Goal: Information Seeking & Learning: Understand process/instructions

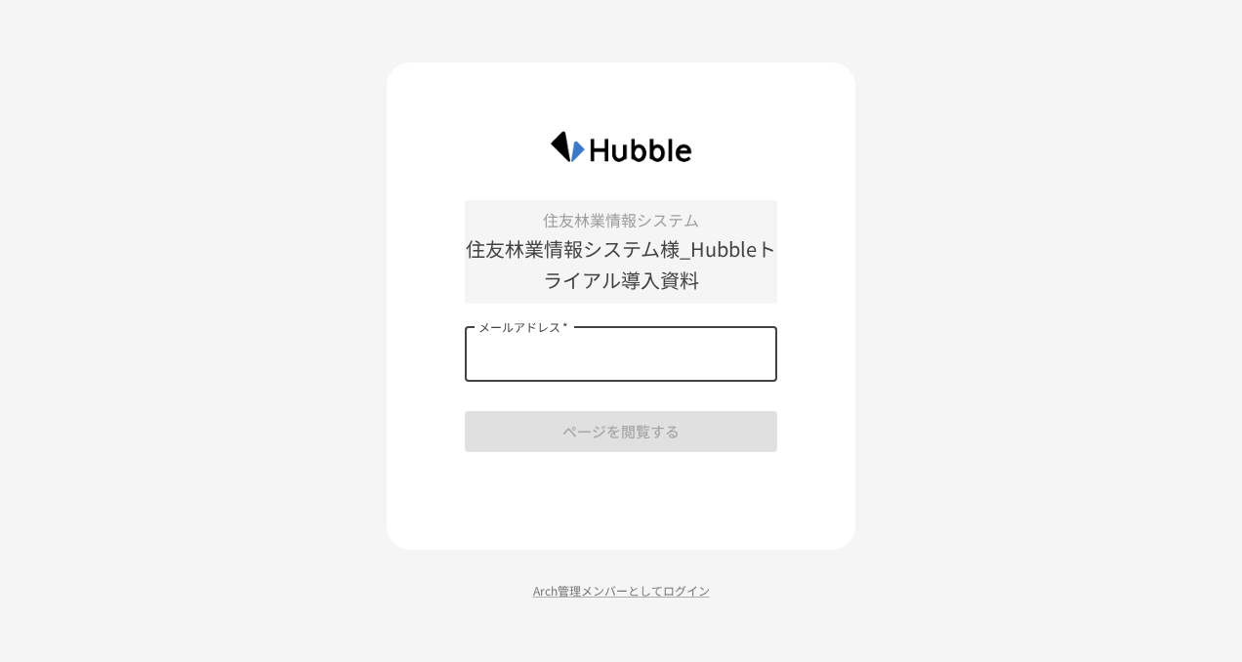
click at [568, 337] on input "メールアドレス   *" at bounding box center [621, 354] width 312 height 55
type input "**********"
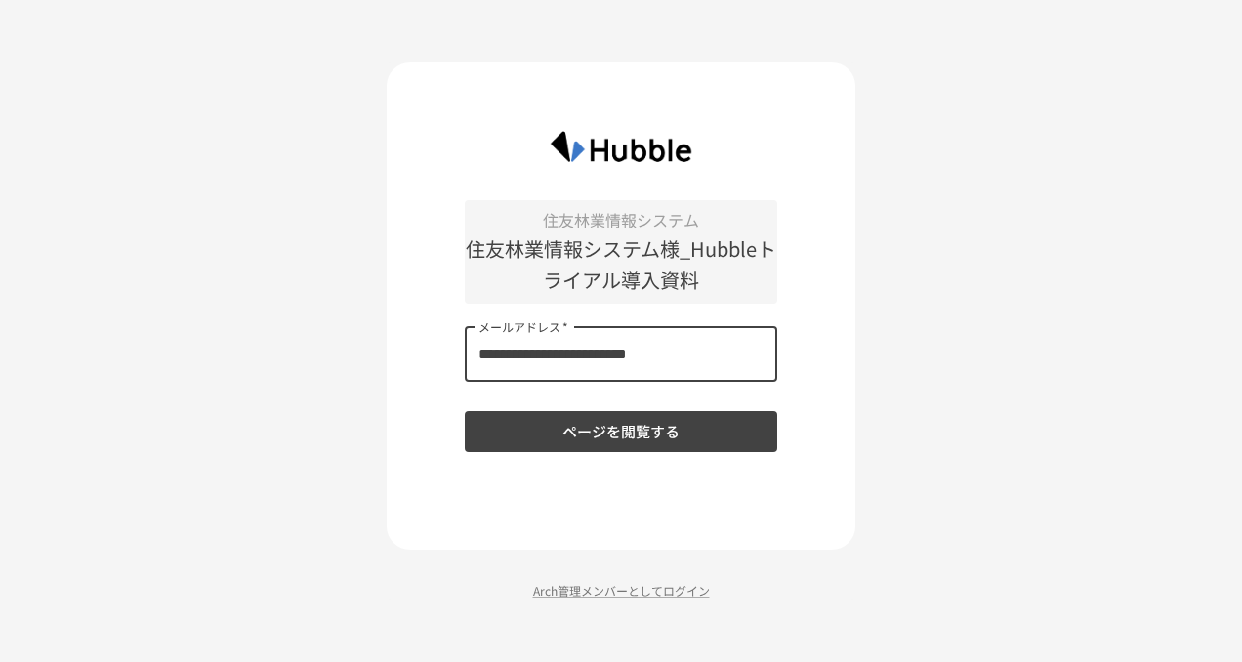
click at [465, 411] on button "ページを閲覧する" at bounding box center [621, 431] width 312 height 41
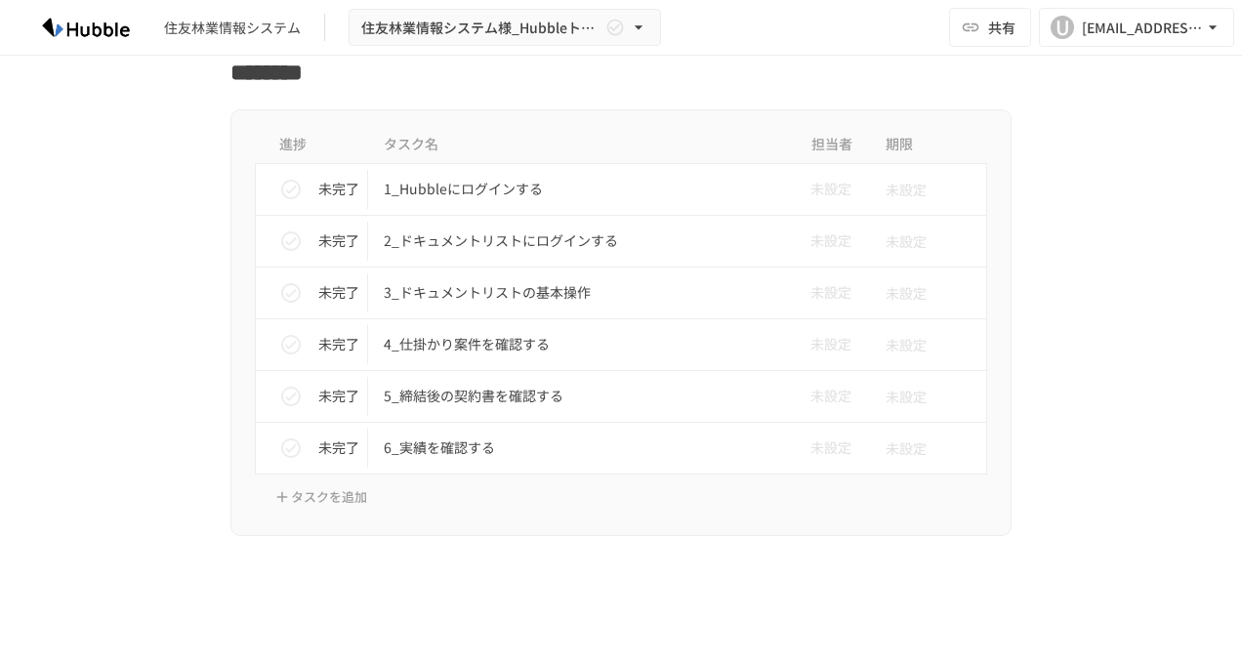
scroll to position [6066, 0]
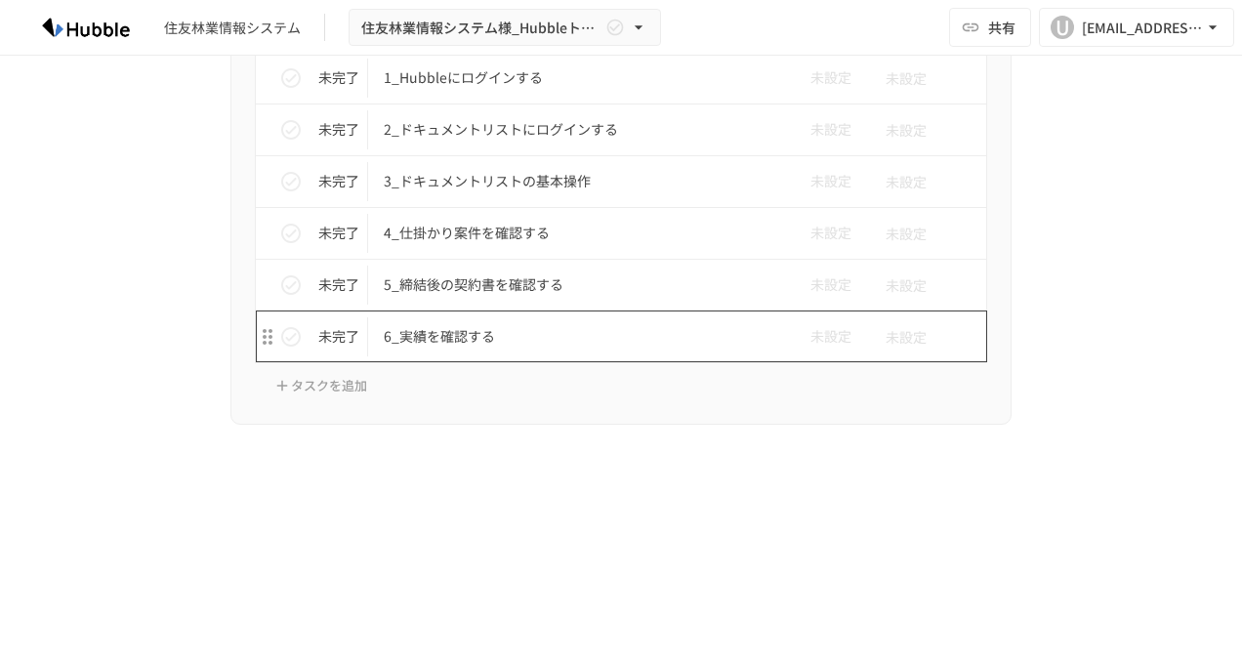
click at [428, 324] on p "6_実績を確認する" at bounding box center [580, 336] width 393 height 24
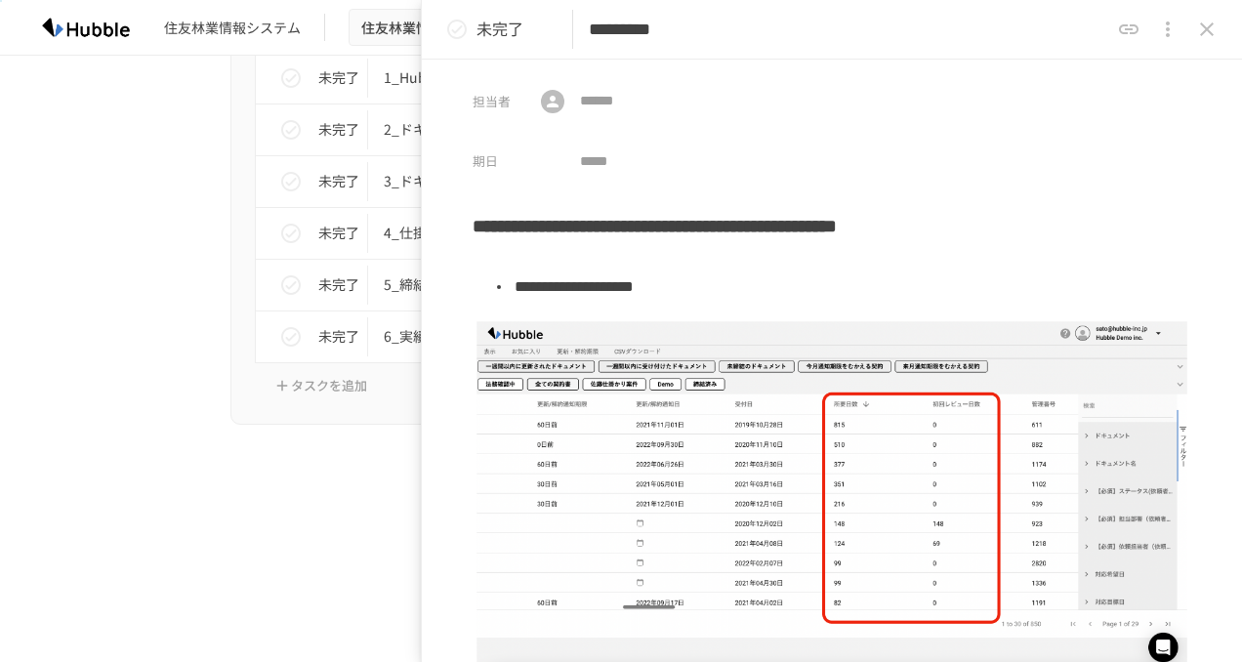
scroll to position [315, 0]
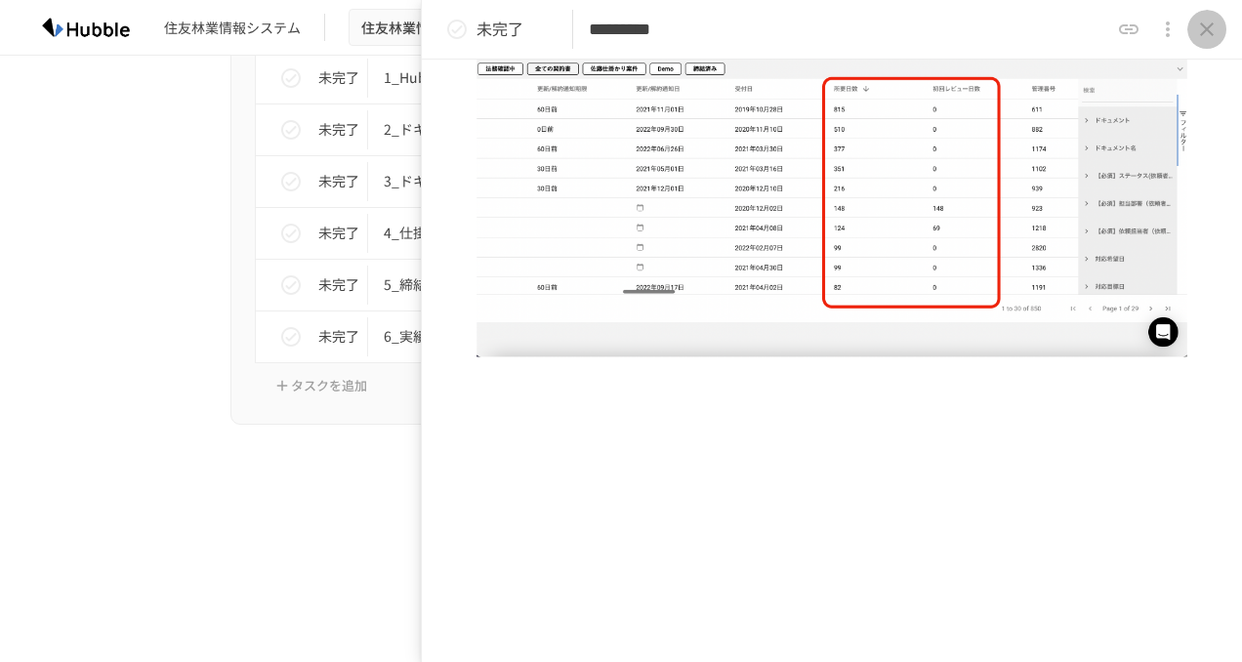
click at [1205, 28] on icon "close drawer" at bounding box center [1207, 29] width 14 height 14
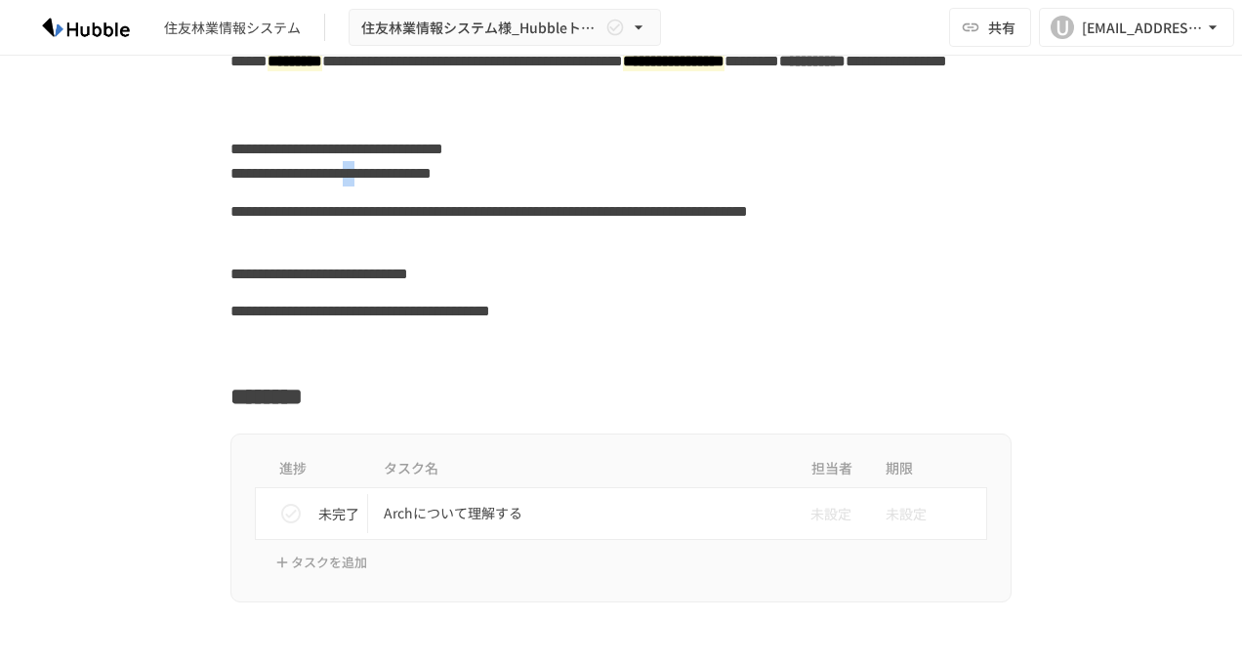
scroll to position [136, 0]
drag, startPoint x: 516, startPoint y: 172, endPoint x: 547, endPoint y: 177, distance: 31.6
click at [547, 177] on div "**********" at bounding box center [620, 161] width 781 height 62
copy div "****"
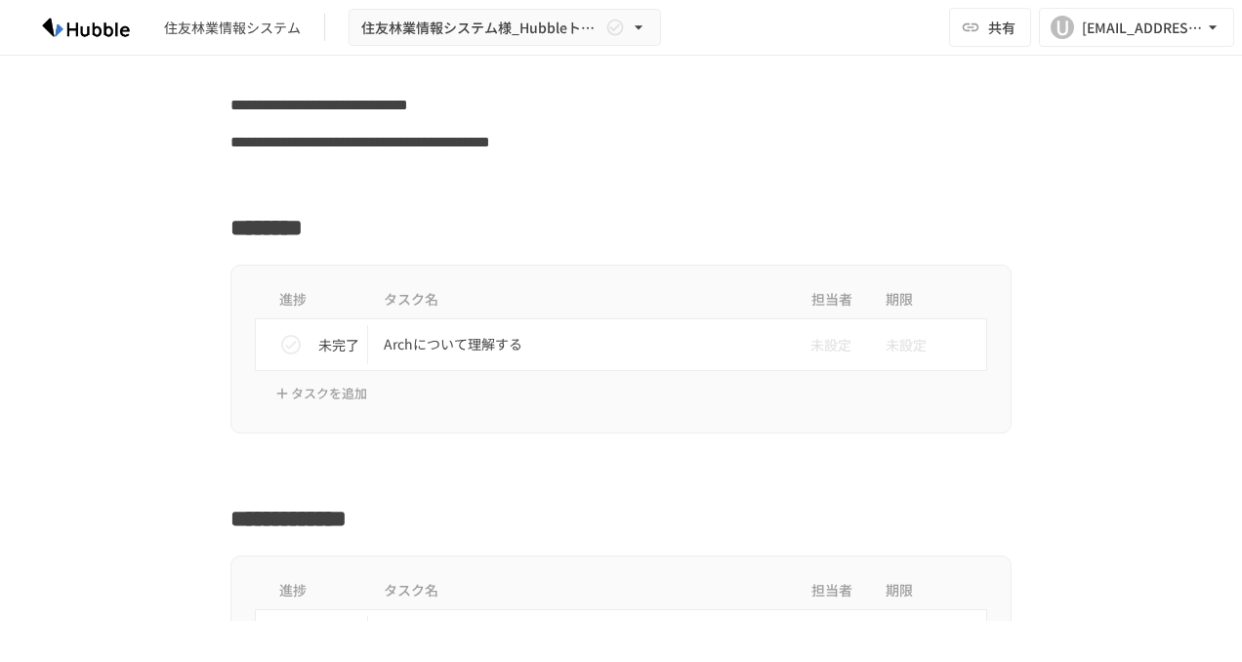
scroll to position [306, 0]
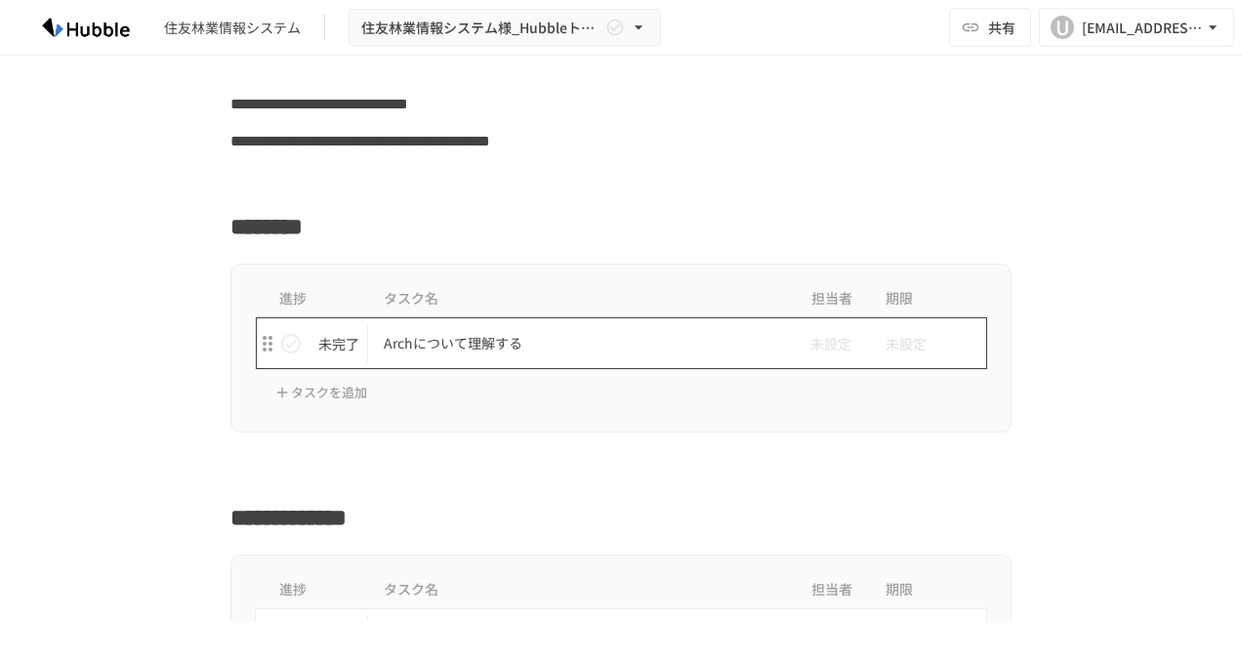
click at [416, 340] on p "Archについて理解する" at bounding box center [580, 343] width 393 height 24
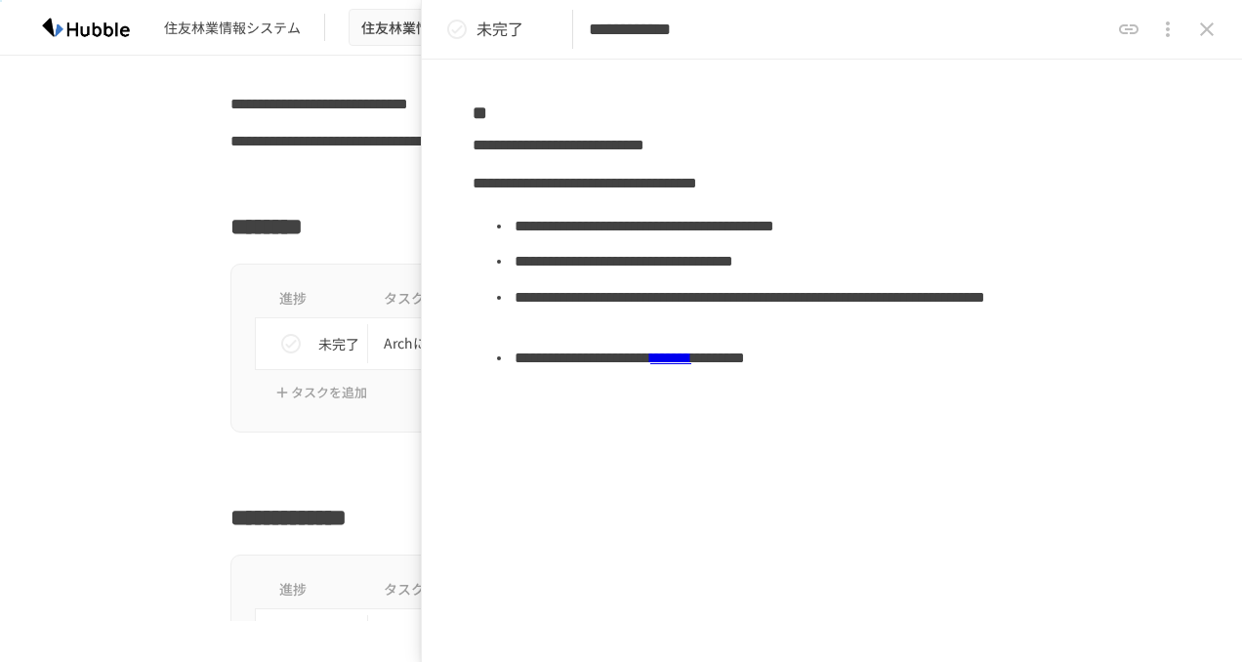
scroll to position [163, 0]
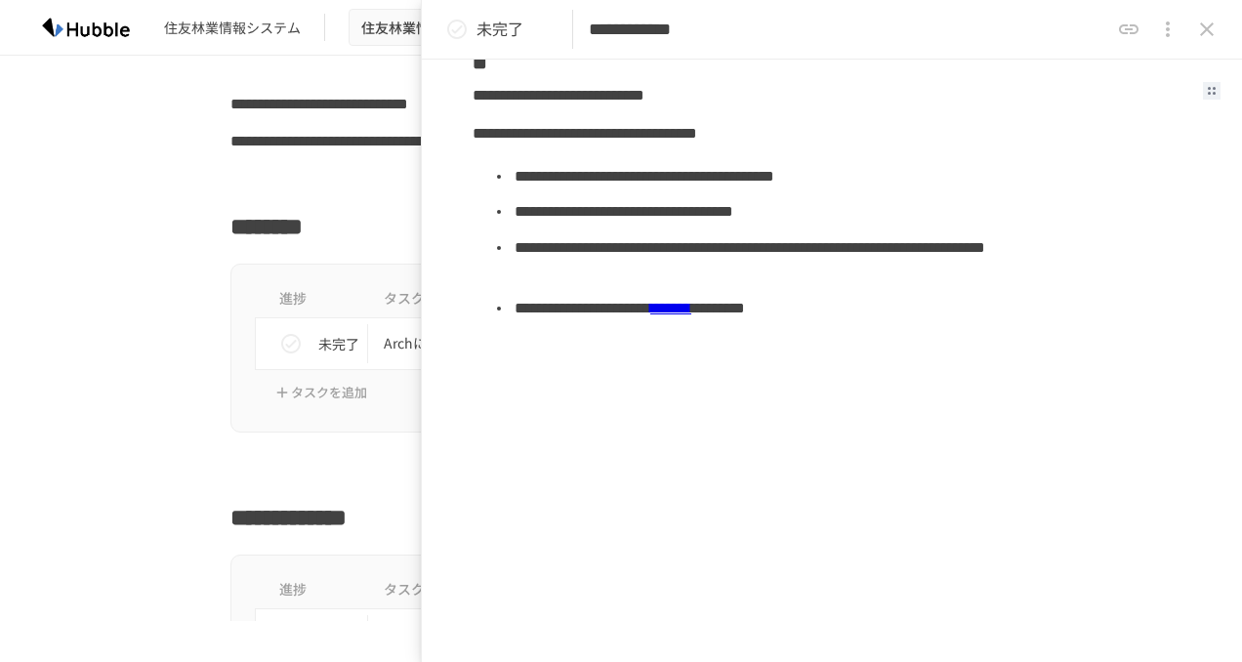
click at [619, 85] on div "**********" at bounding box center [825, 95] width 704 height 37
click at [456, 37] on icon "status" at bounding box center [457, 30] width 20 height 20
click at [1208, 23] on icon "close drawer" at bounding box center [1206, 29] width 23 height 23
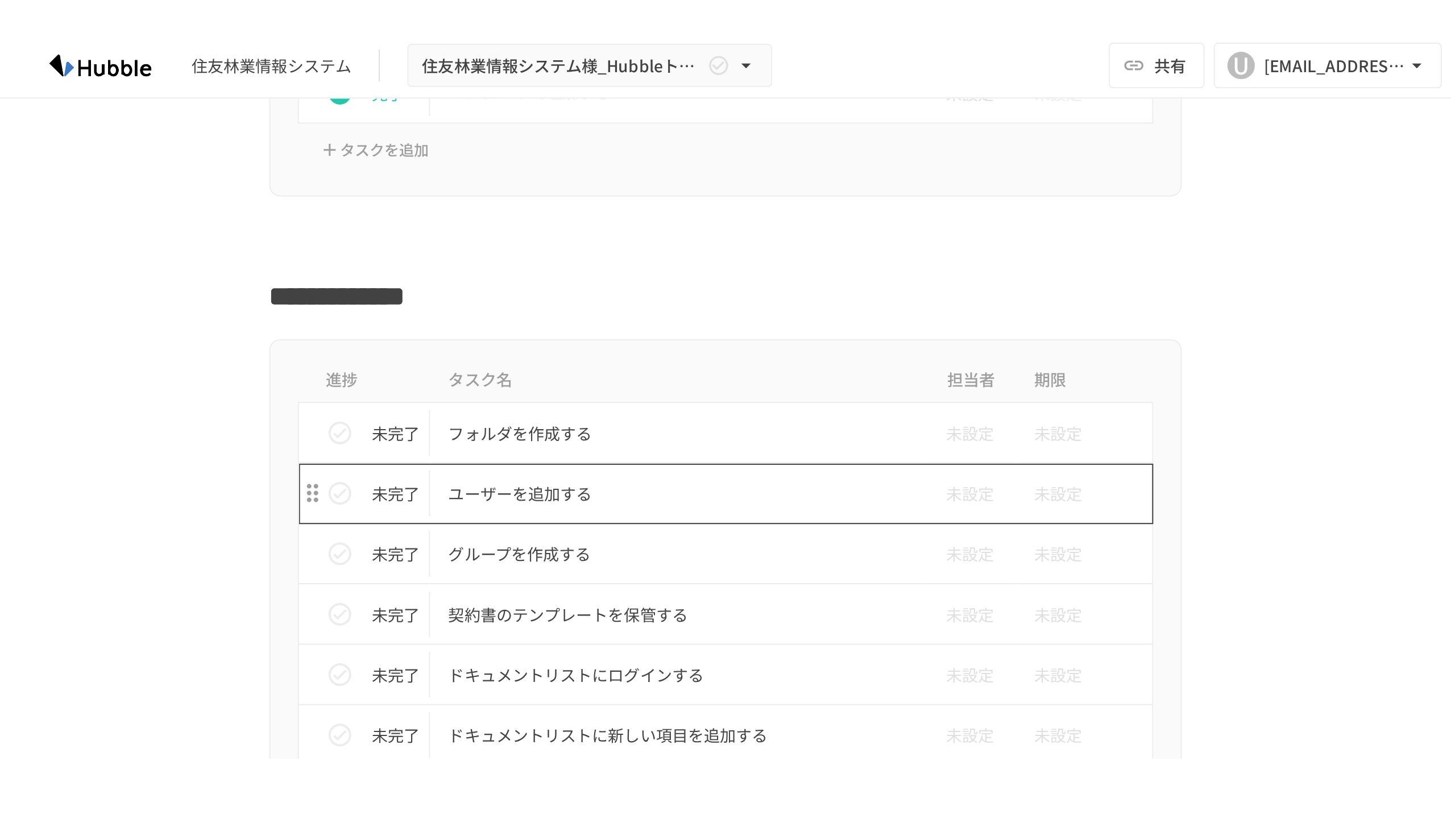
scroll to position [349, 0]
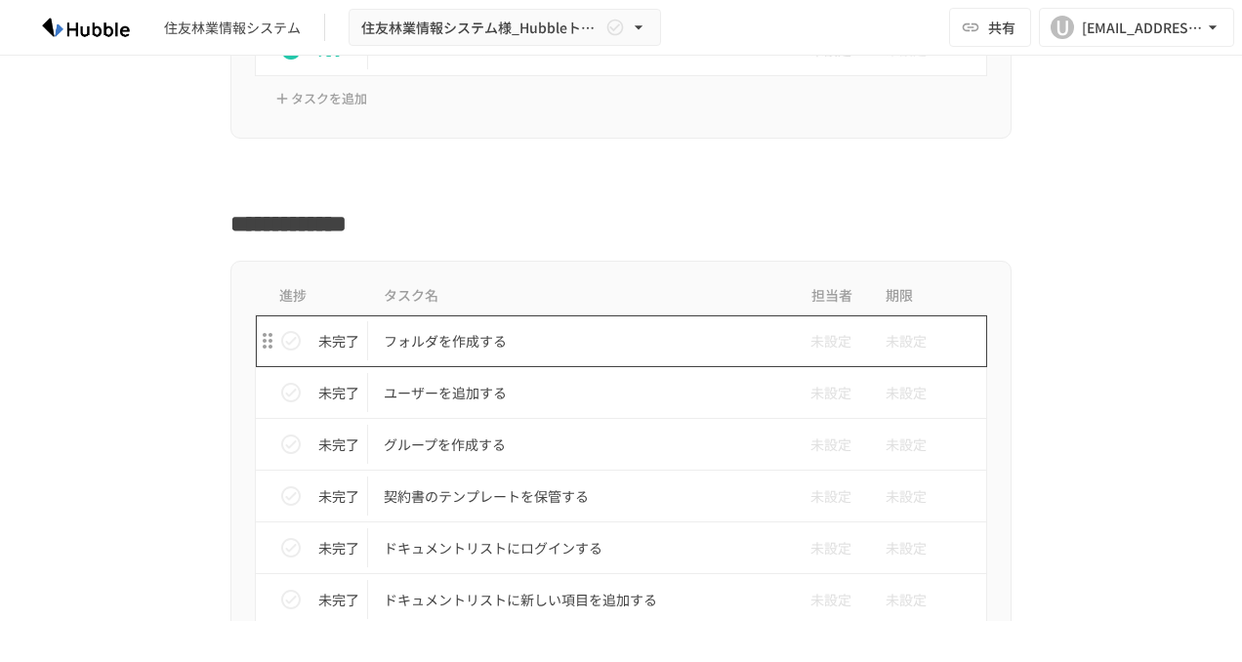
click at [616, 348] on p "フォルダを作成する" at bounding box center [580, 341] width 393 height 24
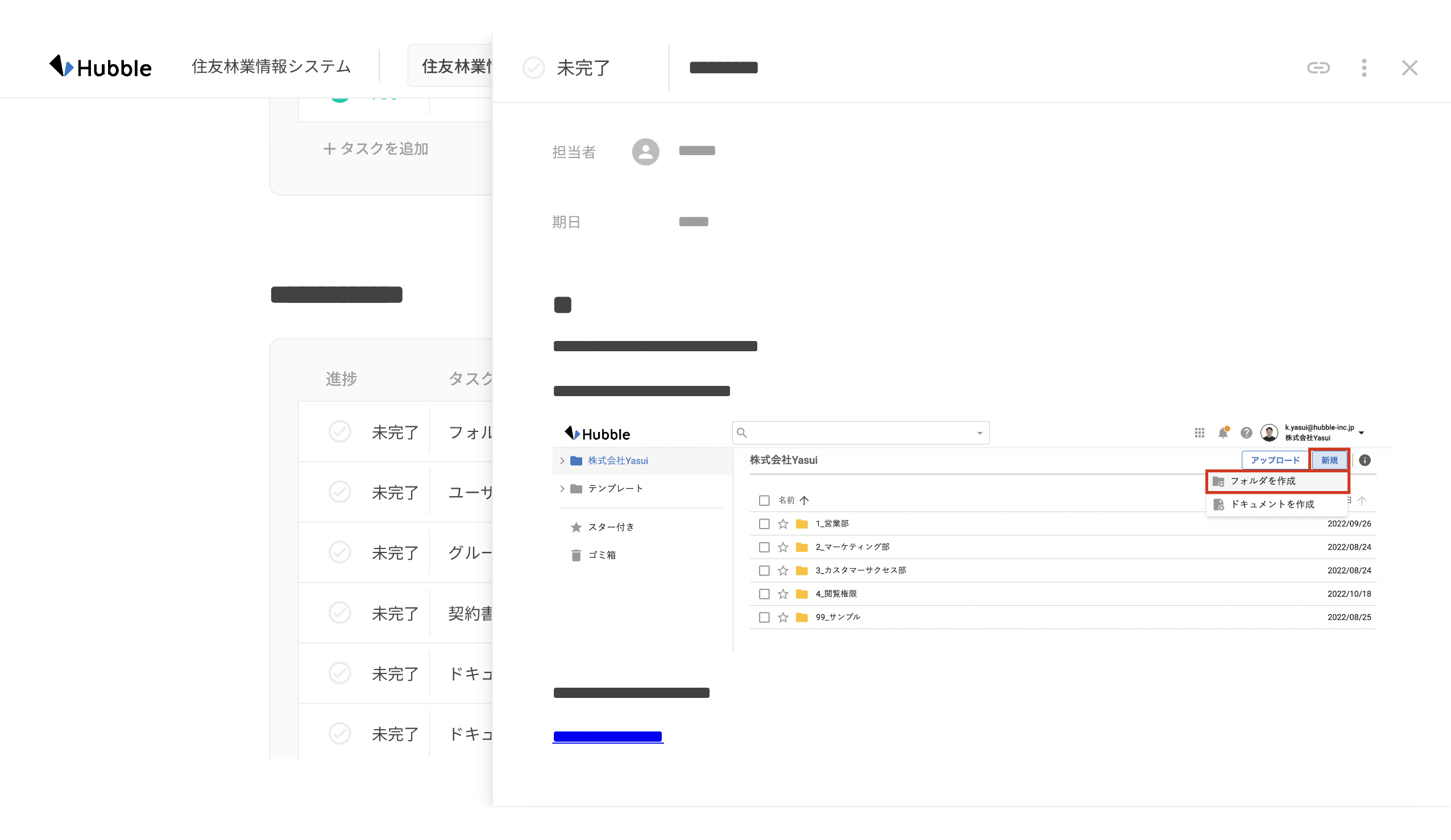
scroll to position [349, 0]
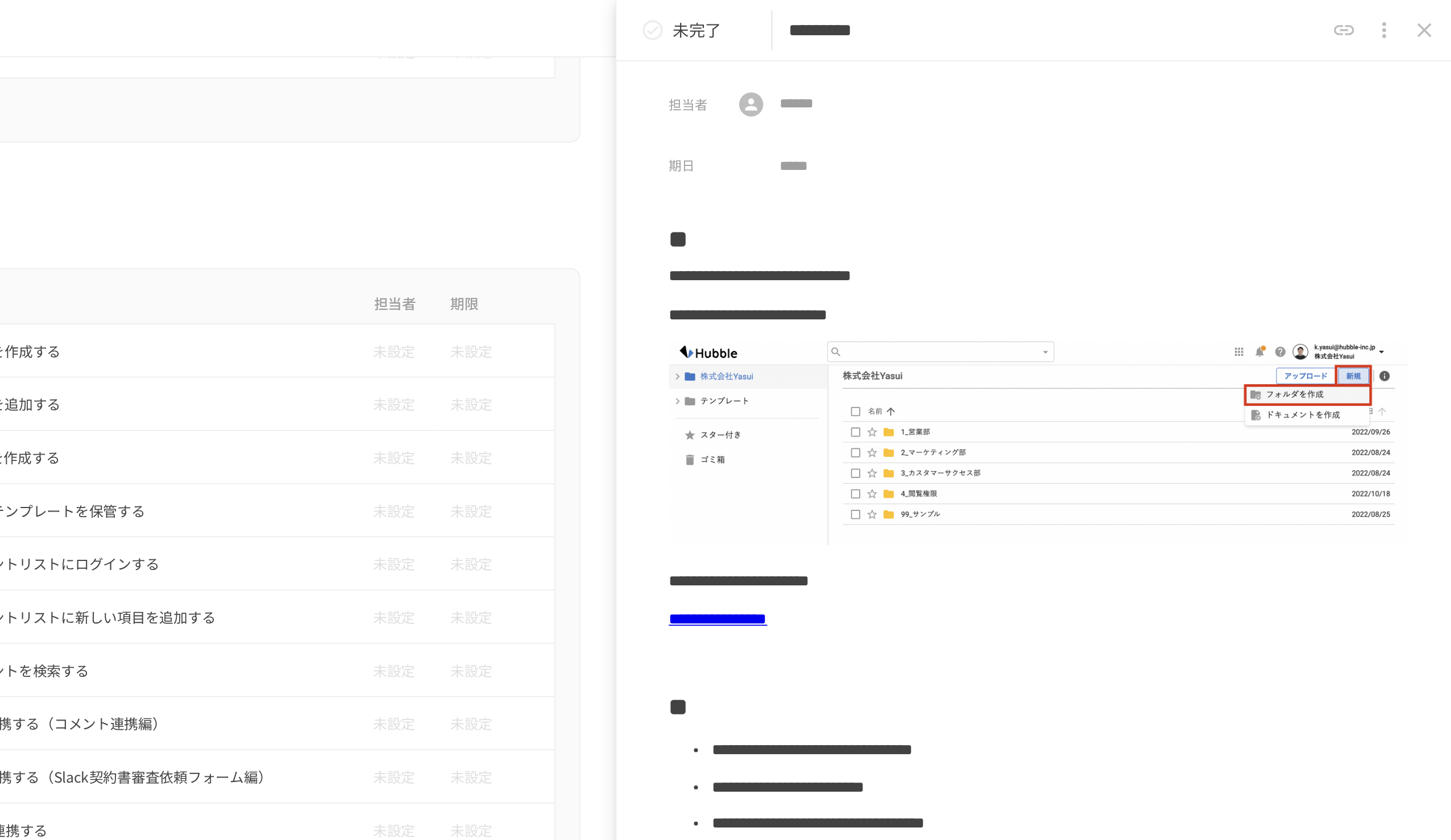
click at [723, 25] on div "未完了" at bounding box center [1011, 17] width 57 height 23
click at [723, 13] on icon "status" at bounding box center [993, 17] width 13 height 13
click at [723, 16] on p "未完了" at bounding box center [1018, 17] width 27 height 15
click at [723, 15] on icon "status" at bounding box center [994, 17] width 12 height 12
click at [723, 76] on div "進捗 タスク名 担当者 期限 完了 Archについて理解する 未設定 未設定 タスクを追加" at bounding box center [725, 31] width 693 height 98
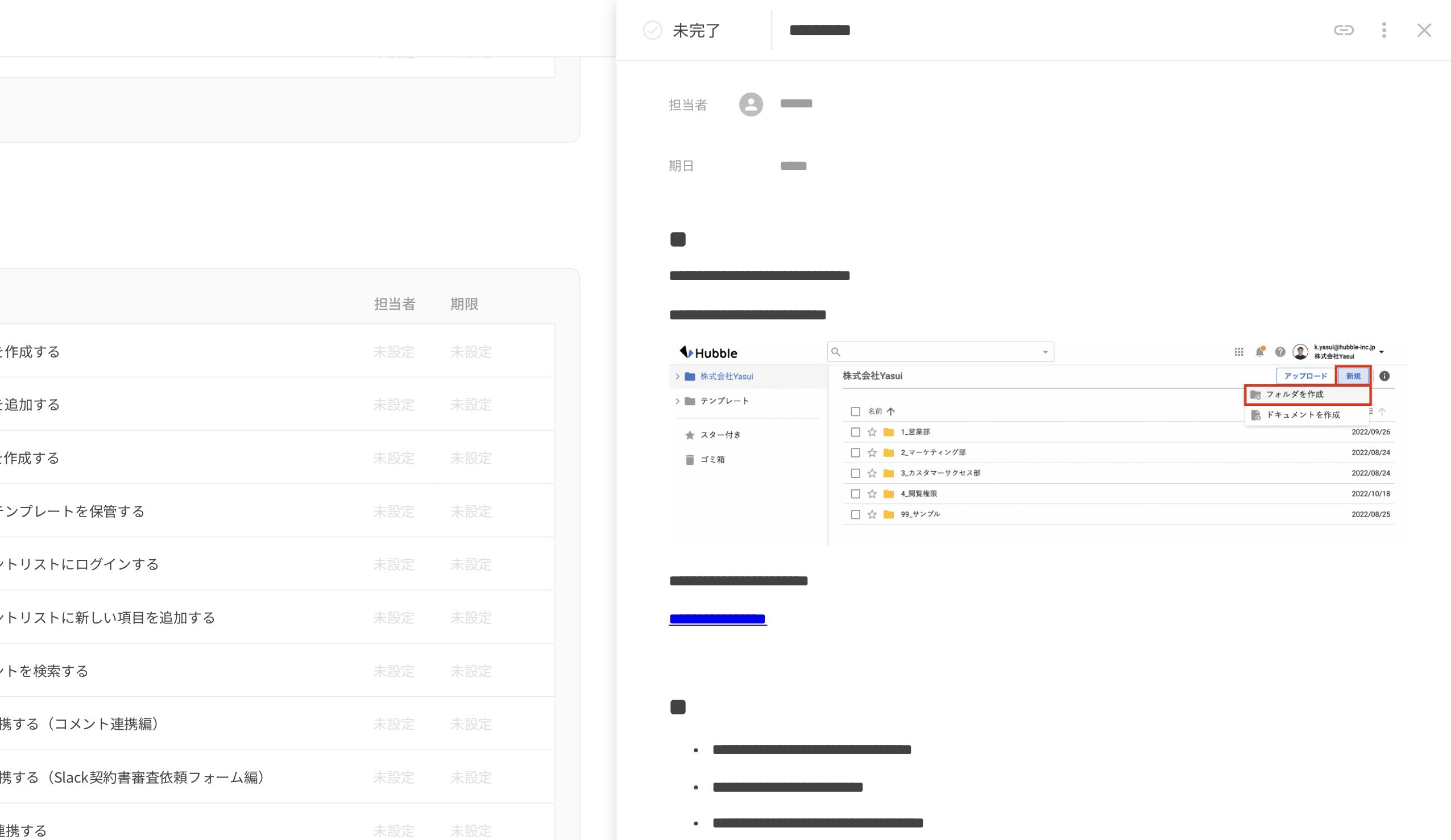
click at [723, 18] on p "未完了" at bounding box center [1018, 17] width 27 height 15
click at [723, 15] on icon "status" at bounding box center [993, 17] width 13 height 13
click at [723, 15] on icon "close drawer" at bounding box center [1430, 17] width 13 height 13
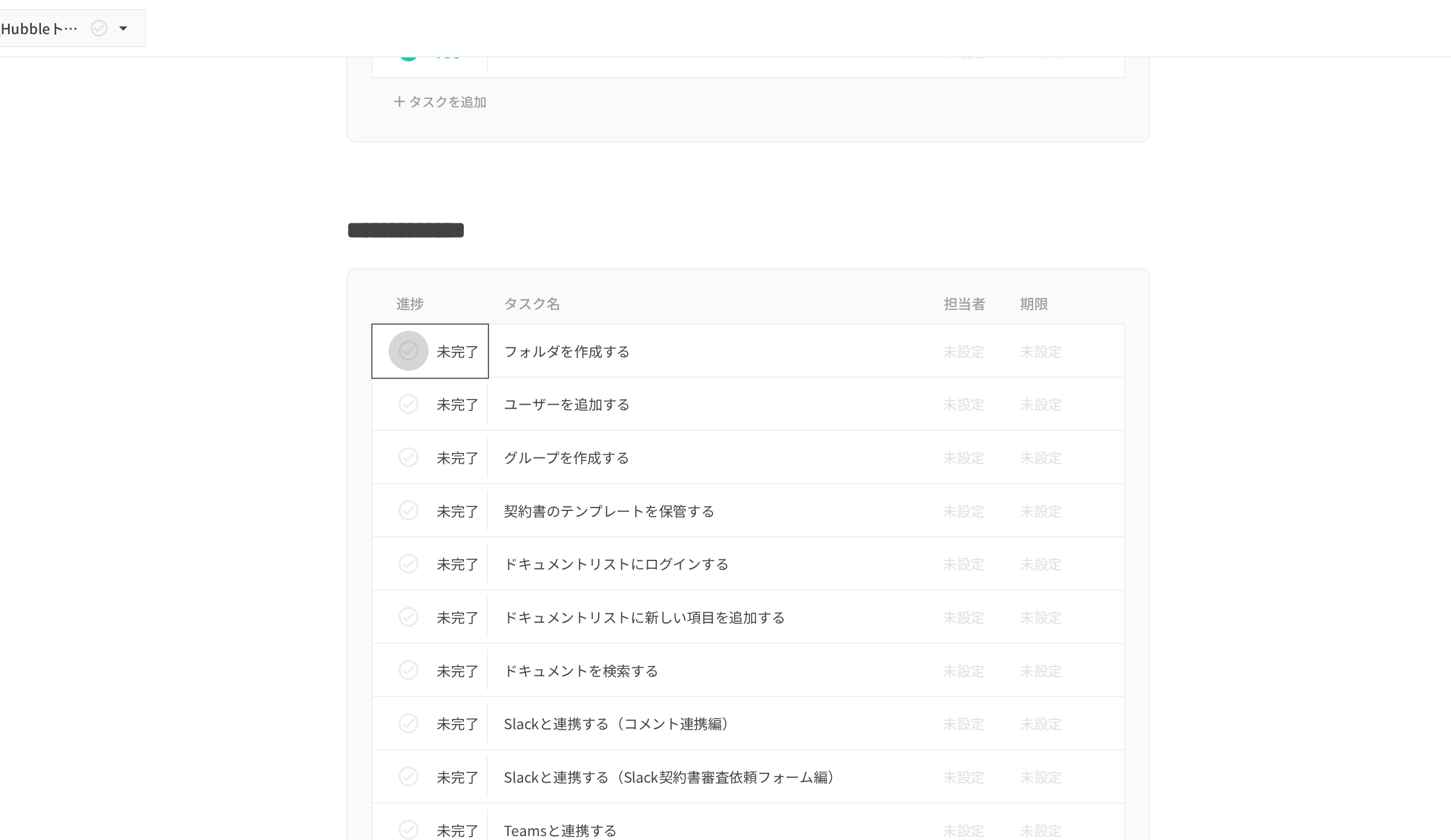
click at [533, 196] on icon "status" at bounding box center [533, 199] width 12 height 12
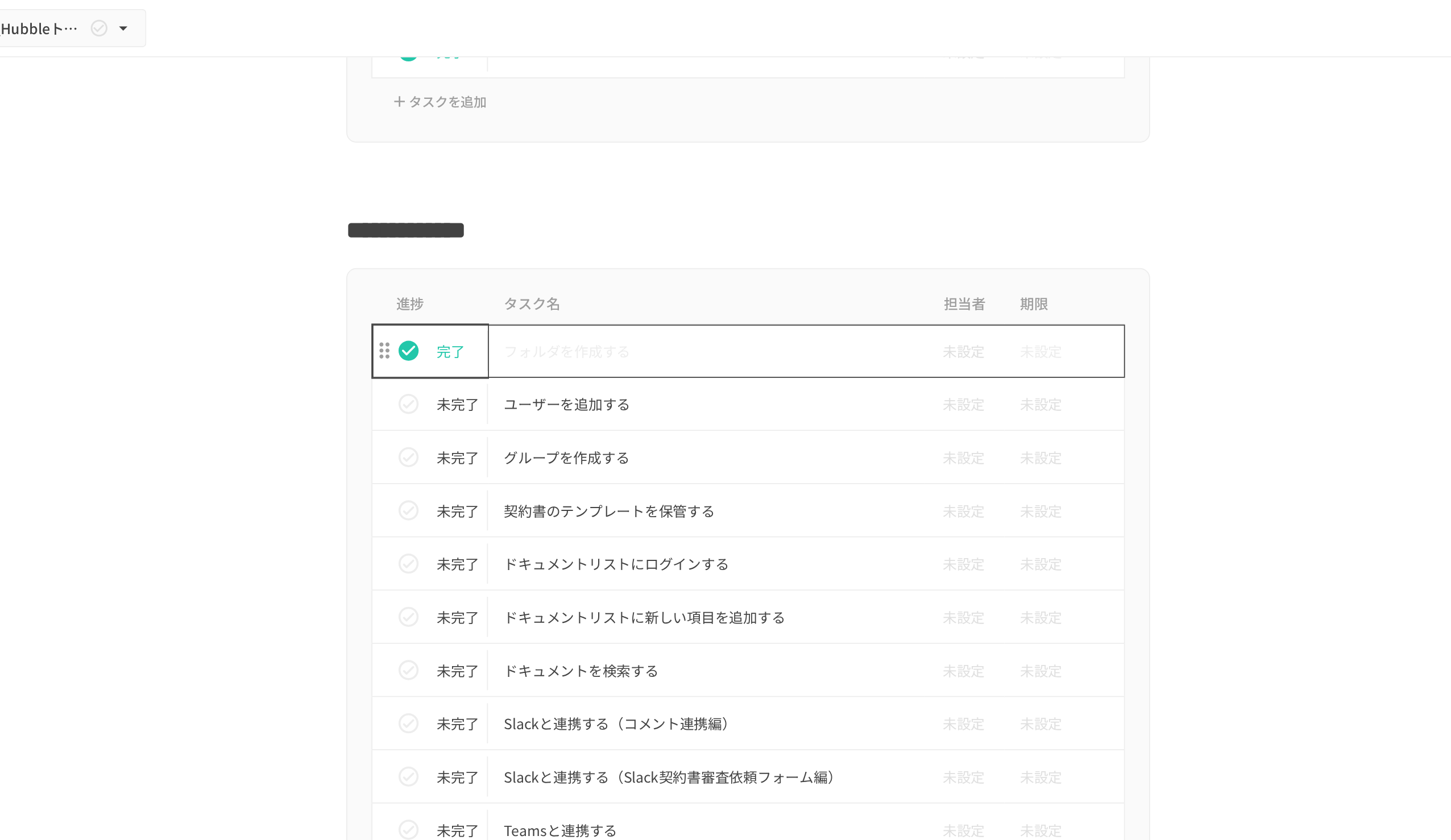
scroll to position [483, 0]
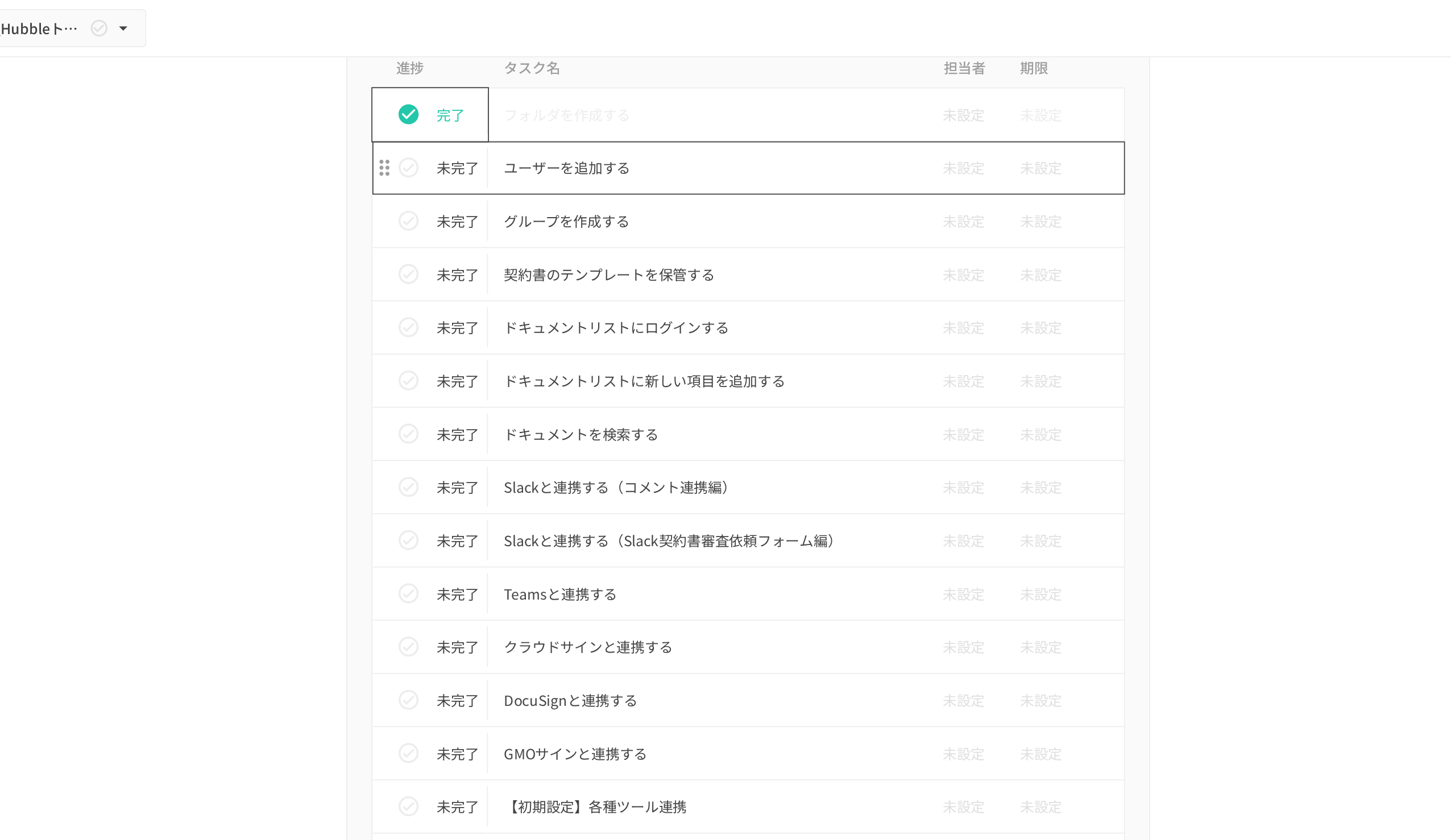
click at [659, 99] on p "ユーザーを追加する" at bounding box center [702, 95] width 229 height 14
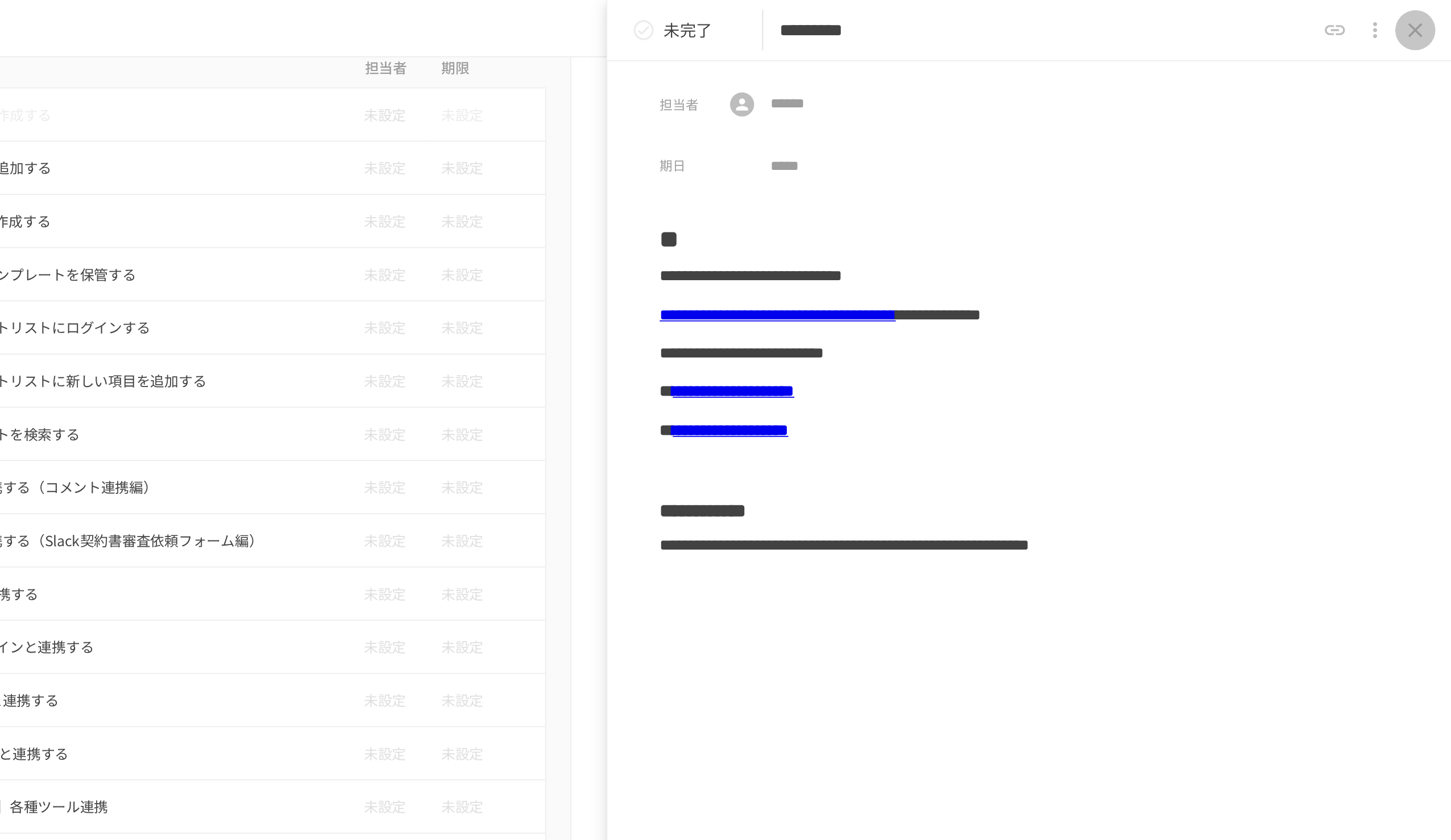
click at [723, 21] on icon "close drawer" at bounding box center [1430, 17] width 13 height 13
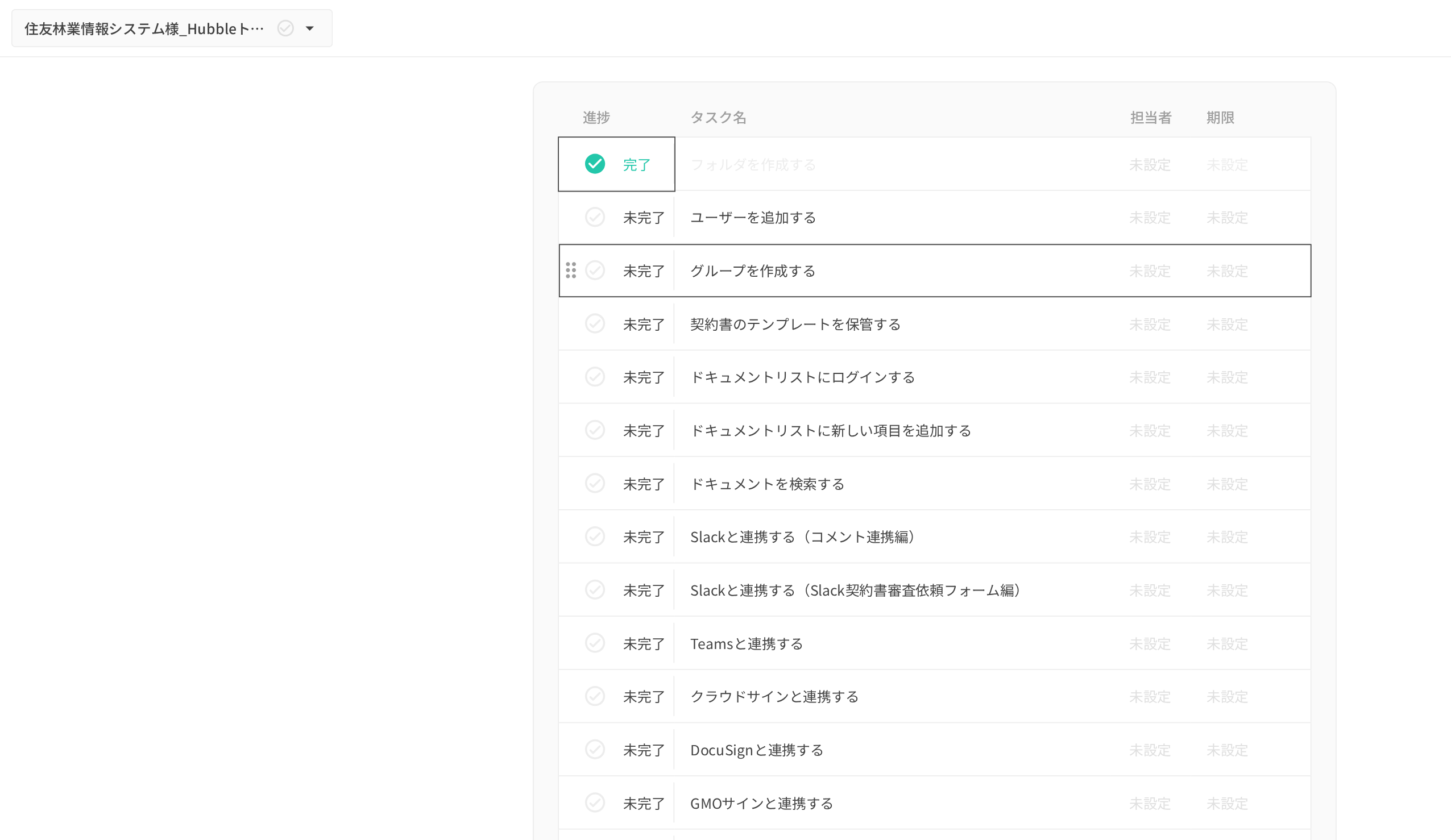
scroll to position [453, 0]
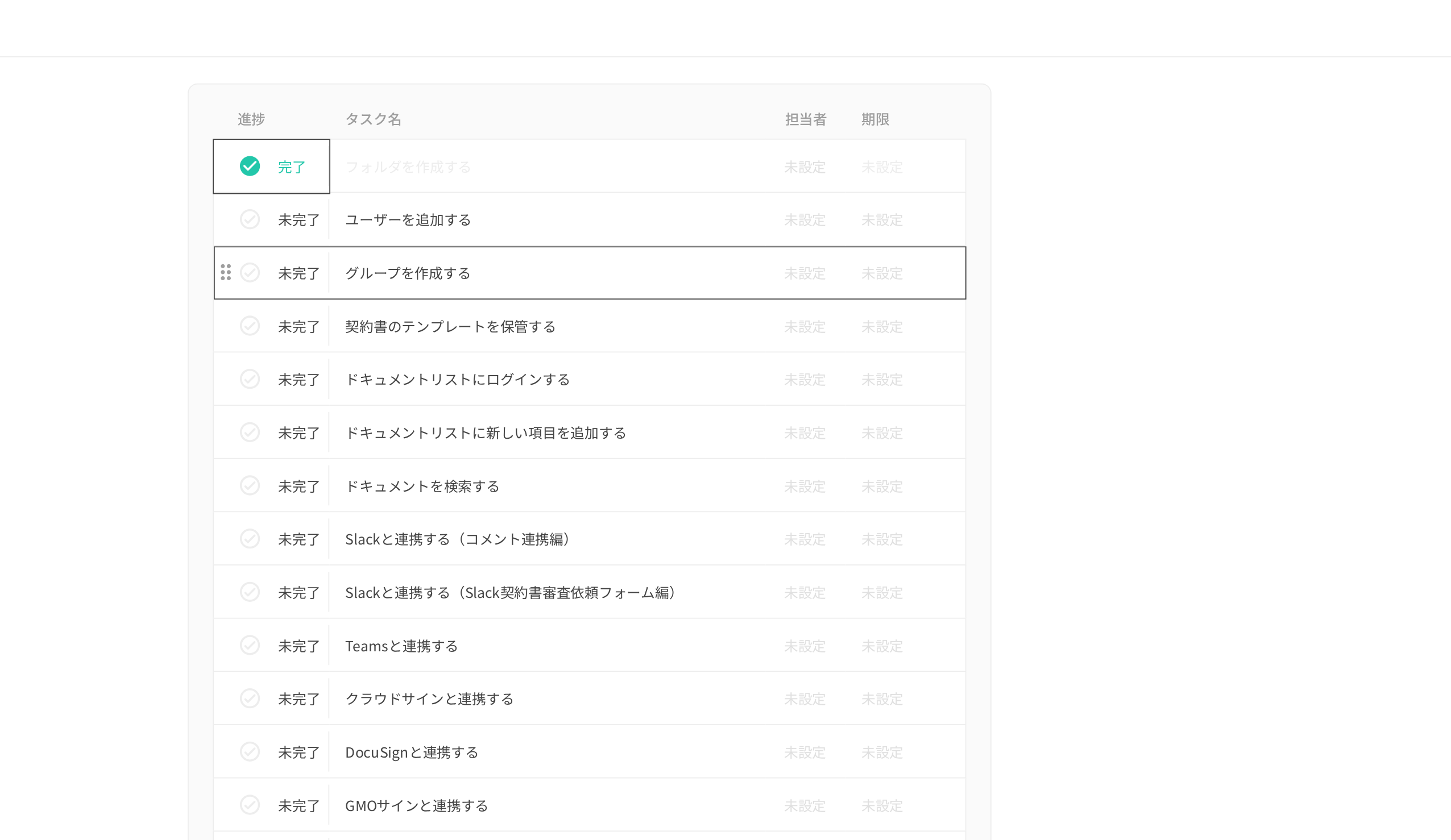
click at [723, 150] on p "グループを作成する" at bounding box center [702, 154] width 229 height 14
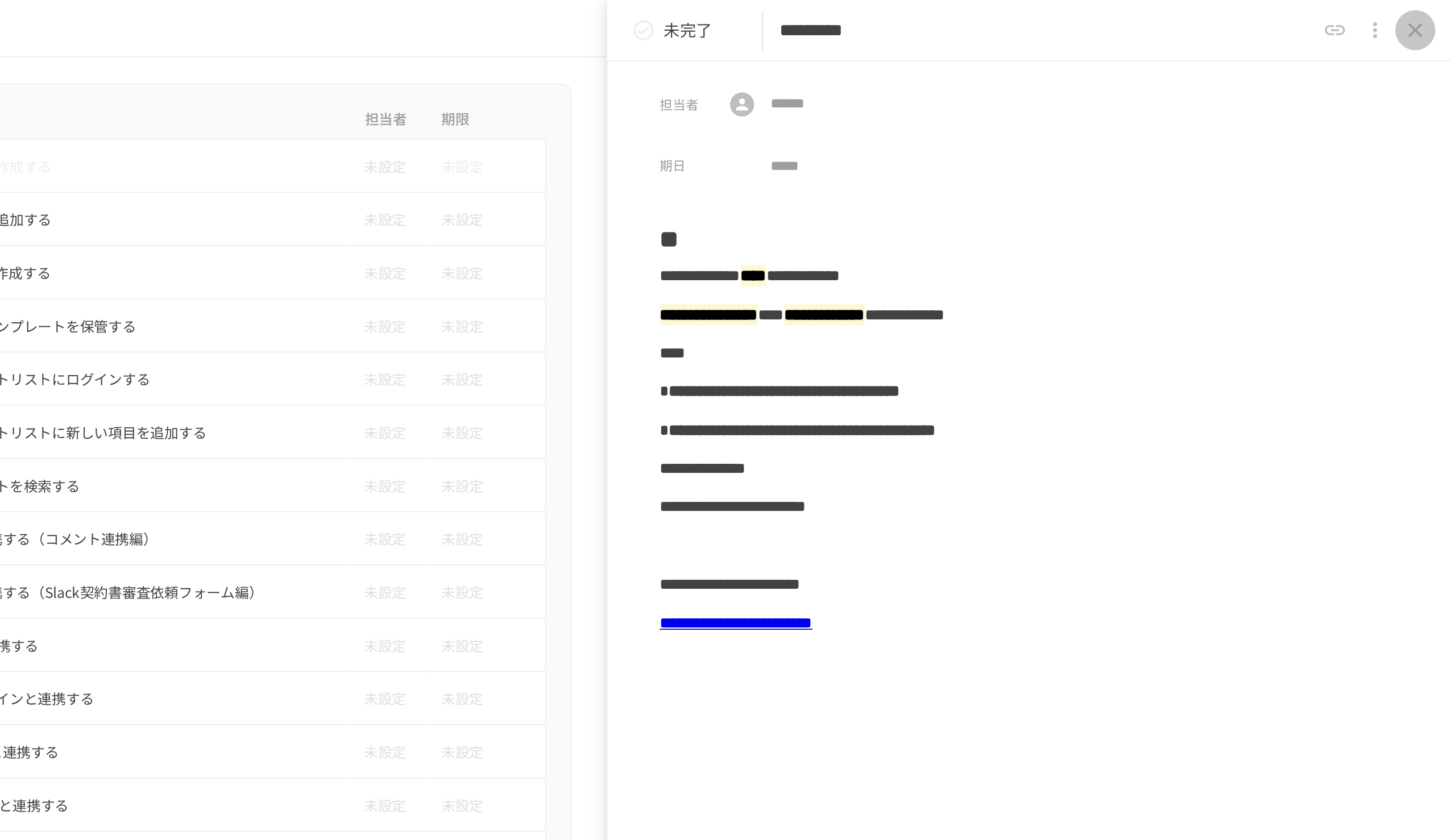
click at [723, 16] on icon "close drawer" at bounding box center [1430, 17] width 13 height 13
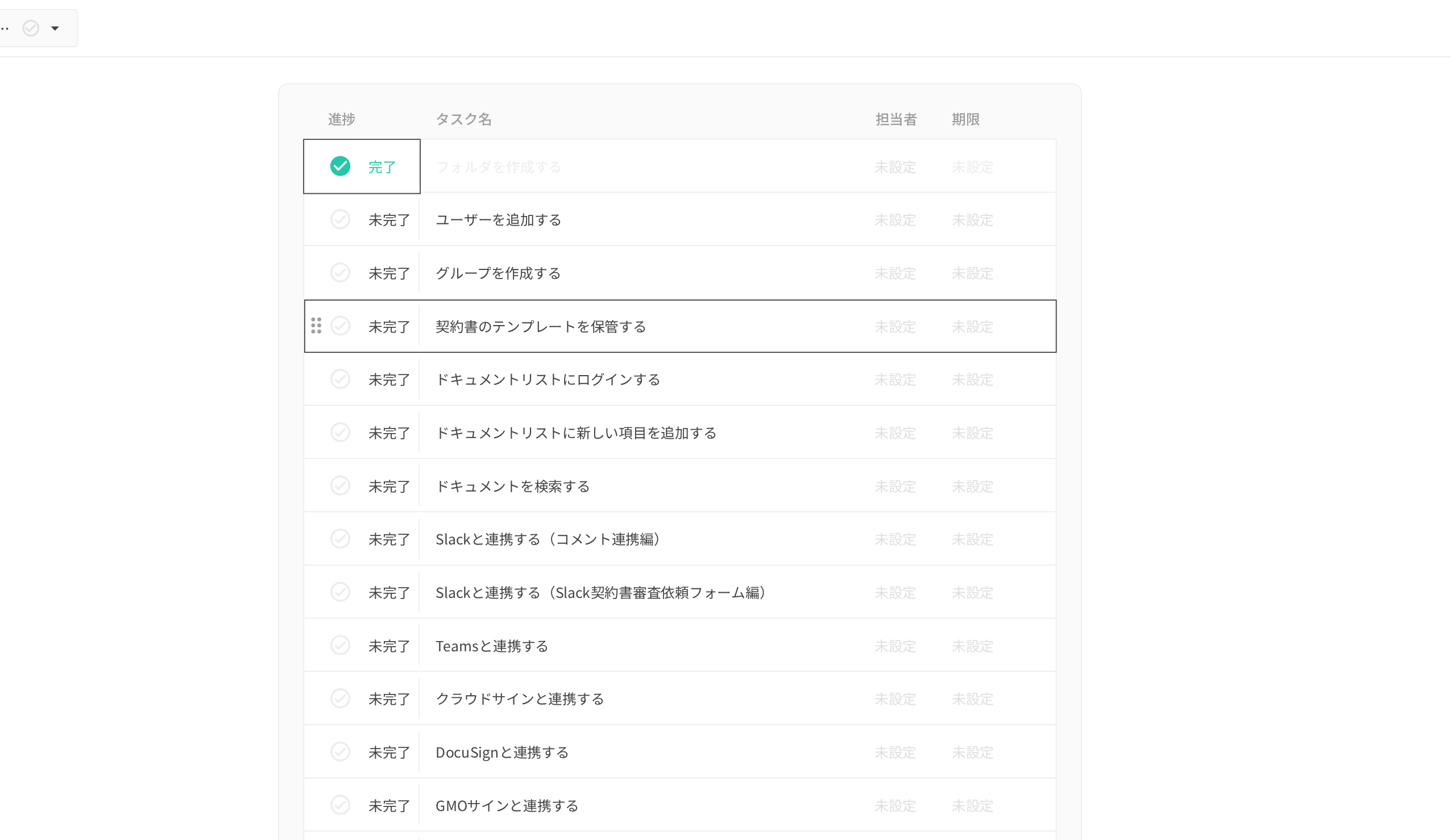
click at [680, 194] on td "契約書のテンプレートを保管する" at bounding box center [702, 185] width 247 height 30
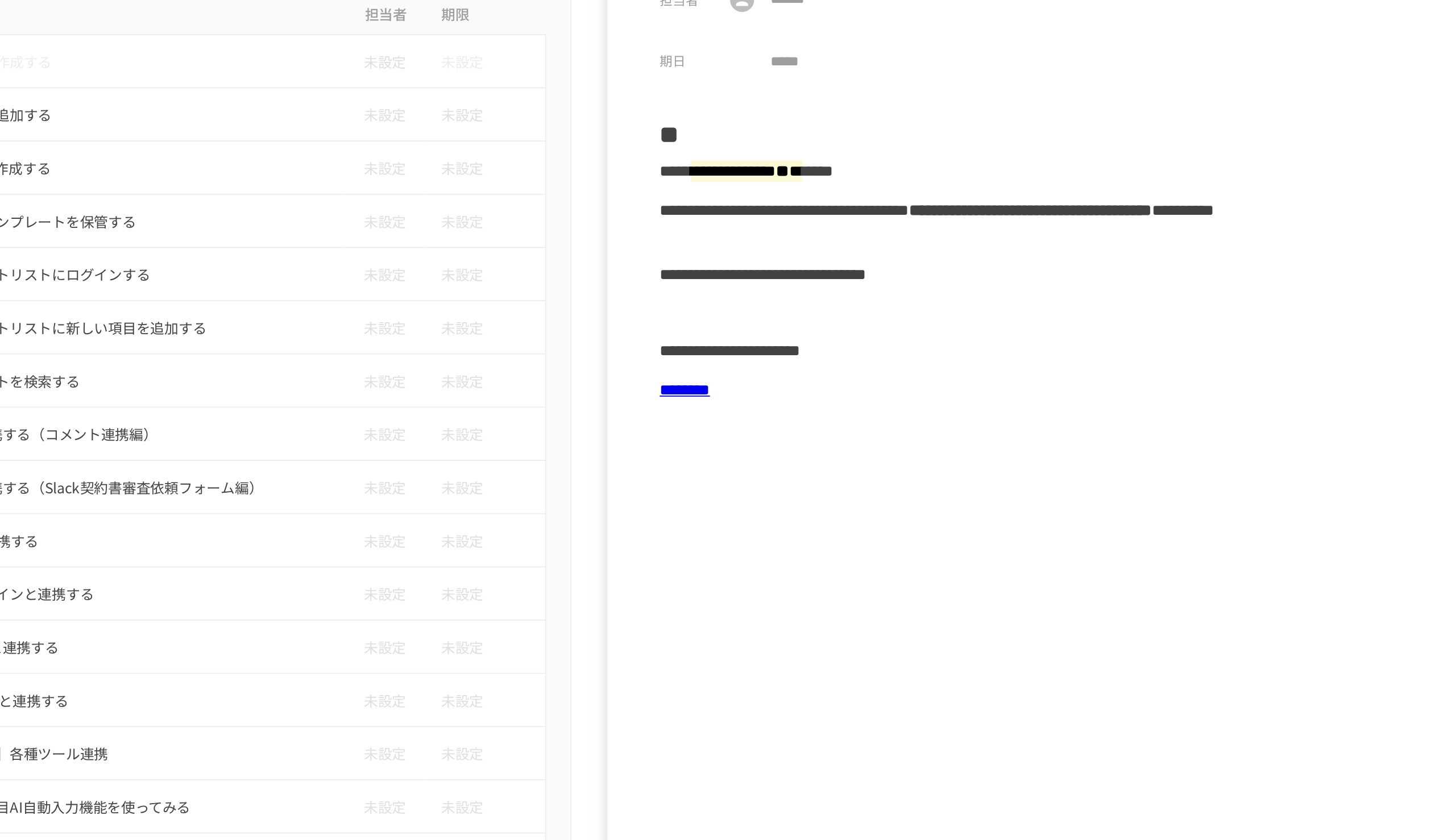
click at [723, 279] on link "********" at bounding box center [1017, 280] width 29 height 9
click at [723, 277] on link "********" at bounding box center [1017, 280] width 29 height 9
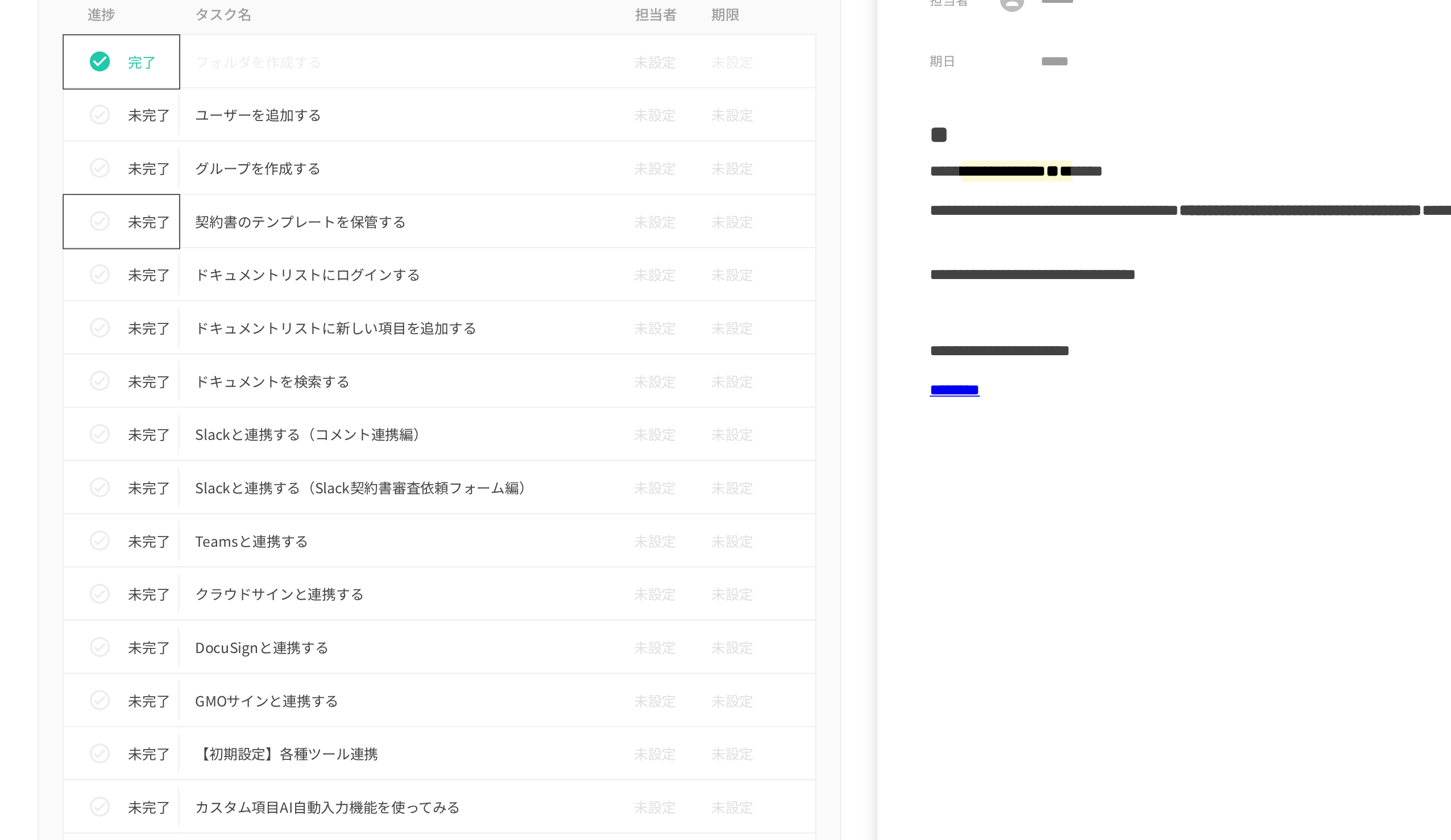
click at [542, 178] on div "未完了" at bounding box center [550, 184] width 56 height 23
click at [628, 220] on p "ドキュメントリストにログインする" at bounding box center [702, 214] width 229 height 14
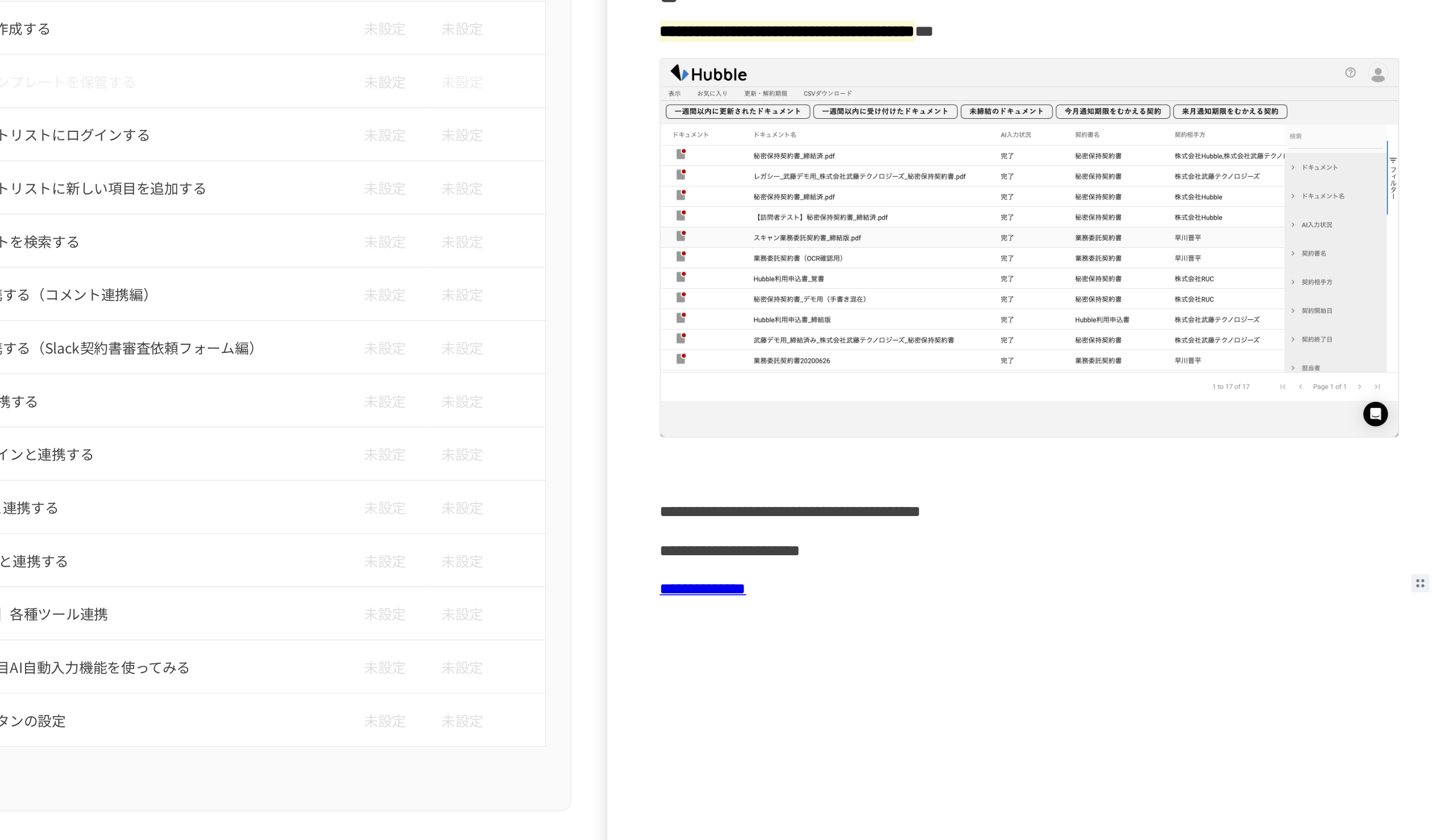
click at [723, 385] on link "**********" at bounding box center [1027, 472] width 49 height 9
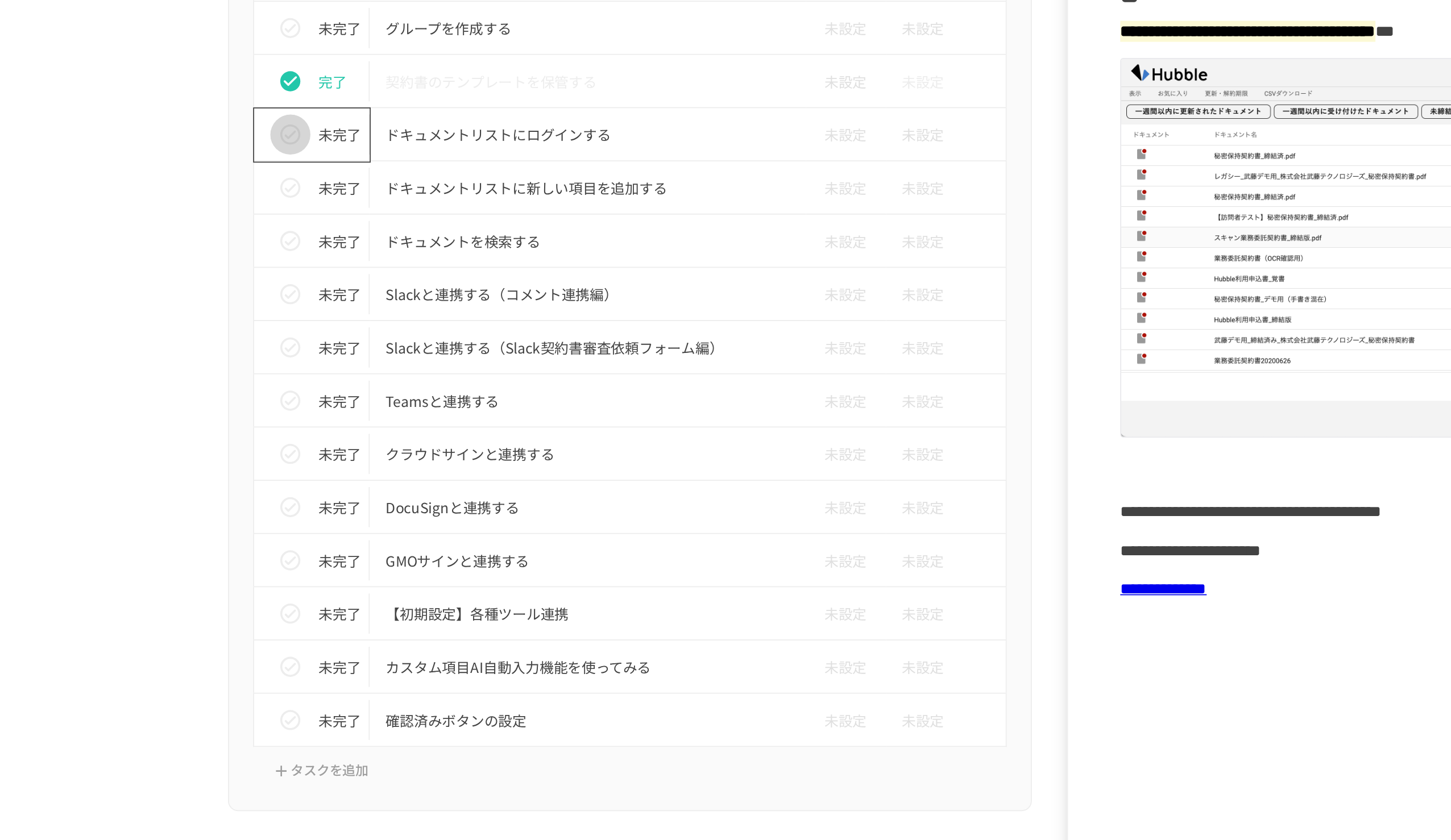
click at [530, 213] on icon "status" at bounding box center [533, 214] width 12 height 12
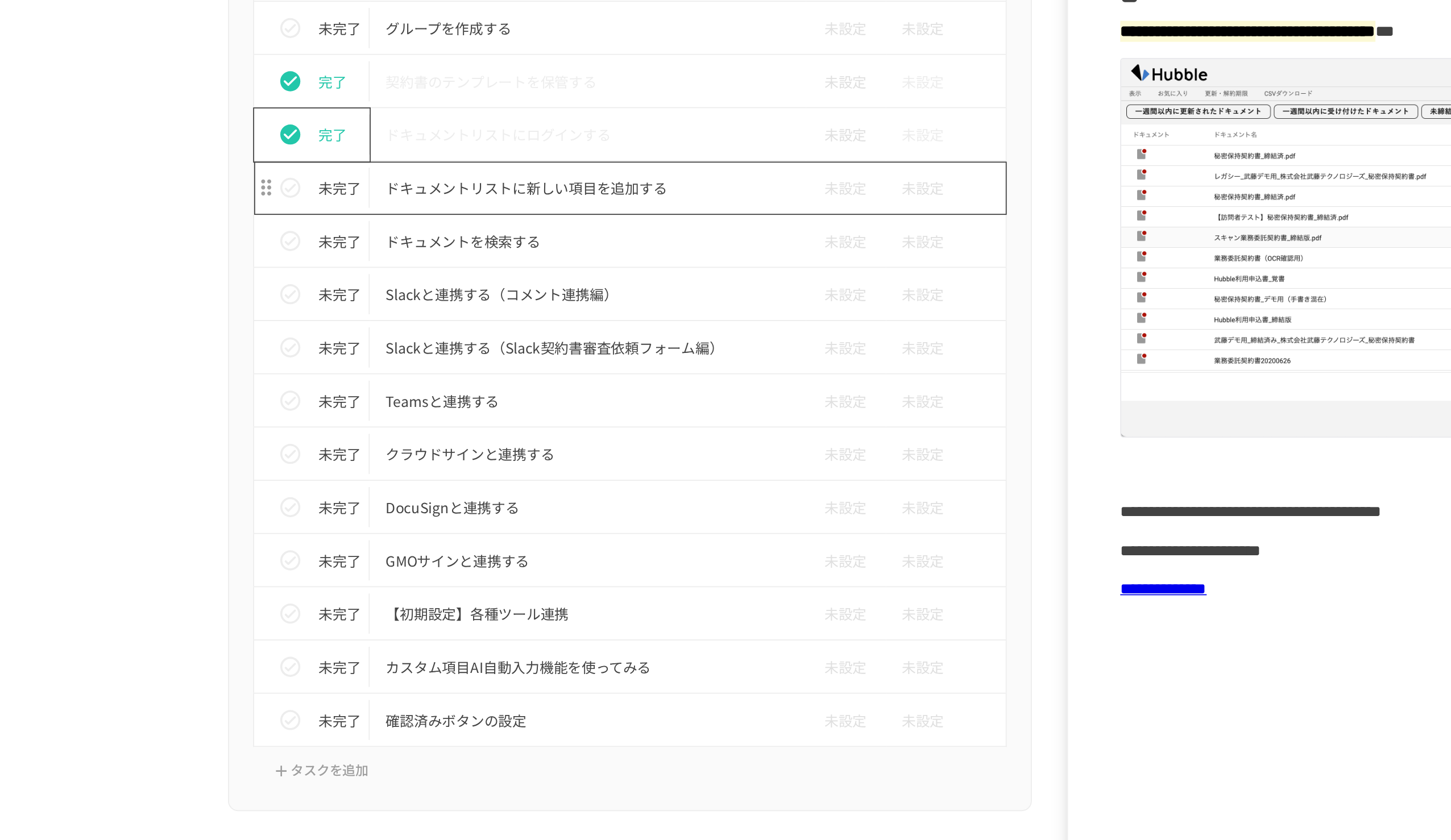
click at [629, 243] on p "ドキュメントリストに新しい項目を追加する" at bounding box center [702, 244] width 229 height 14
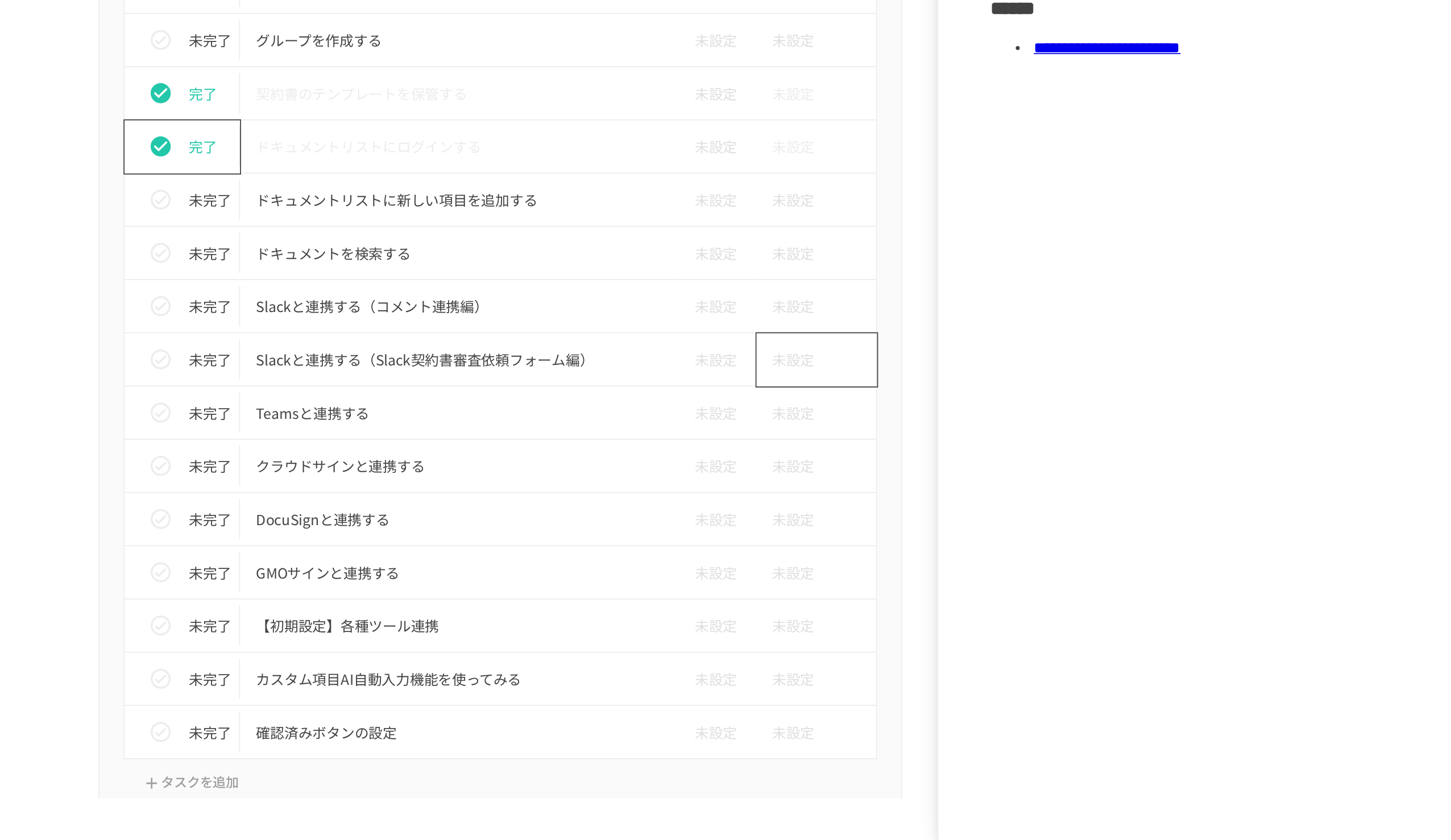
scroll to position [215, 0]
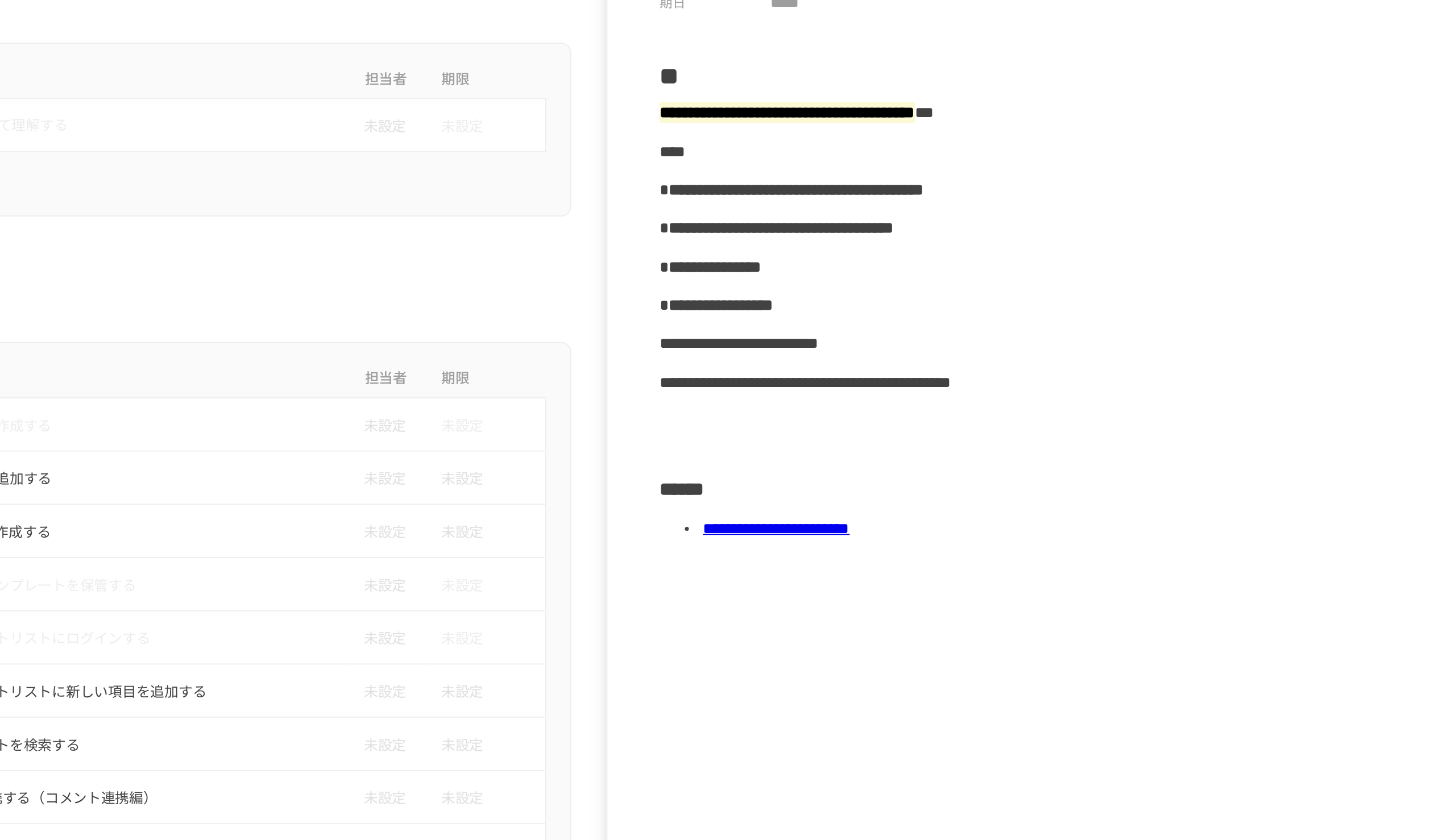
click at [723, 385] on link "**********" at bounding box center [1068, 391] width 83 height 9
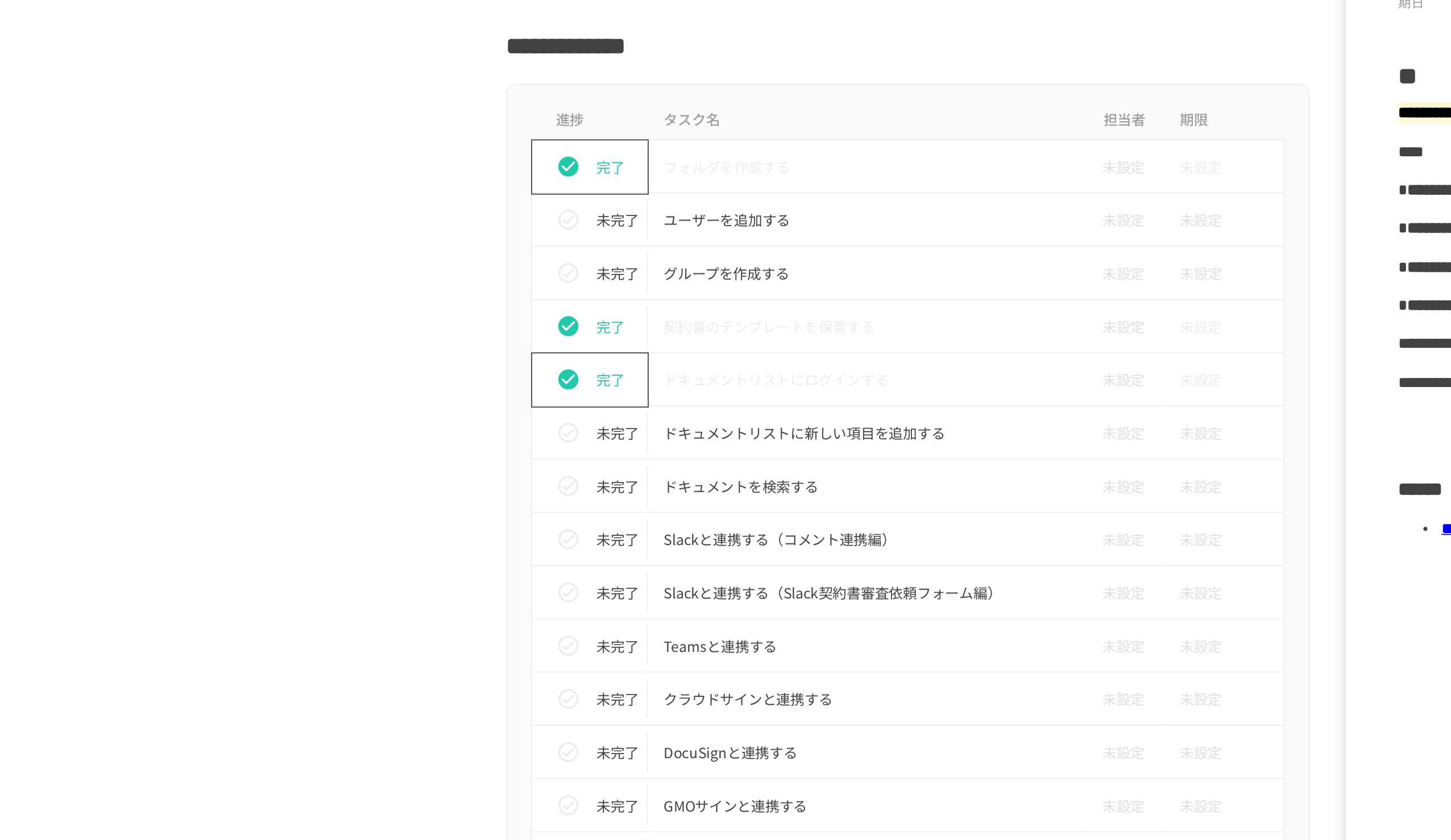
scroll to position [363, 0]
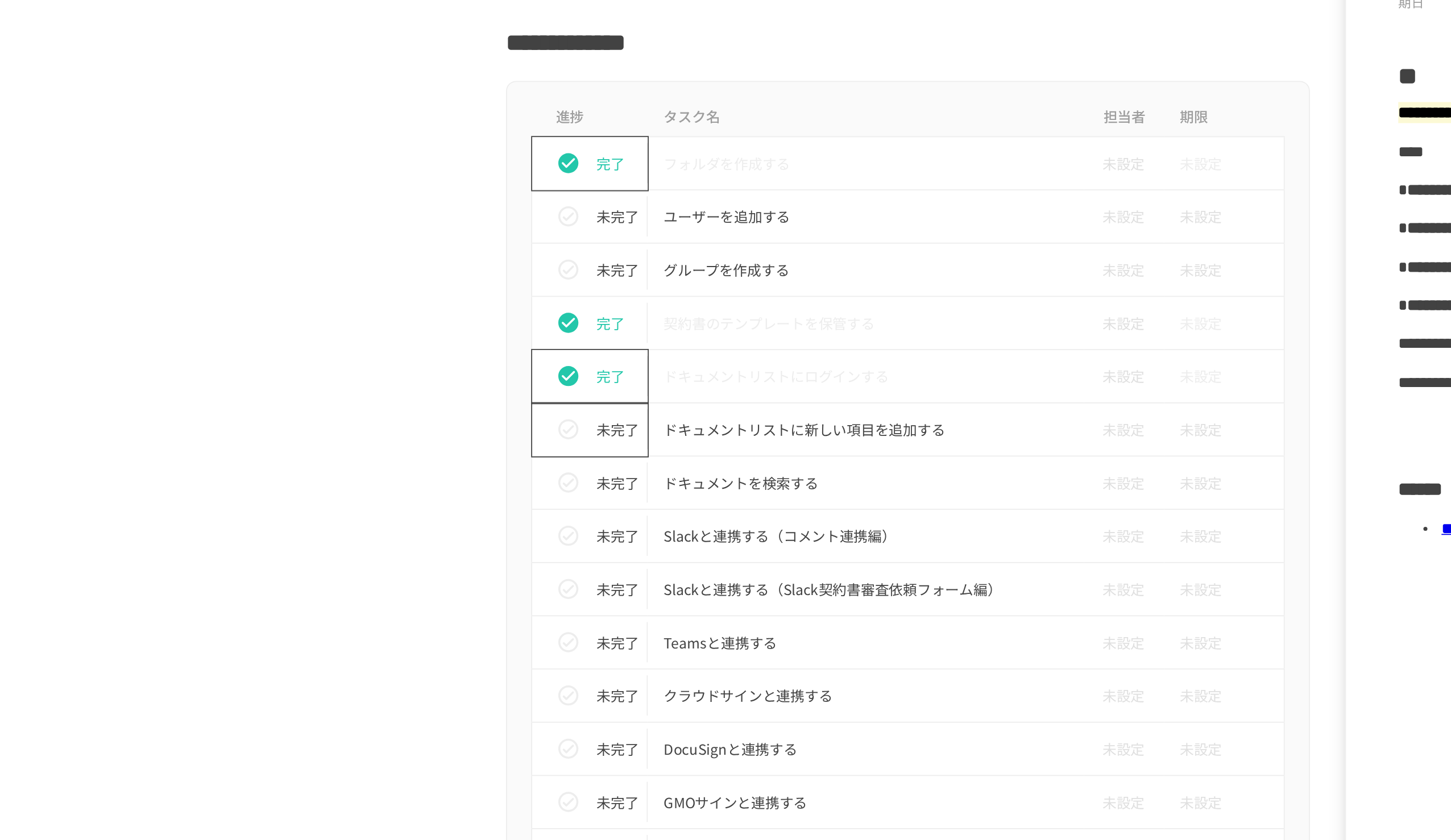
click at [549, 331] on p "未完了" at bounding box center [561, 335] width 24 height 12
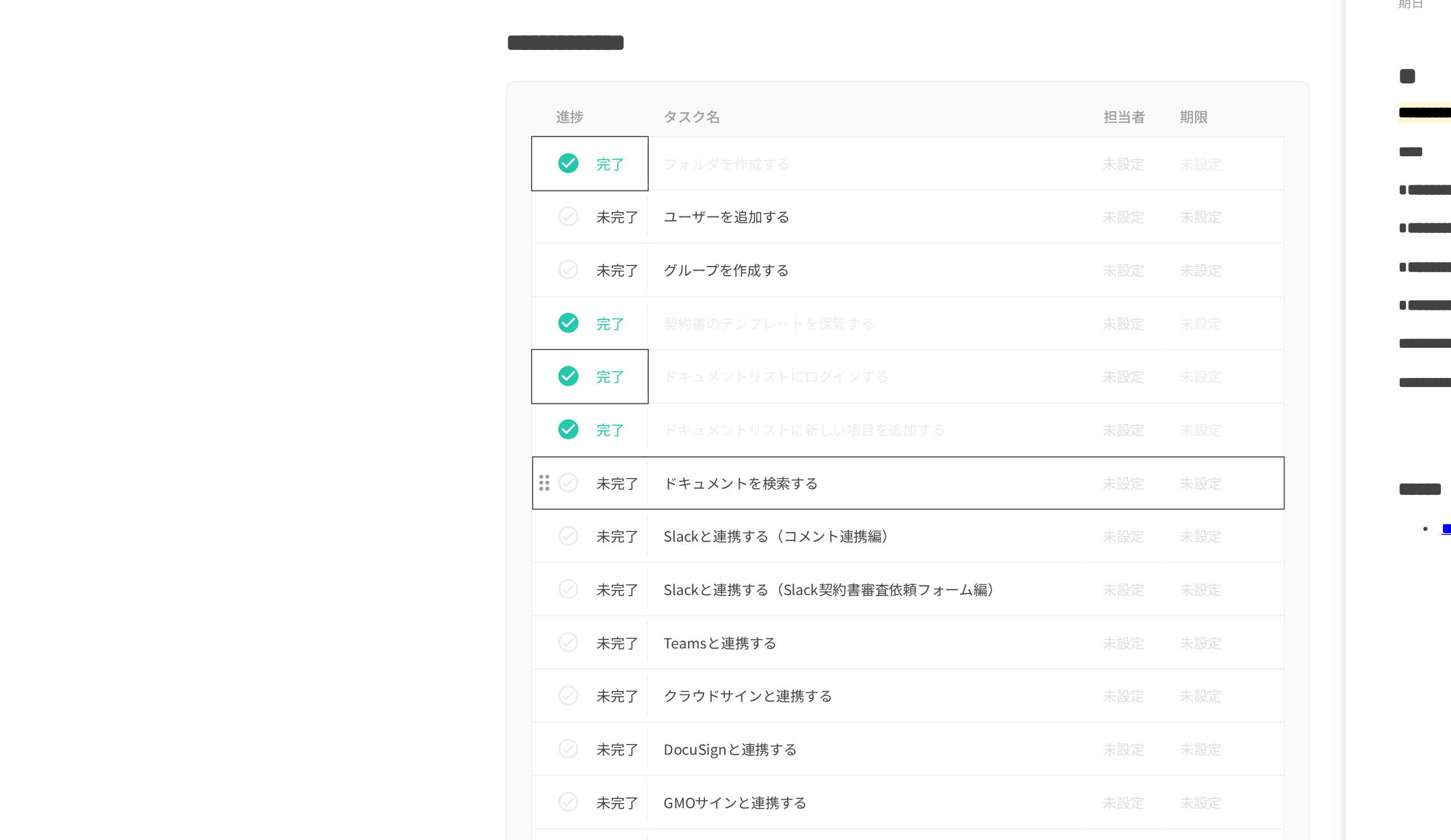
click at [615, 360] on p "ドキュメントを検索する" at bounding box center [702, 366] width 229 height 14
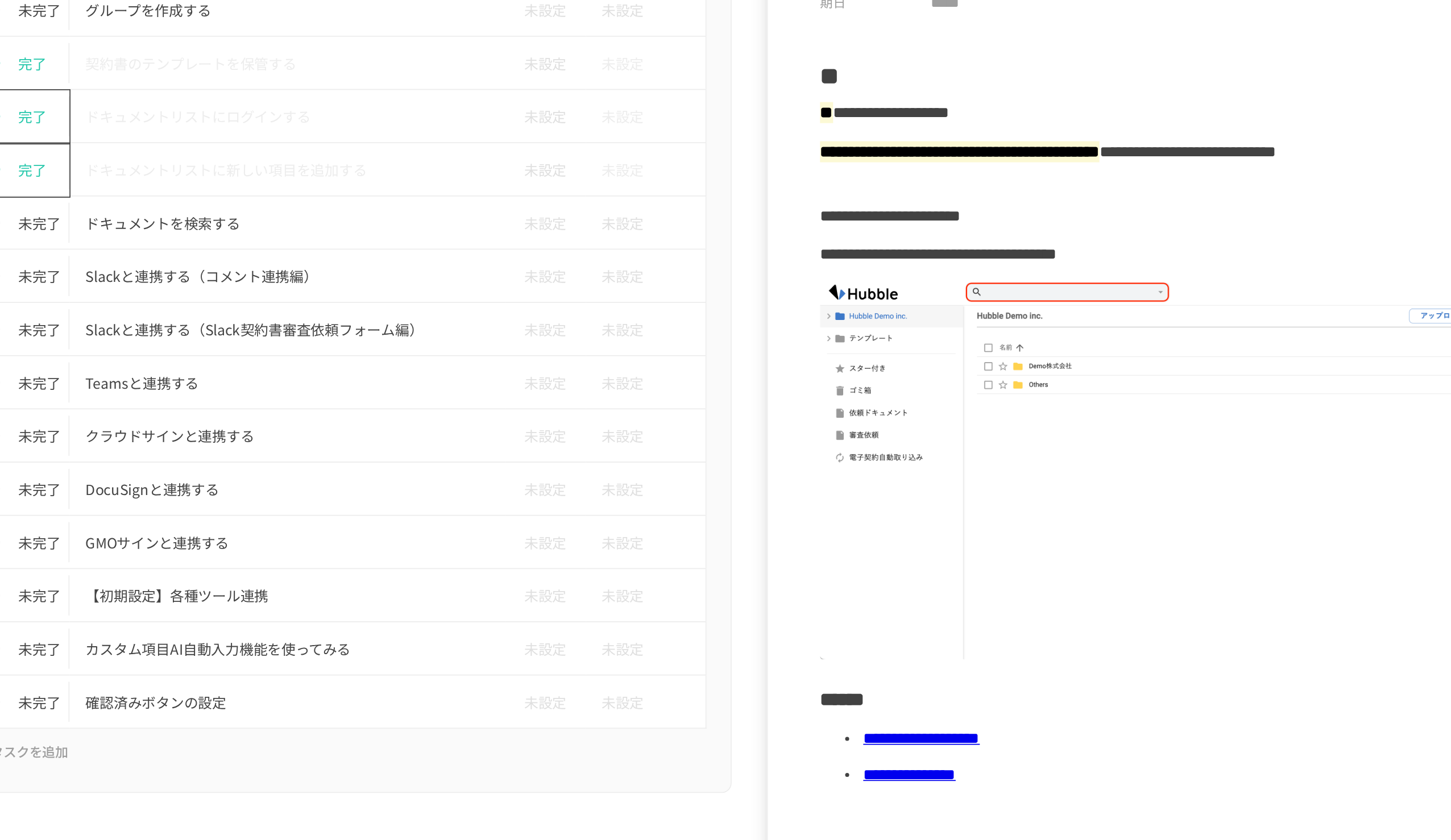
scroll to position [511, 0]
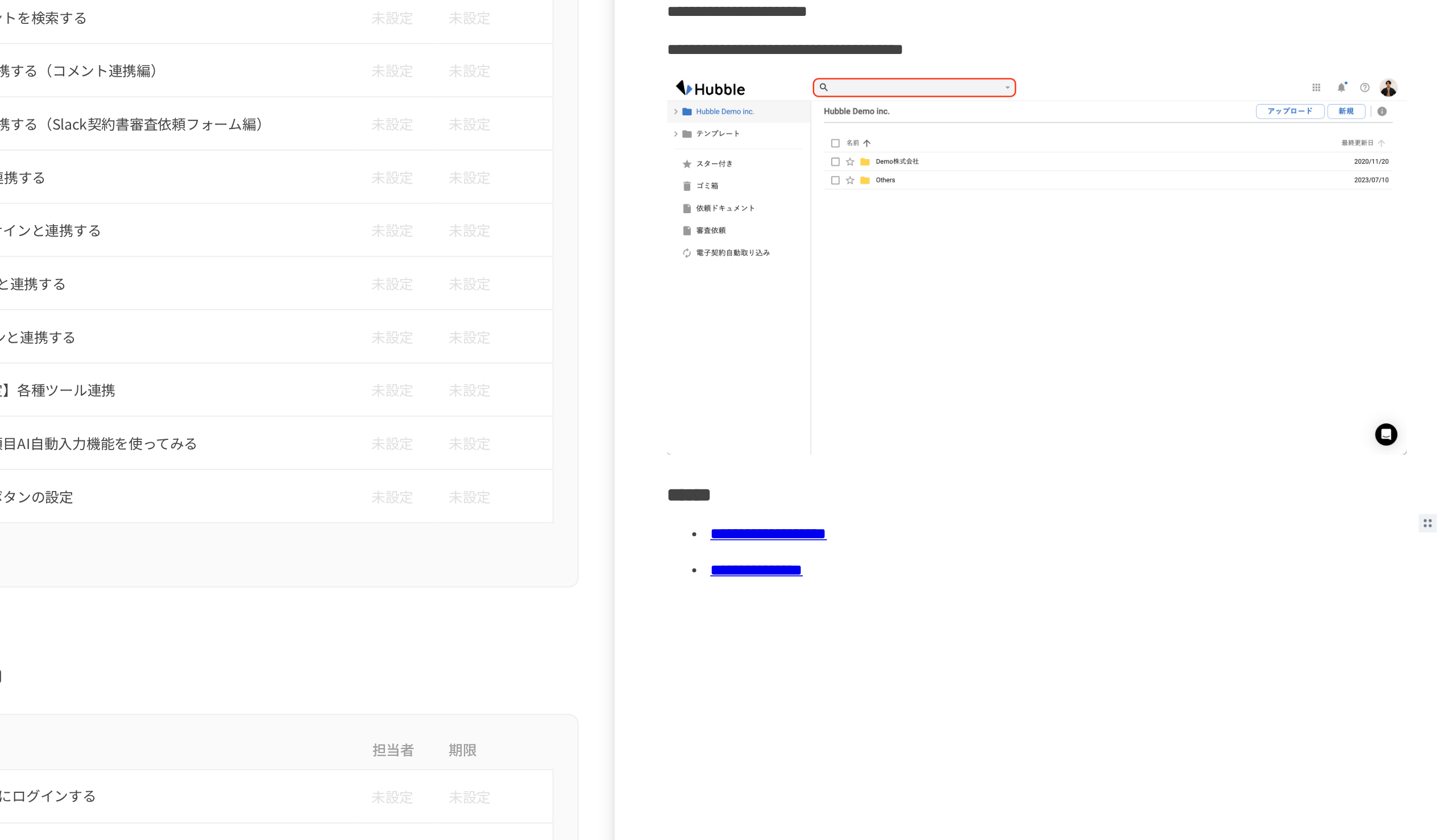
click at [723, 385] on link "**********" at bounding box center [1060, 510] width 66 height 9
click at [723, 385] on link "**********" at bounding box center [1053, 530] width 52 height 9
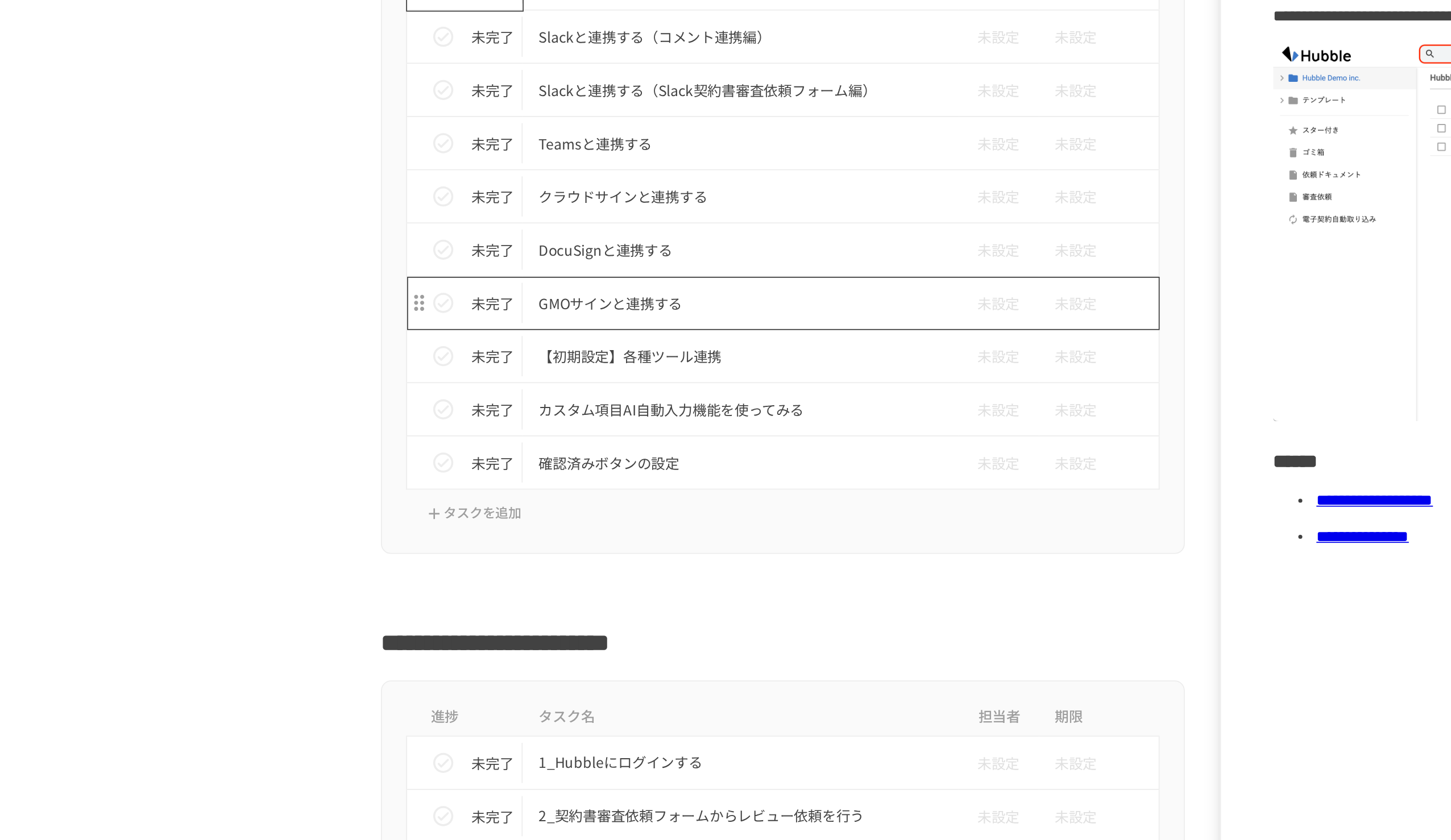
scroll to position [282, 0]
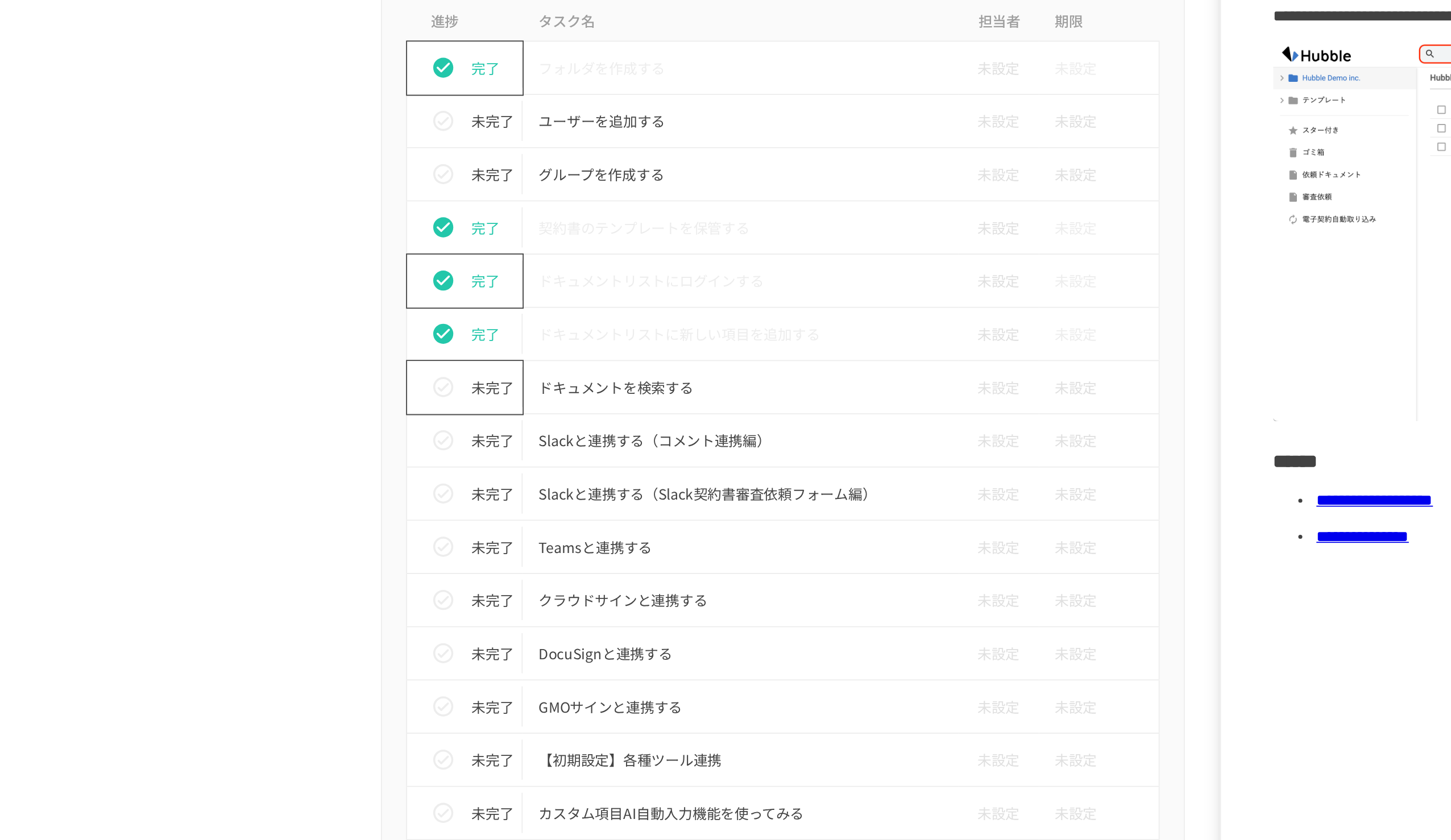
click at [551, 385] on p "未完了" at bounding box center [561, 446] width 24 height 12
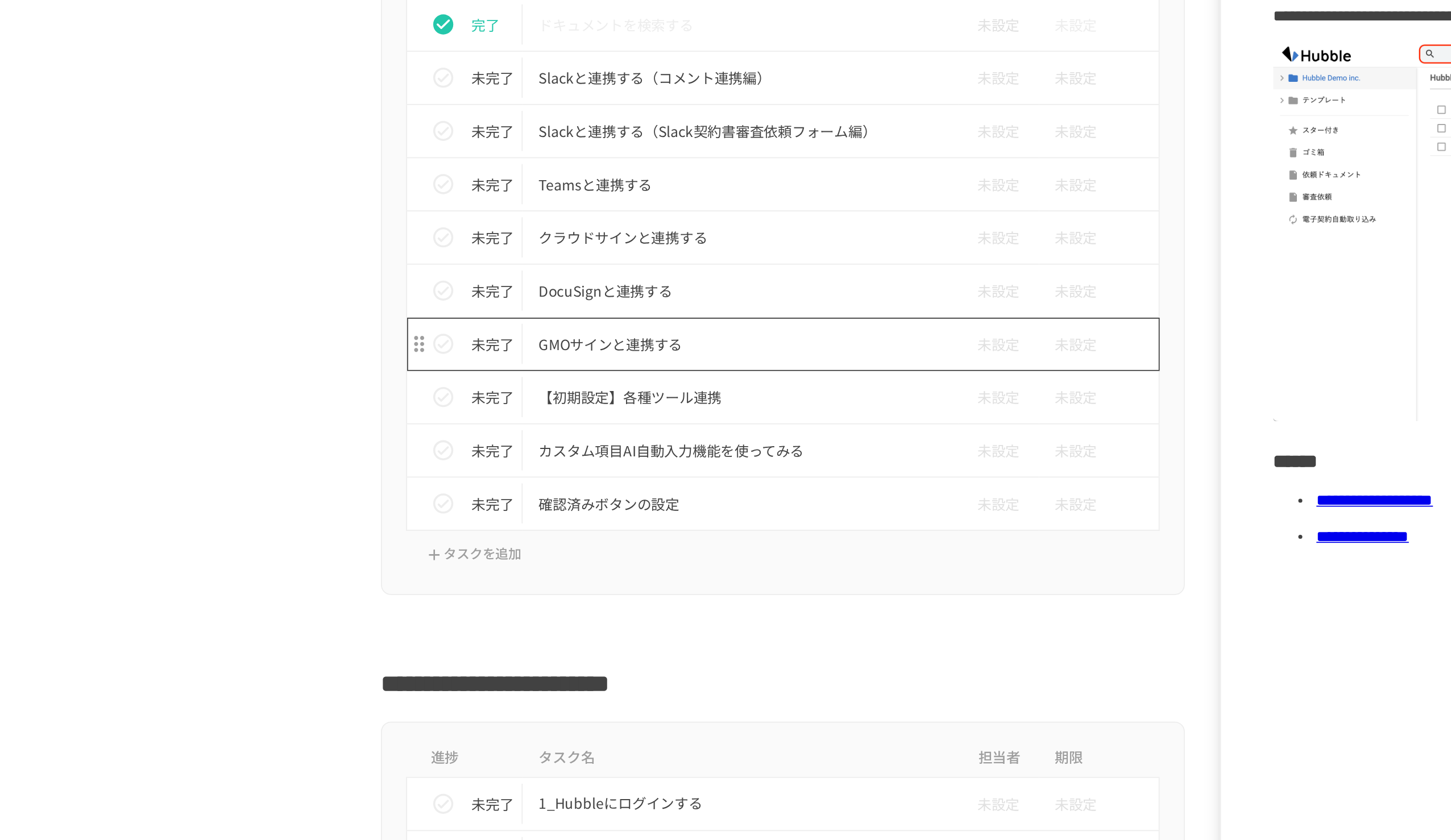
scroll to position [488, 0]
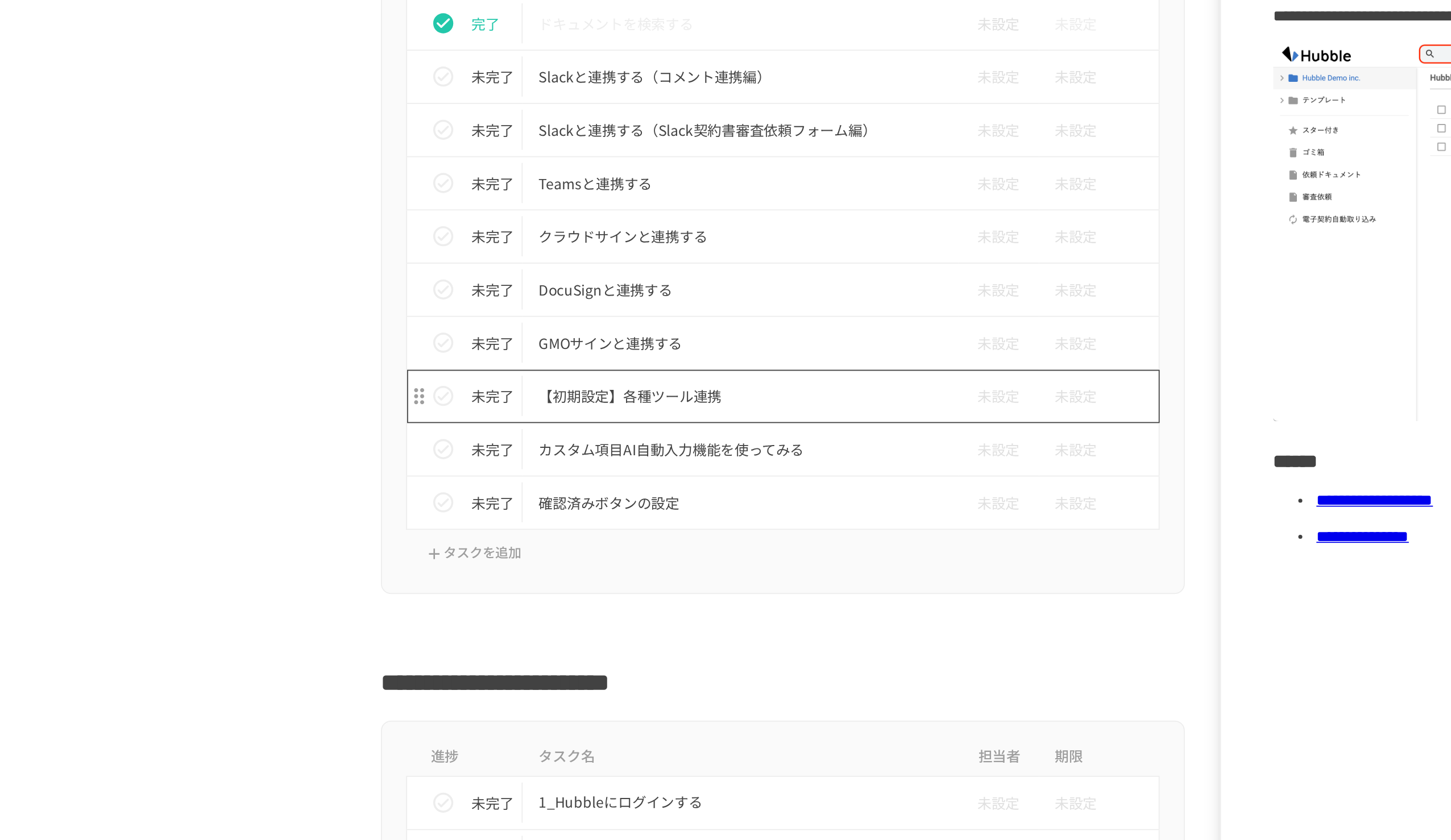
click at [620, 385] on p "【初期設定】各種ツール連携" at bounding box center [702, 452] width 229 height 14
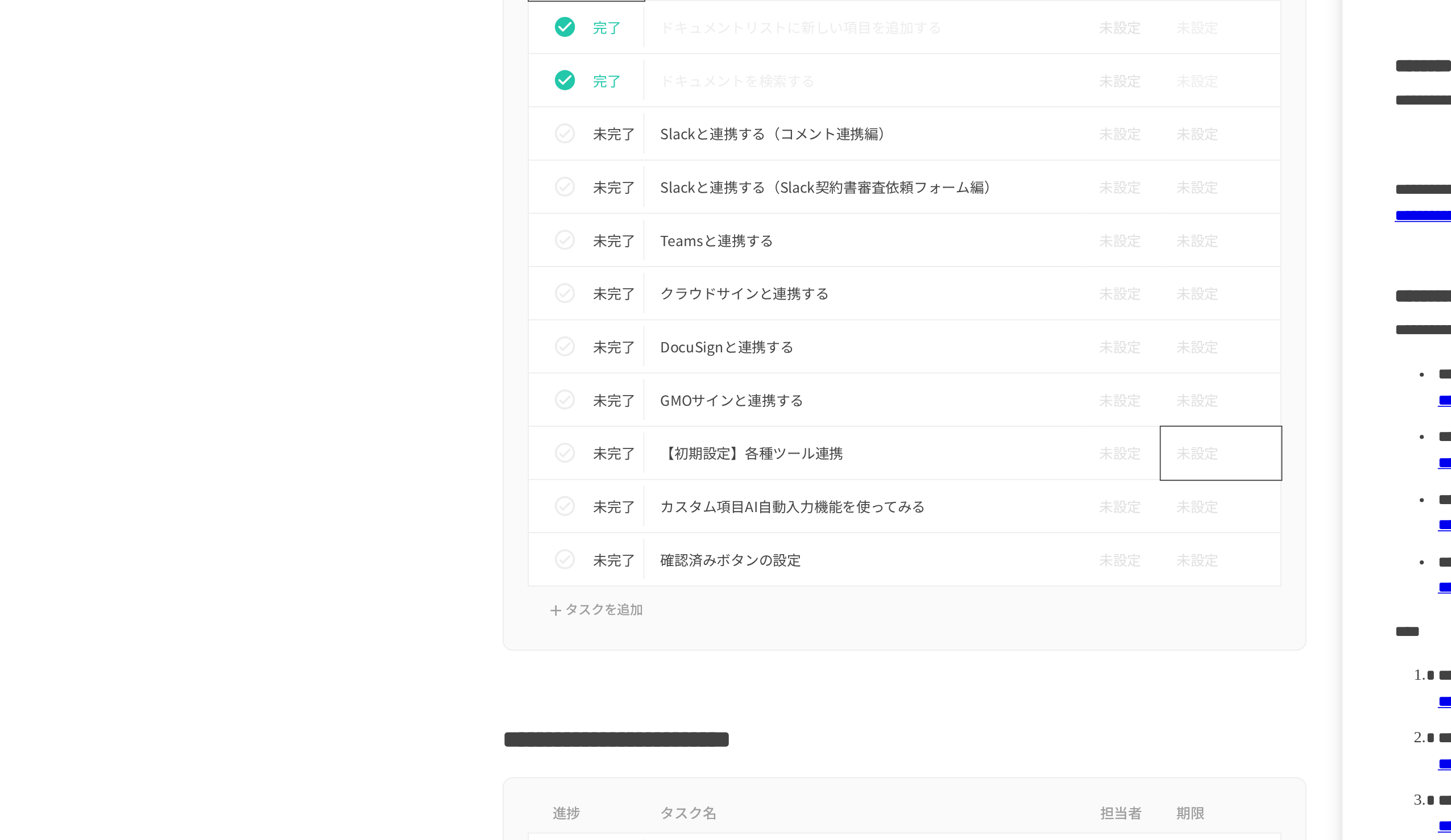
scroll to position [523, 0]
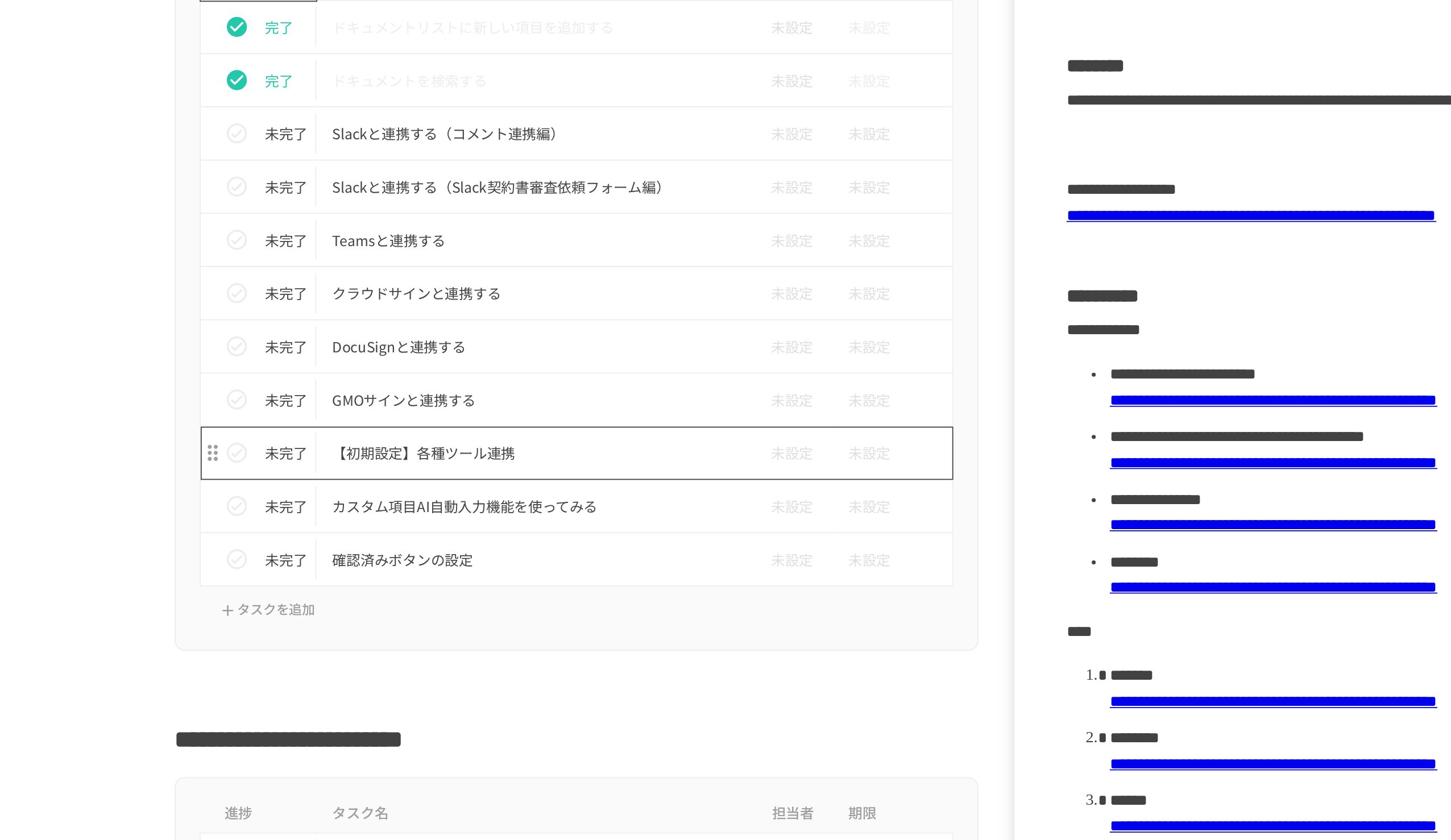
click at [669, 385] on p "【初期設定】各種ツール連携" at bounding box center [702, 416] width 229 height 14
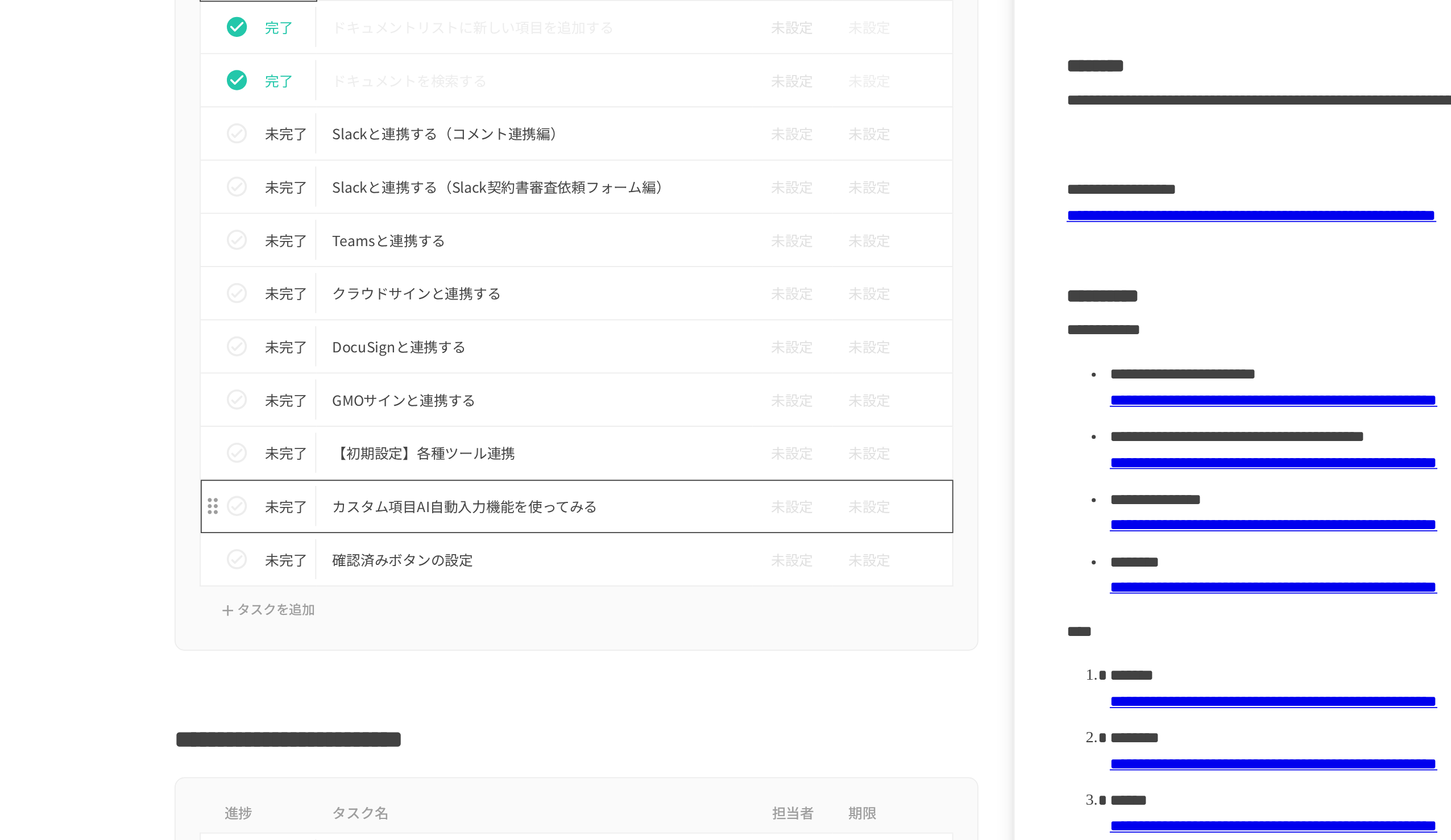
click at [664, 385] on p "カスタム項目AI自動入力機能を使ってみる" at bounding box center [702, 446] width 229 height 14
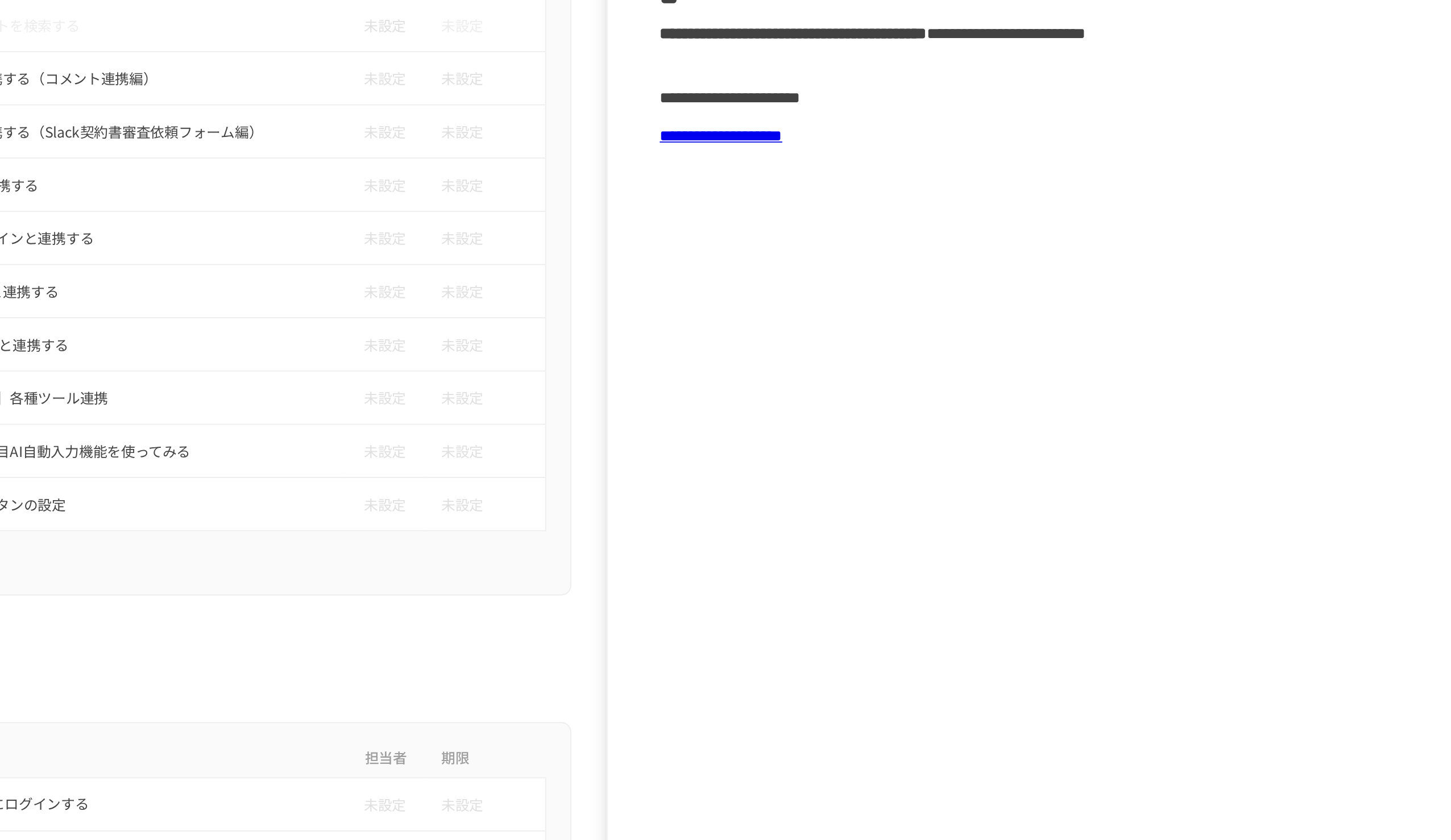
scroll to position [555, 0]
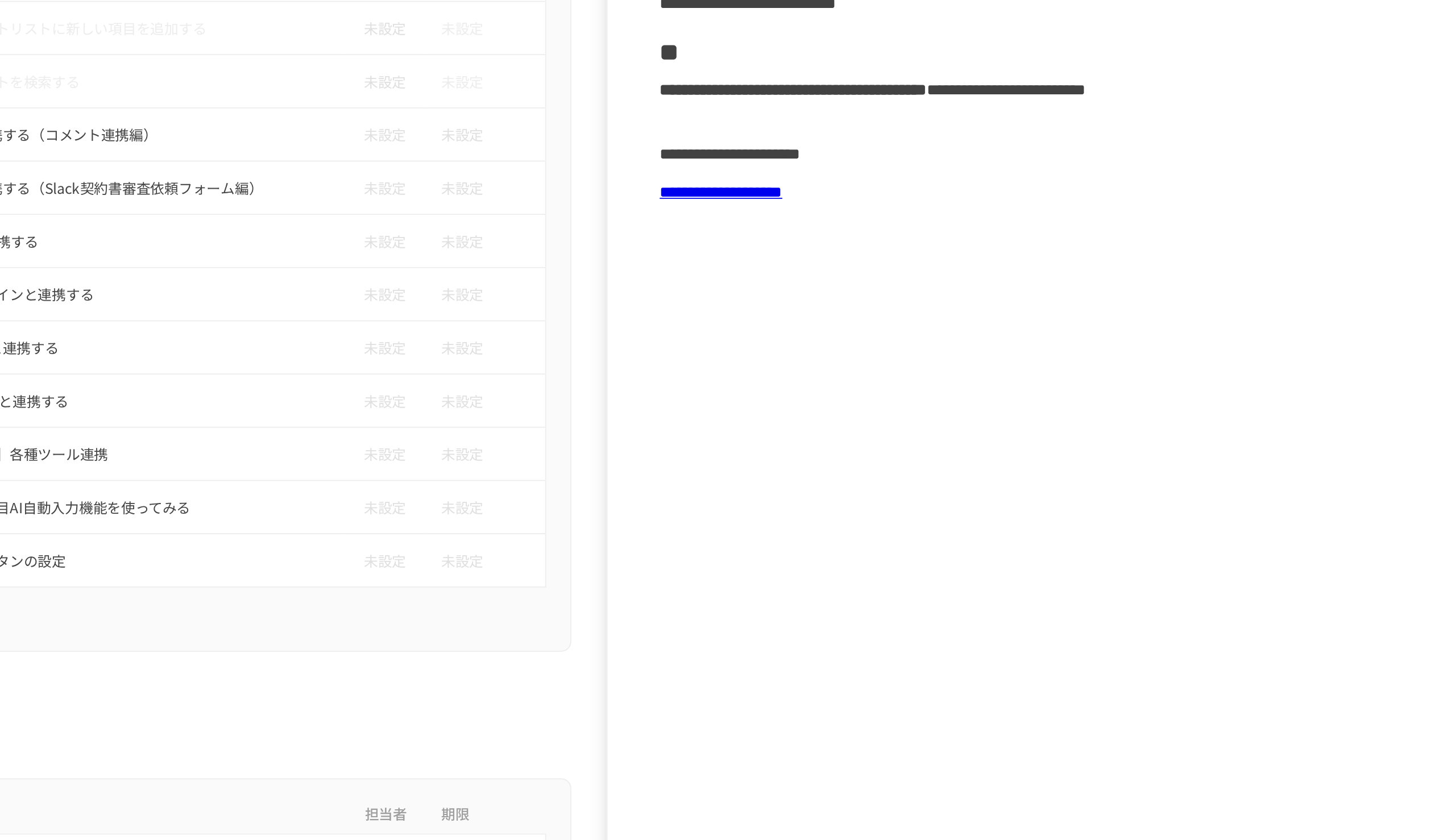
click at [723, 240] on link "**********" at bounding box center [1037, 236] width 69 height 9
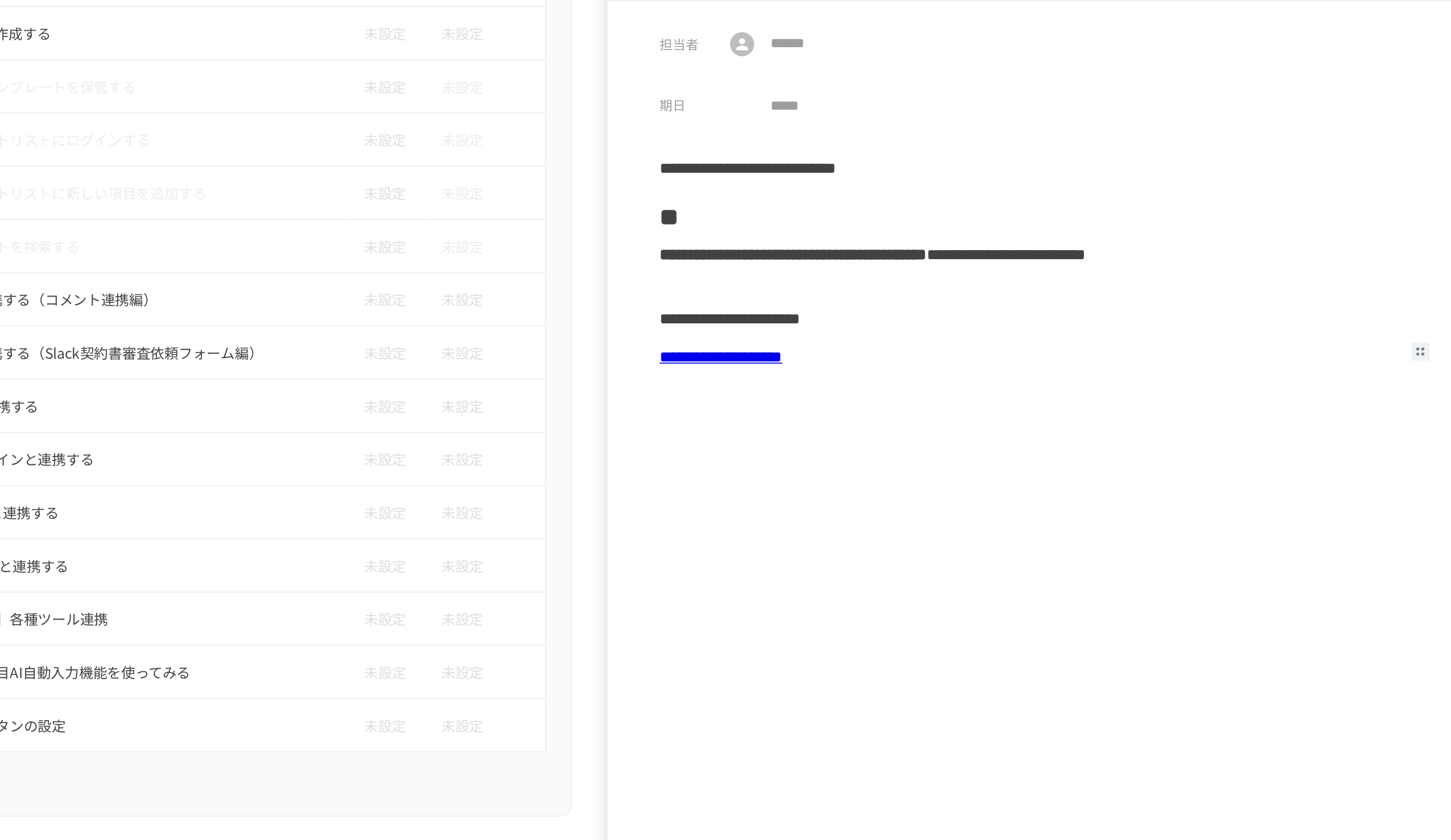
click at [723, 237] on link "**********" at bounding box center [1037, 236] width 69 height 9
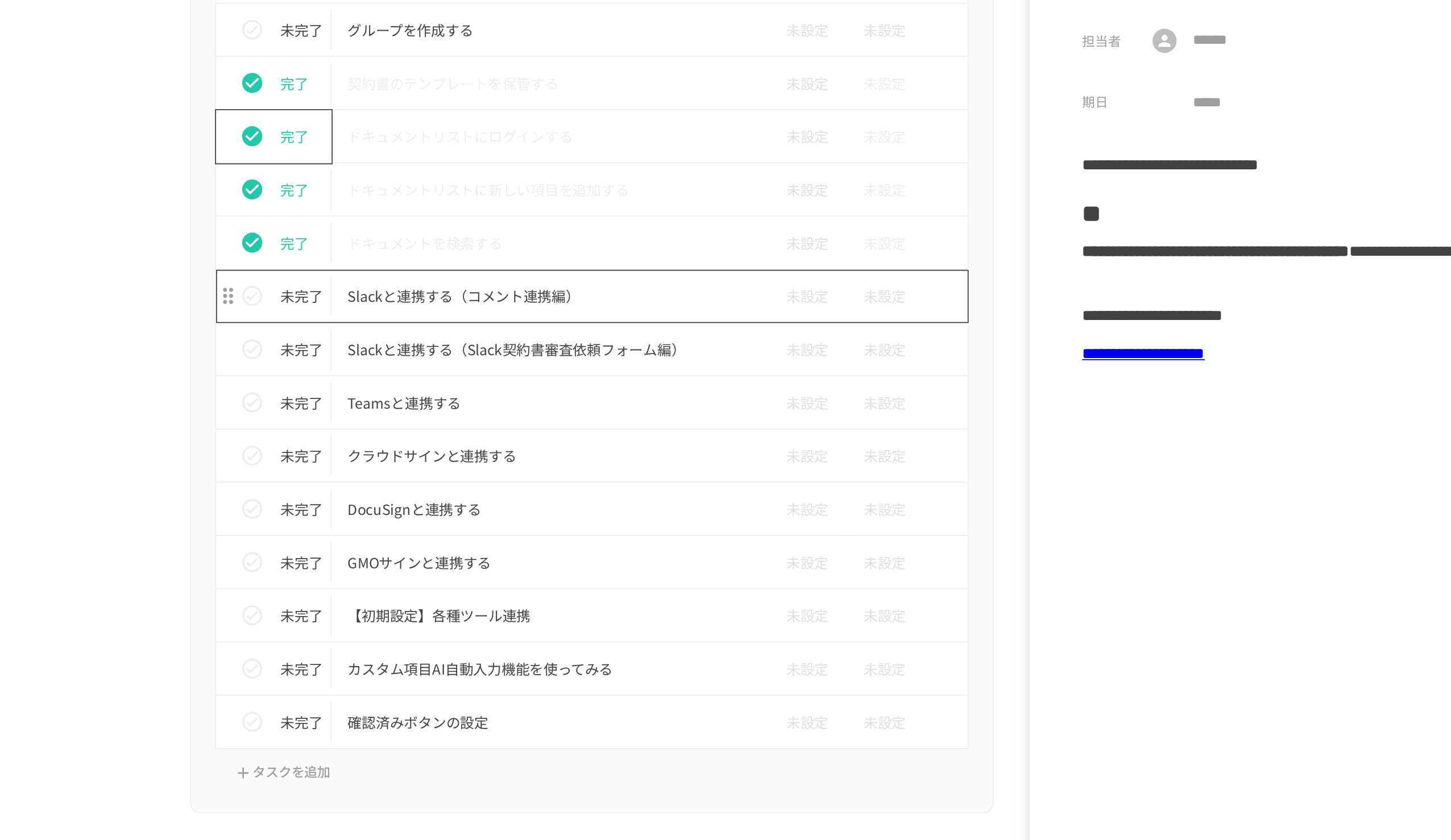
scroll to position [689, 0]
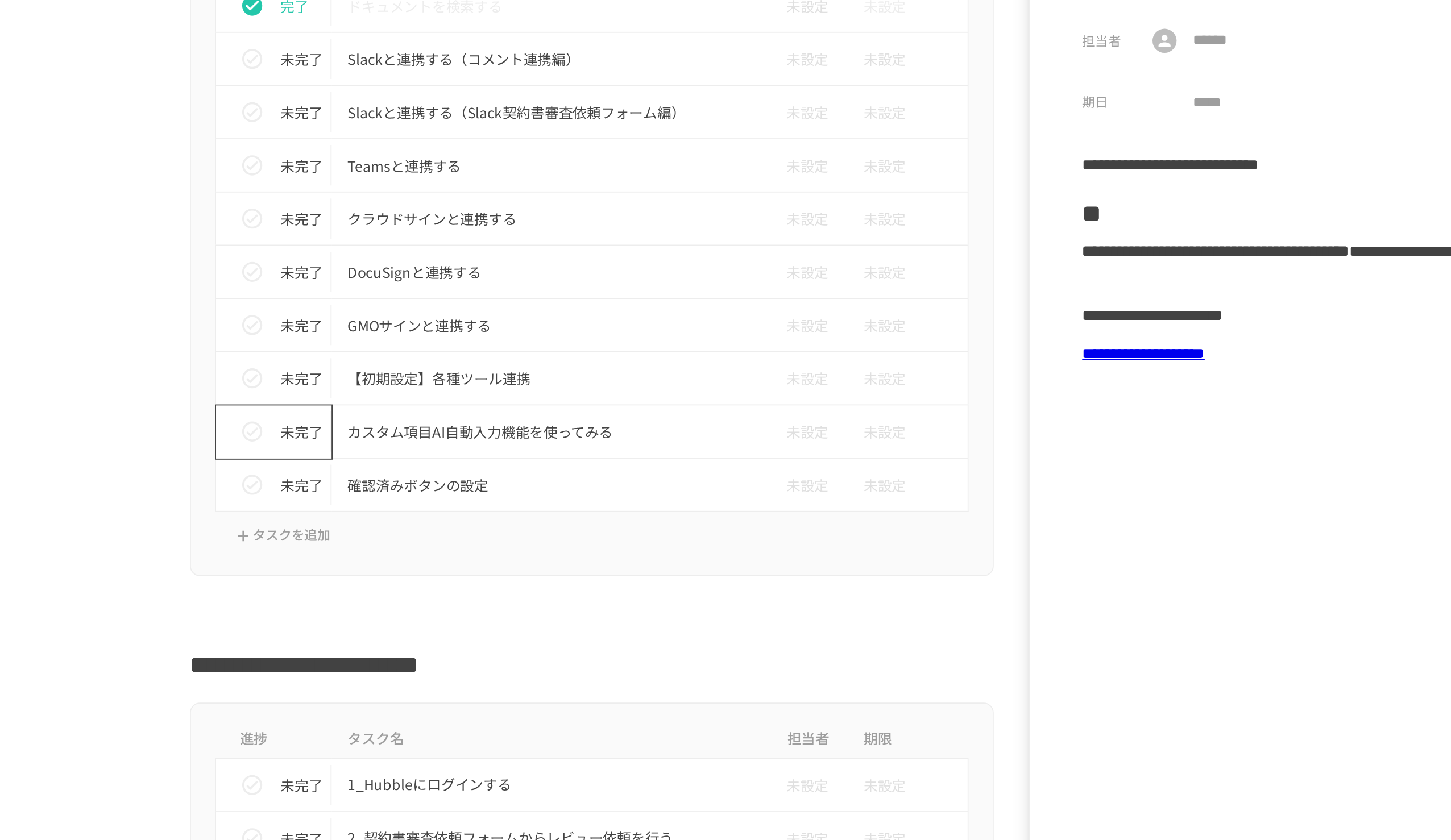
click at [549, 281] on p "未完了" at bounding box center [561, 280] width 24 height 12
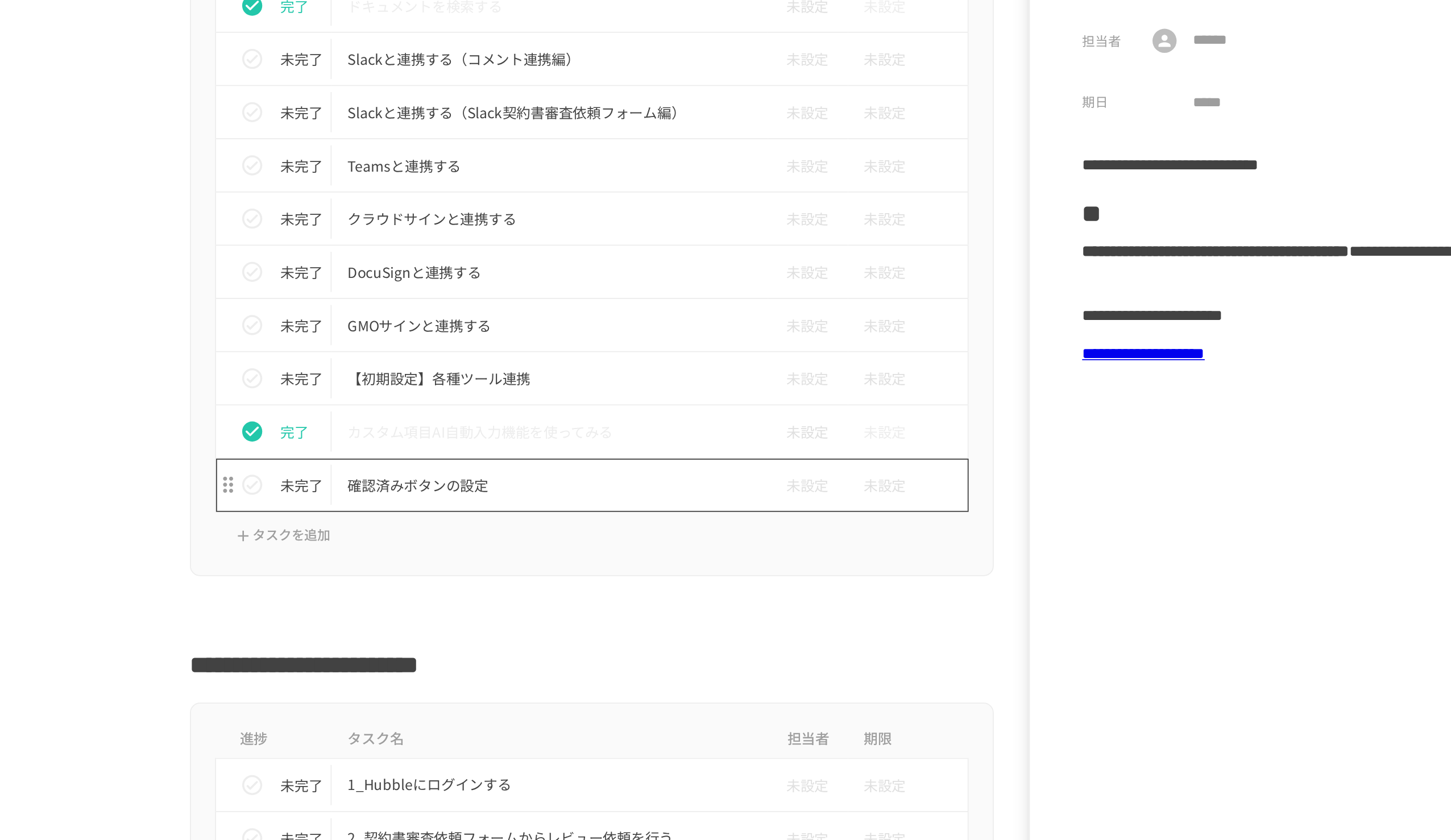
click at [604, 310] on p "確認済みボタンの設定" at bounding box center [702, 310] width 229 height 14
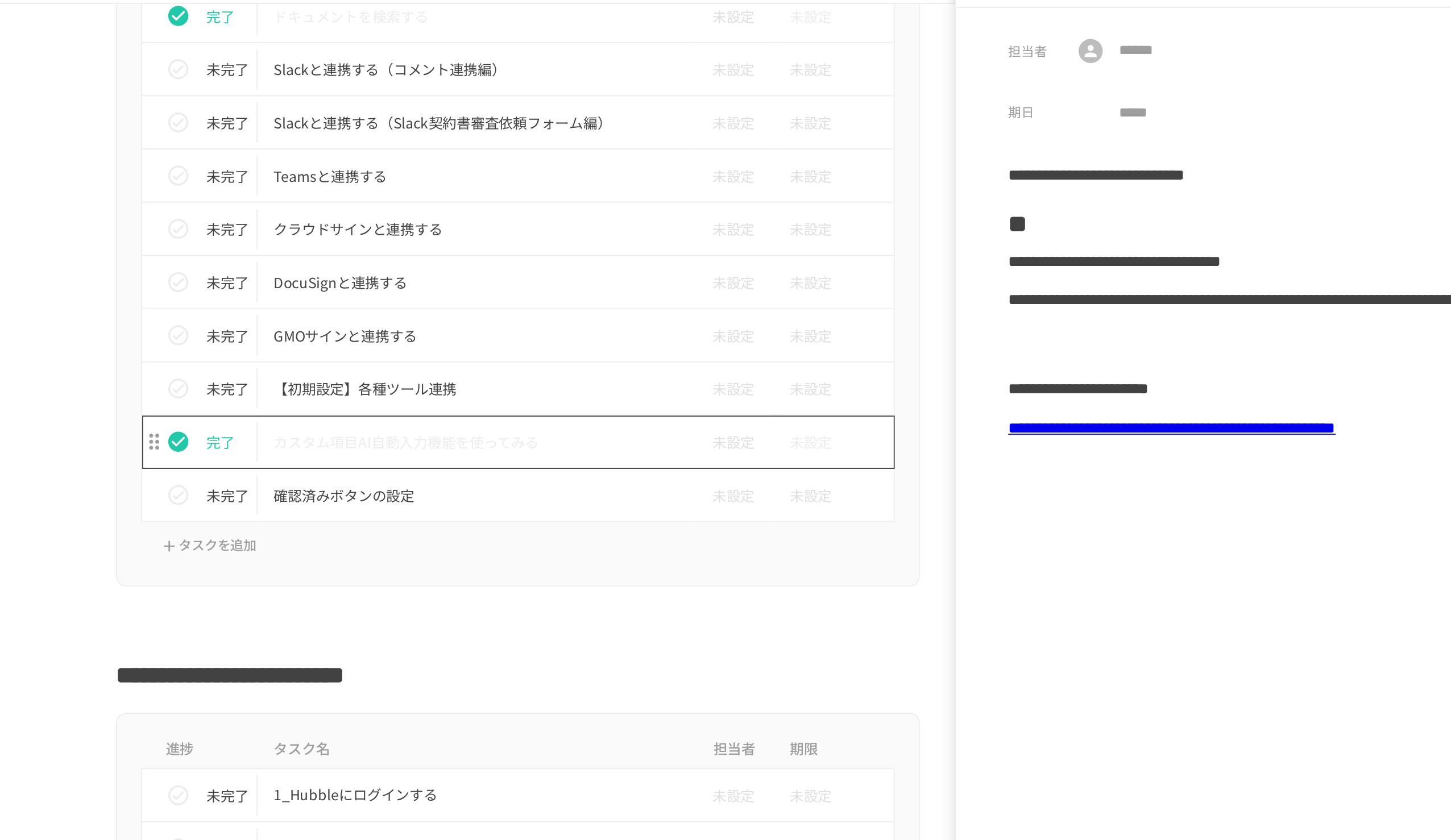
click at [723, 277] on p "カスタム項目AI自動入力機能を使ってみる" at bounding box center [702, 281] width 229 height 14
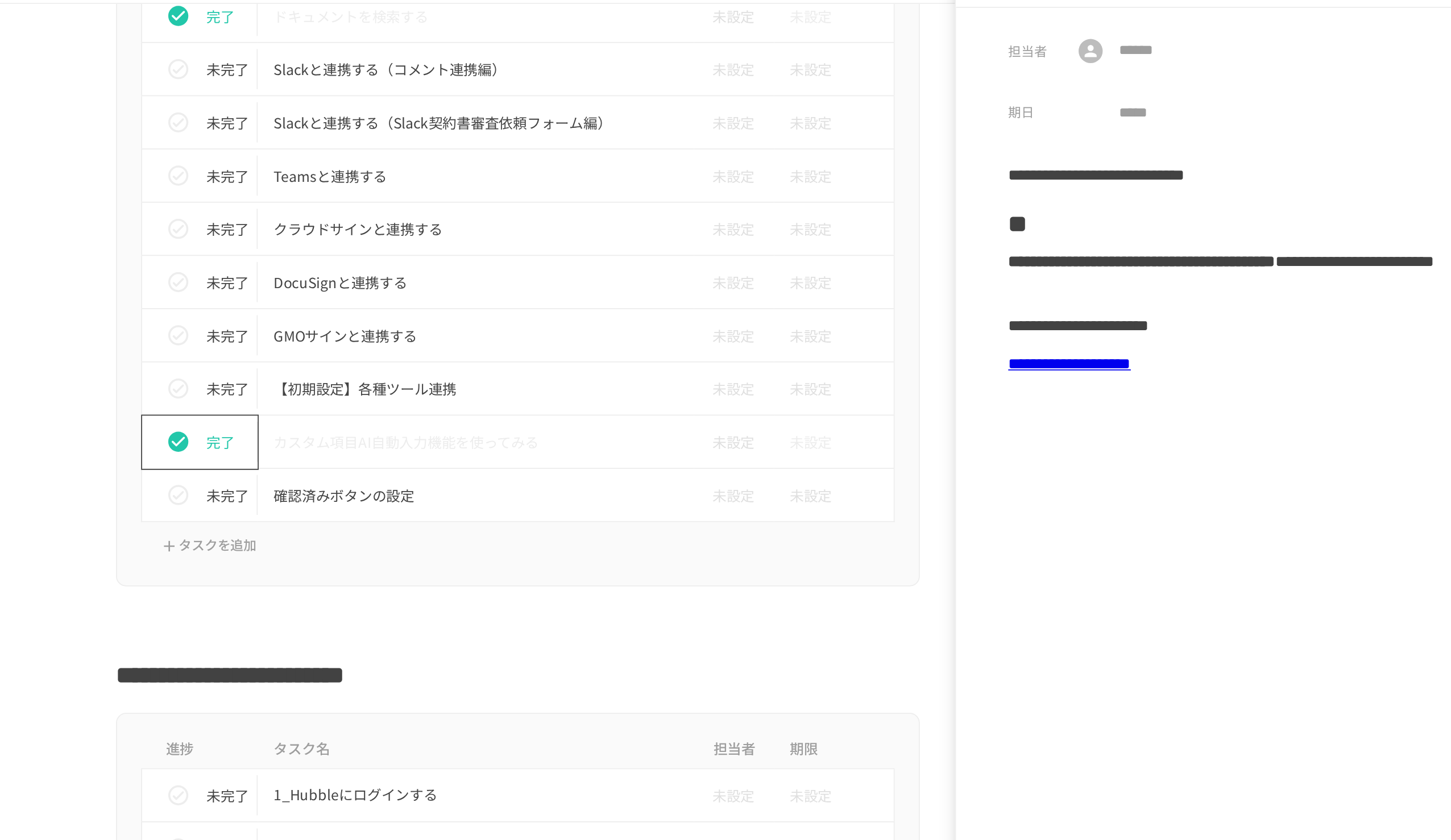
click at [571, 286] on div "完了" at bounding box center [550, 280] width 56 height 23
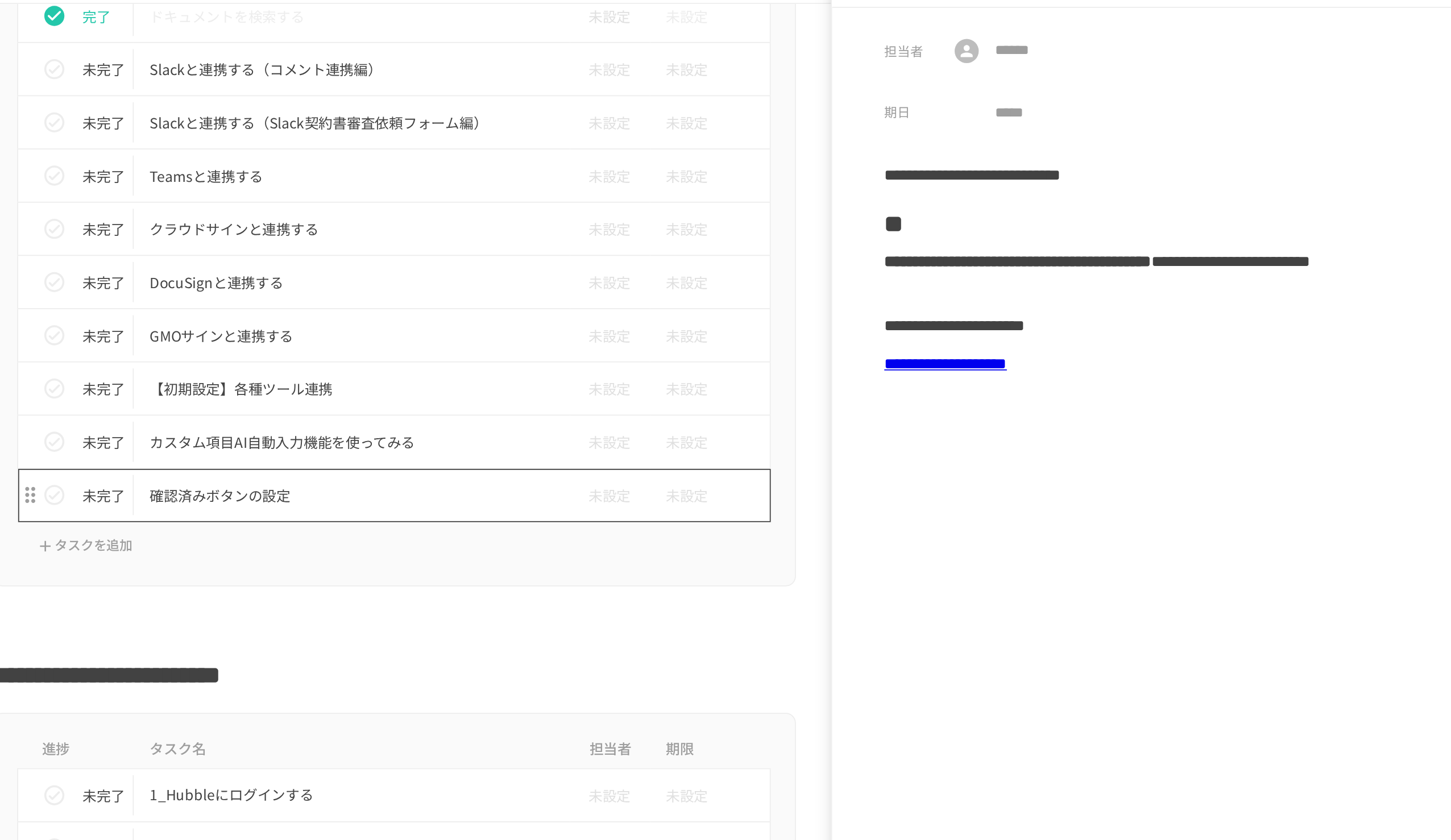
click at [723, 323] on td "確認済みボタンの設定" at bounding box center [702, 311] width 247 height 30
type input "**********"
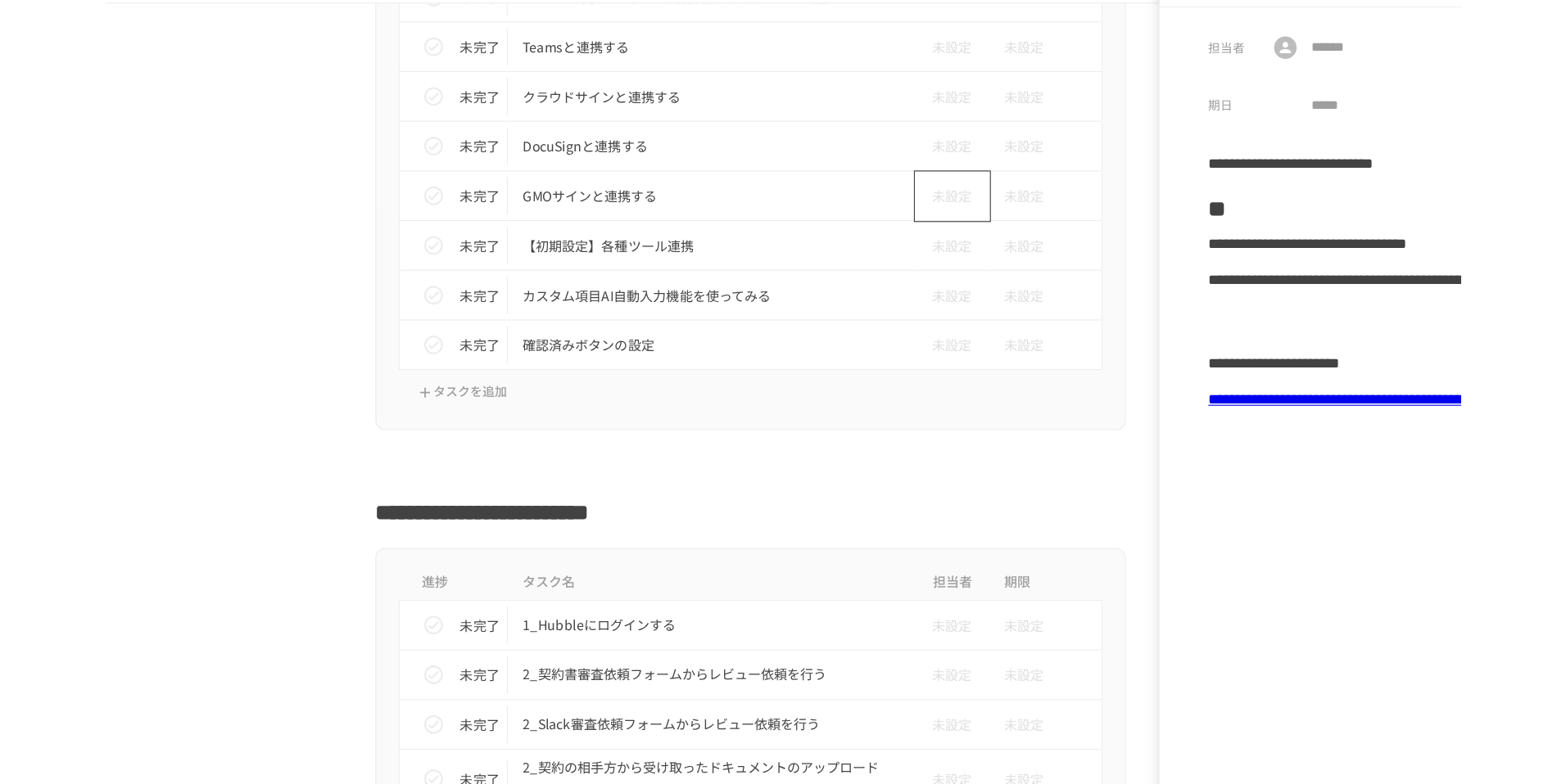
scroll to position [1434, 0]
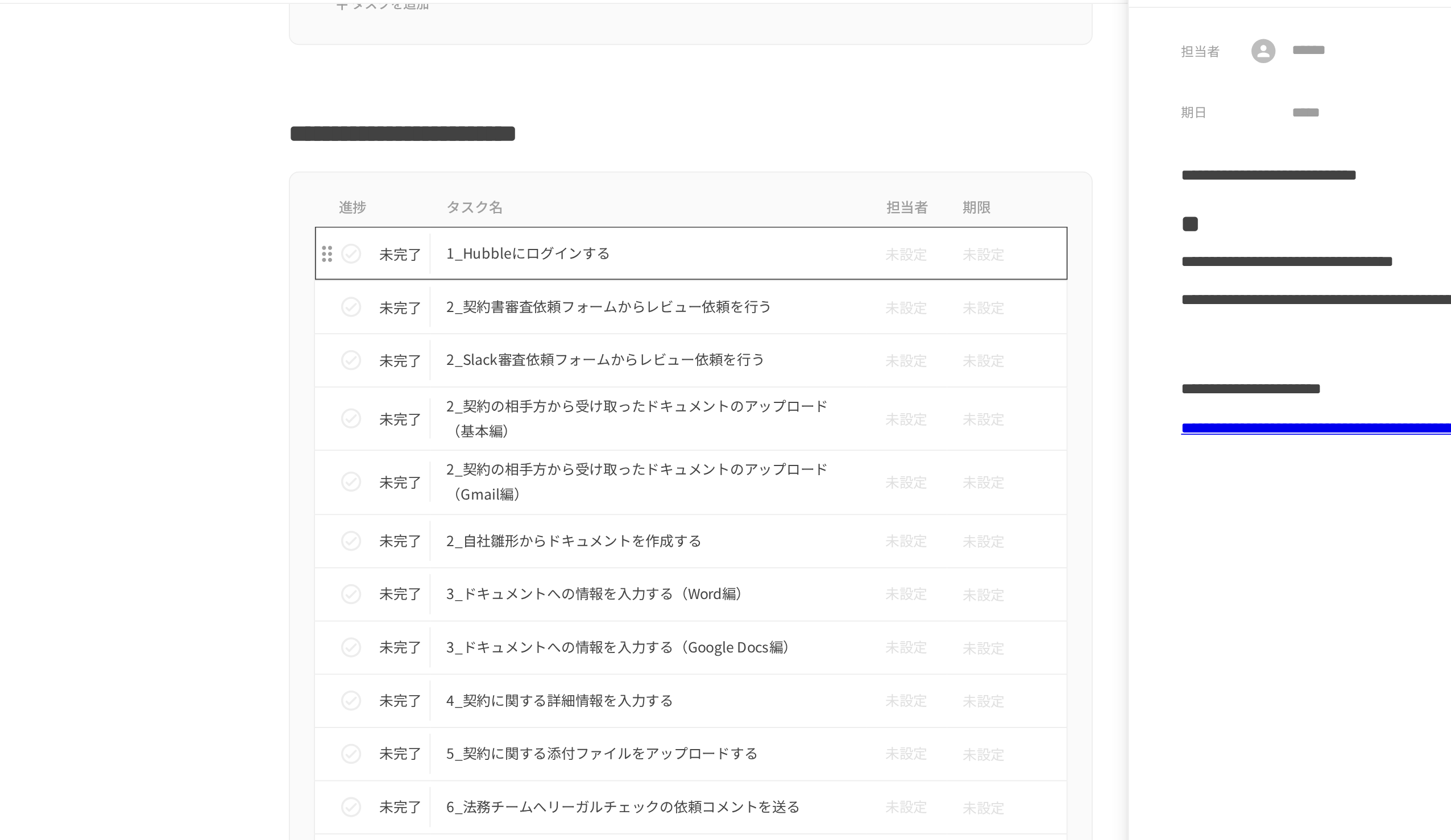
click at [696, 168] on p "1_Hubbleにログインする" at bounding box center [702, 173] width 229 height 14
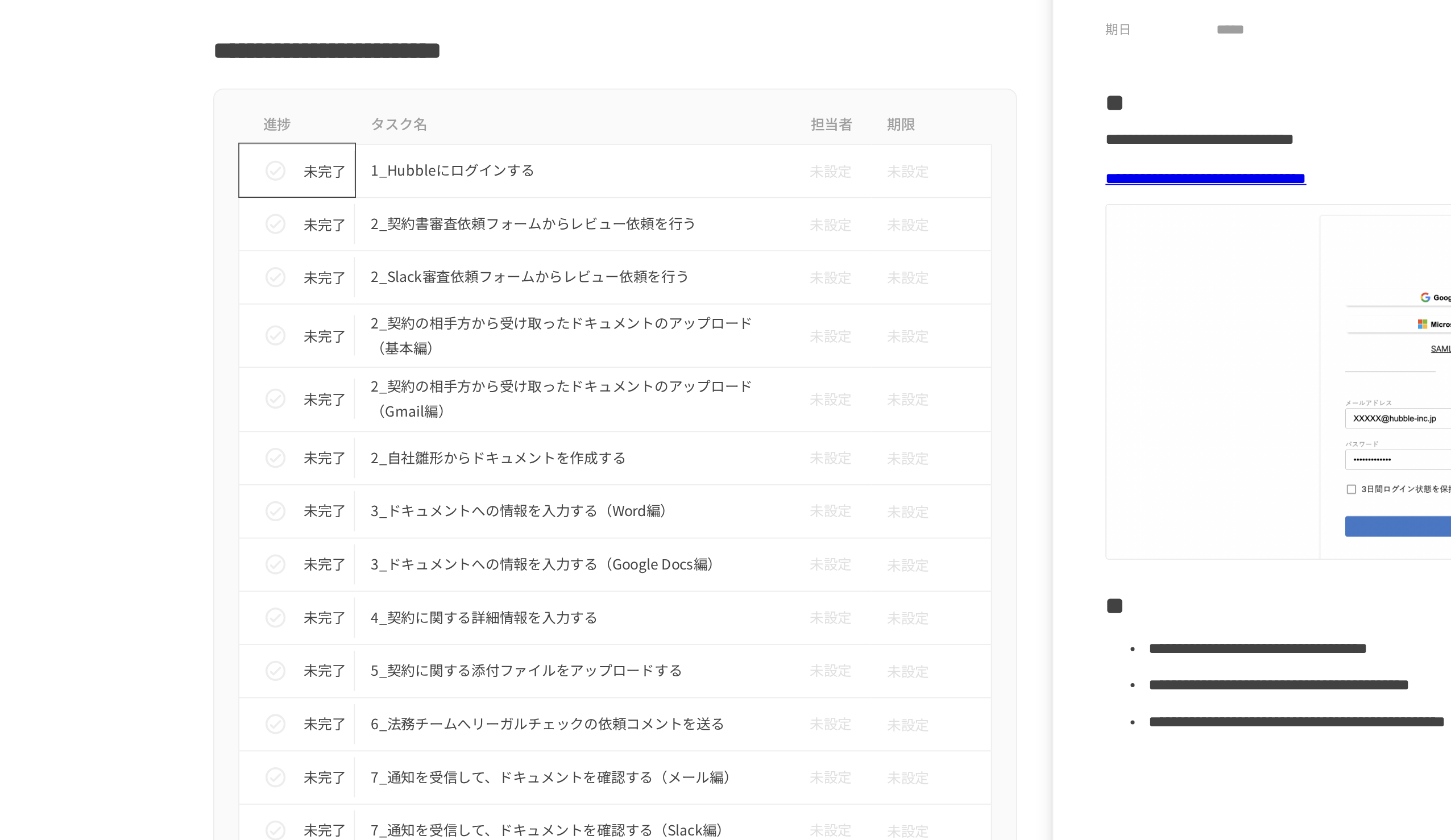
click at [549, 171] on p "未完了" at bounding box center [561, 173] width 24 height 12
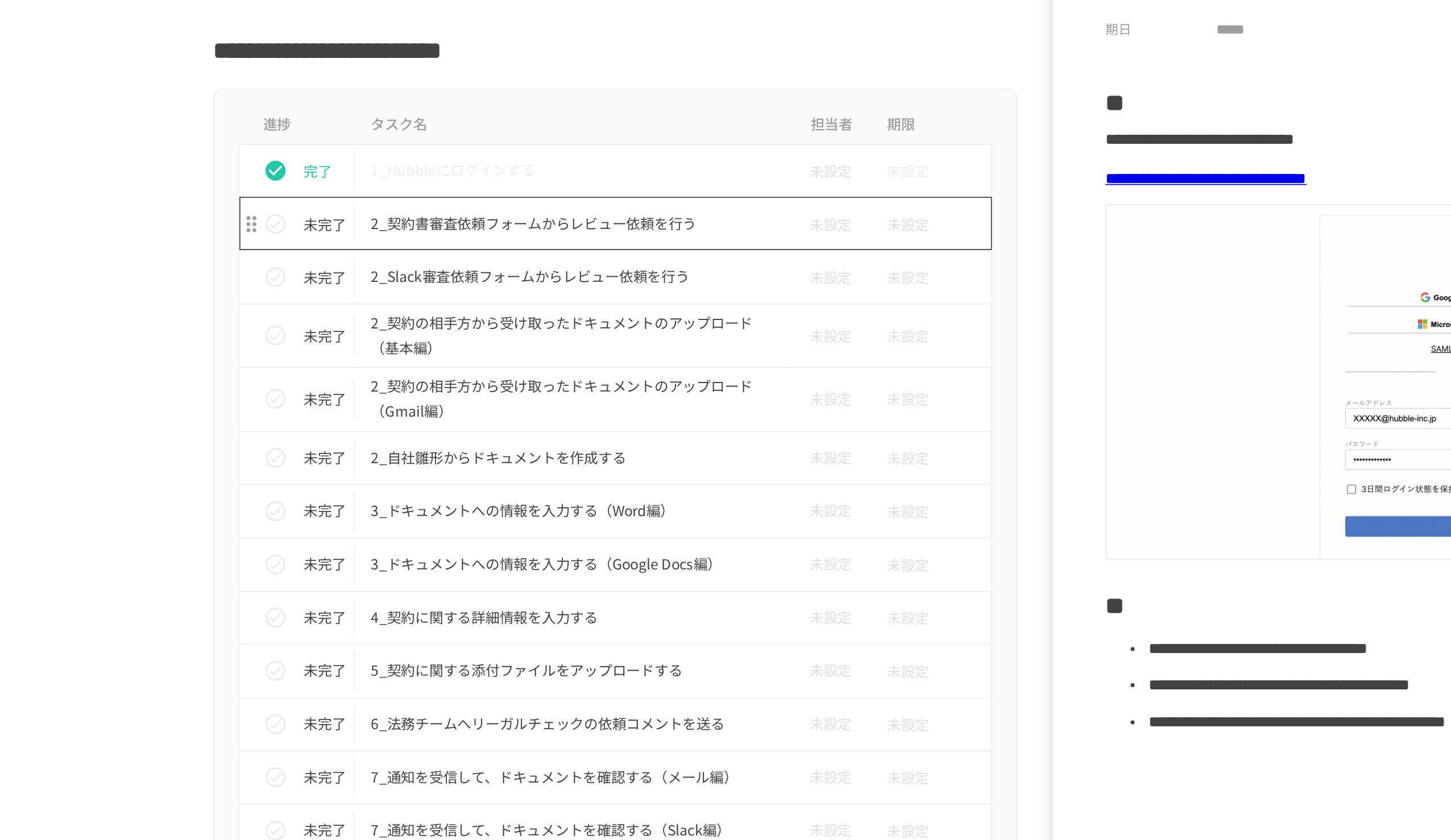
click at [596, 205] on p "2_契約書審査依頼フォームからレビュー依頼を行う" at bounding box center [702, 204] width 229 height 14
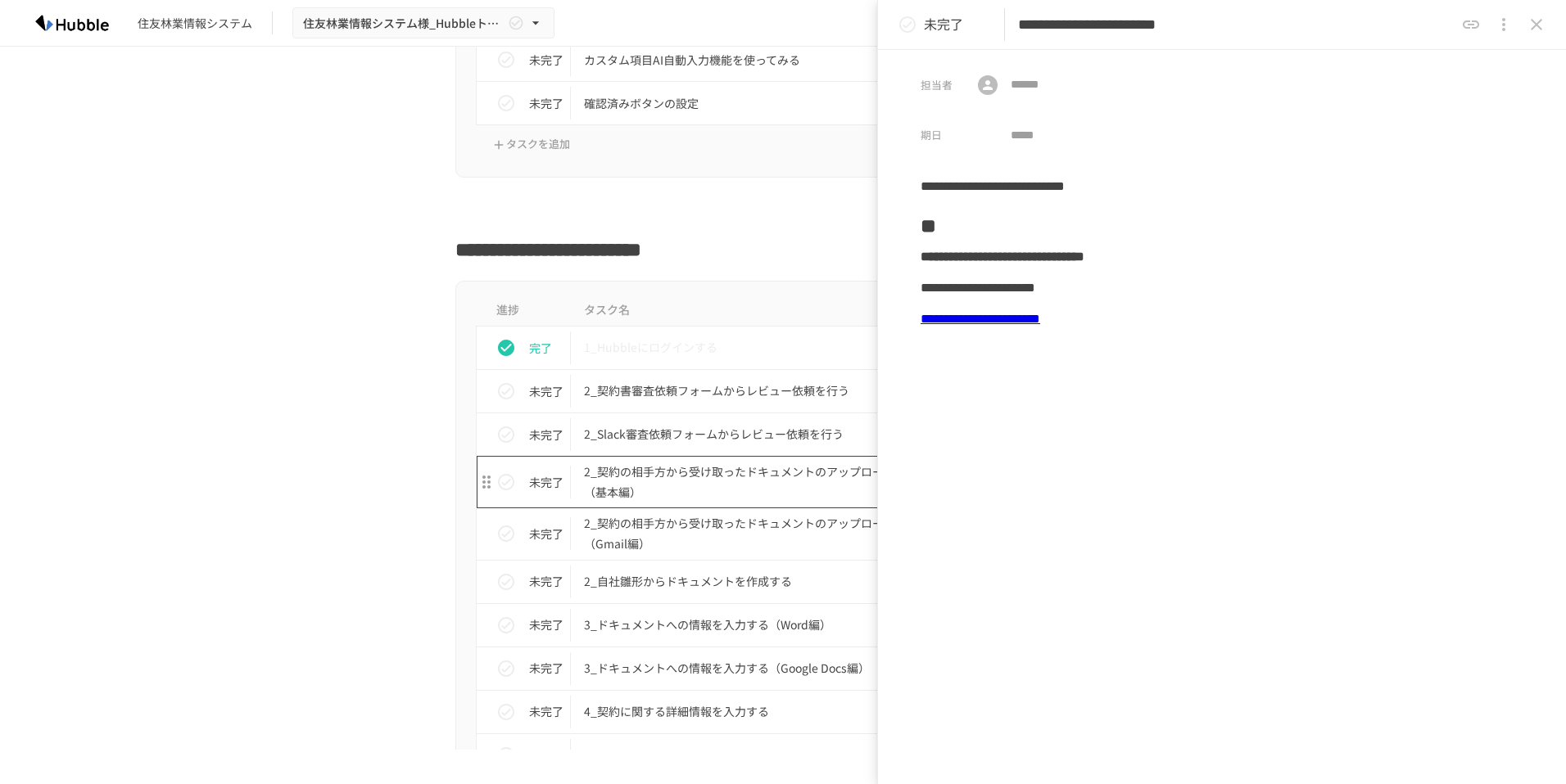
scroll to position [1328, 0]
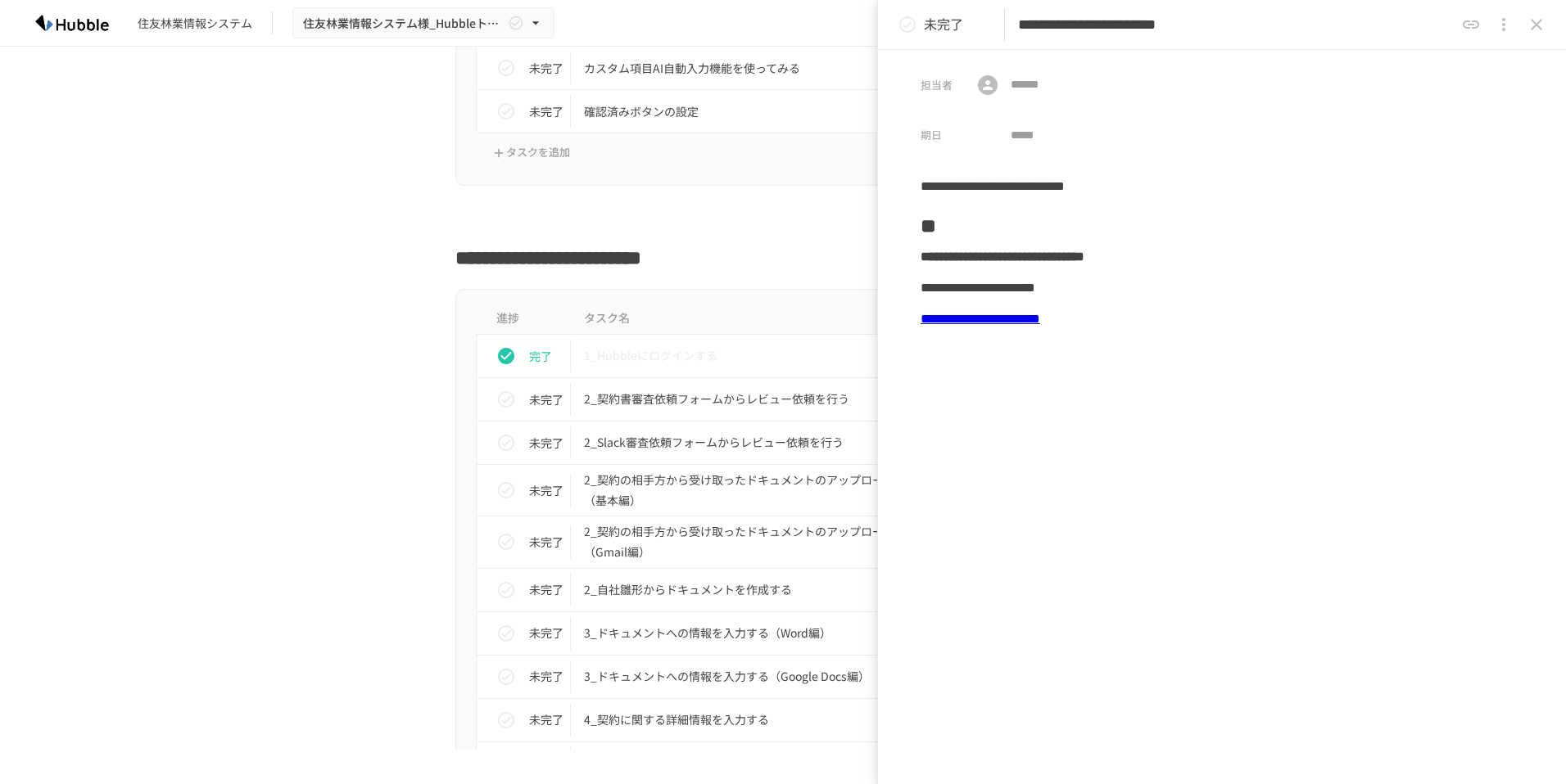
click at [1040, 313] on link "**********" at bounding box center [980, 319] width 120 height 13
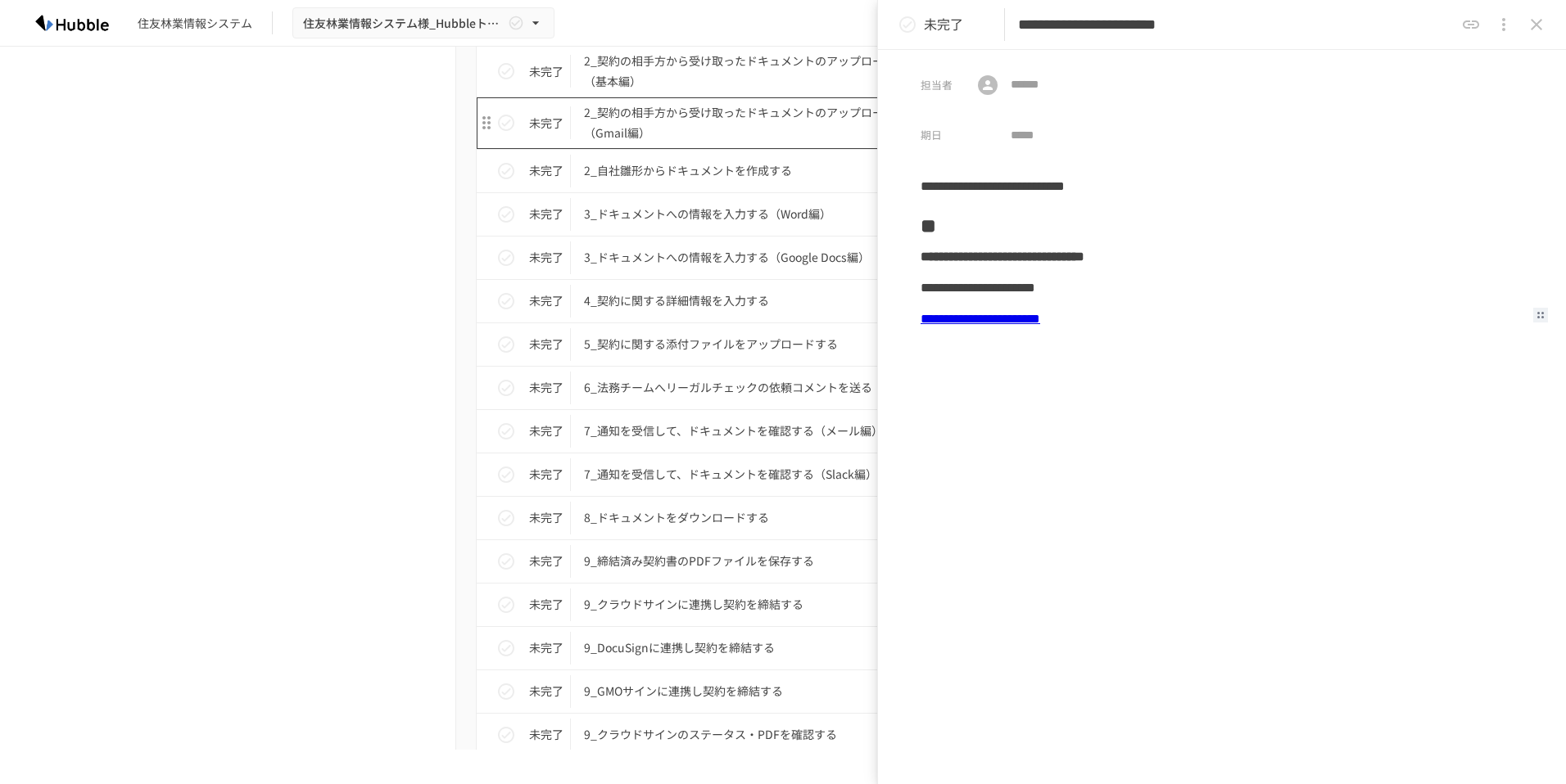
scroll to position [1750, 0]
click at [808, 554] on p "9_締結済み契約書のPDFファイルを保存する" at bounding box center [748, 558] width 330 height 20
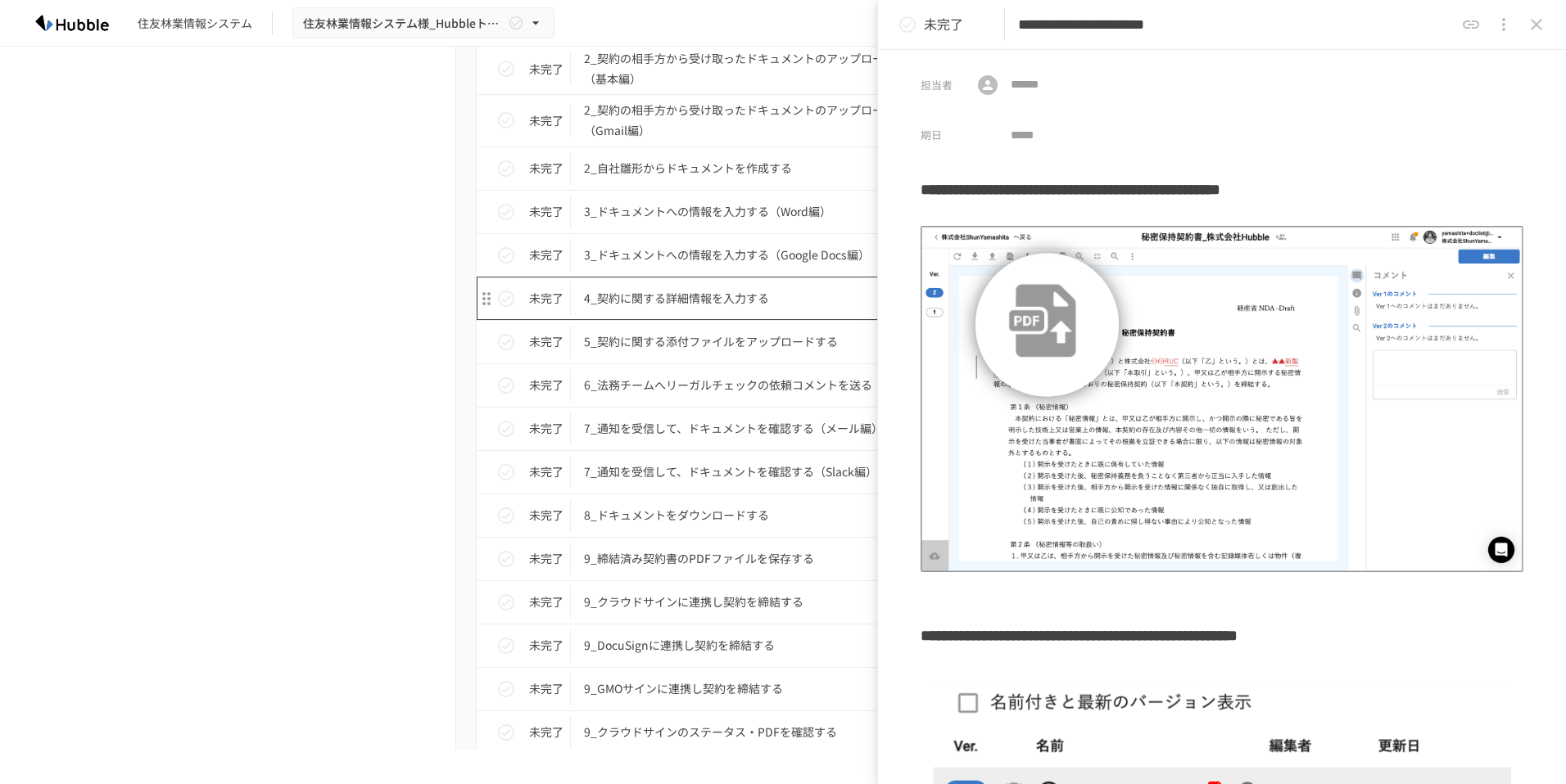
scroll to position [1750, 0]
click at [730, 553] on p "9_締結済み契約書のPDFファイルを保存する" at bounding box center [748, 558] width 330 height 20
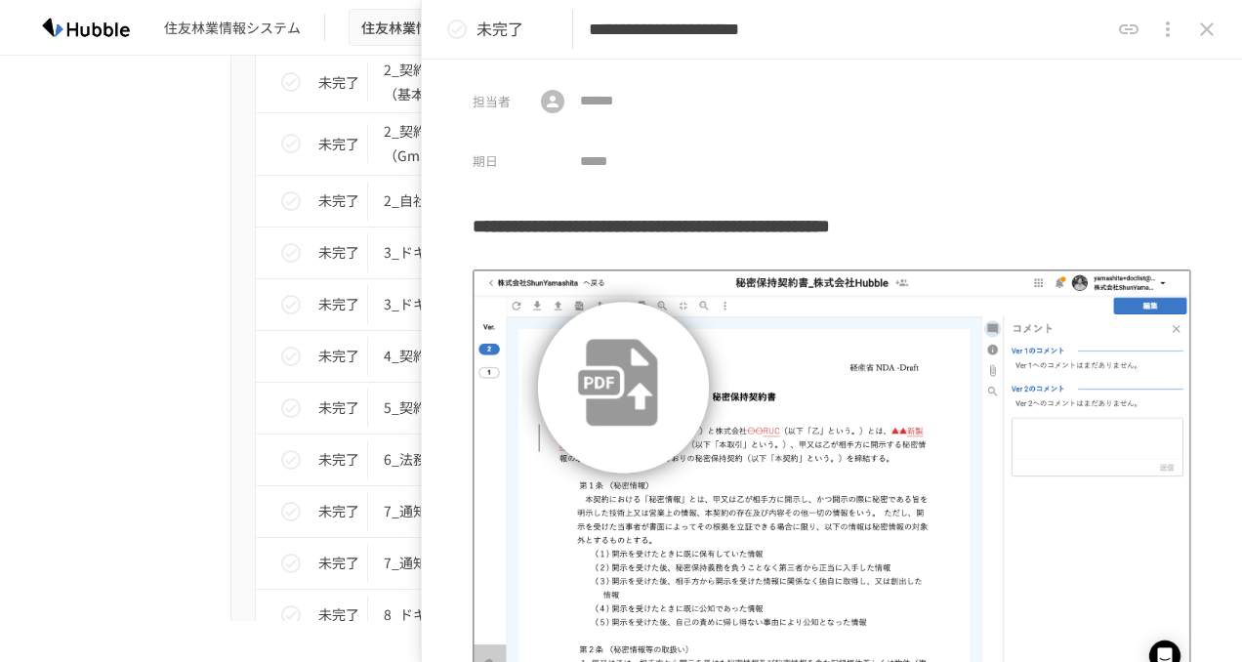
click at [160, 321] on div "進捗 タスク名 担当者 期限 完了 1_Hubbleにログインする 未設定 未設定 未完了 2_契約書審査依頼フォームからレビュー依頼を行う 未設定 未設定 …" at bounding box center [620, 506] width 1191 height 1328
click at [496, 39] on p "未完了" at bounding box center [499, 29] width 47 height 25
click at [469, 31] on button "status" at bounding box center [456, 29] width 39 height 39
click at [472, 26] on button "status" at bounding box center [456, 29] width 39 height 39
click at [458, 30] on icon "status" at bounding box center [456, 29] width 23 height 23
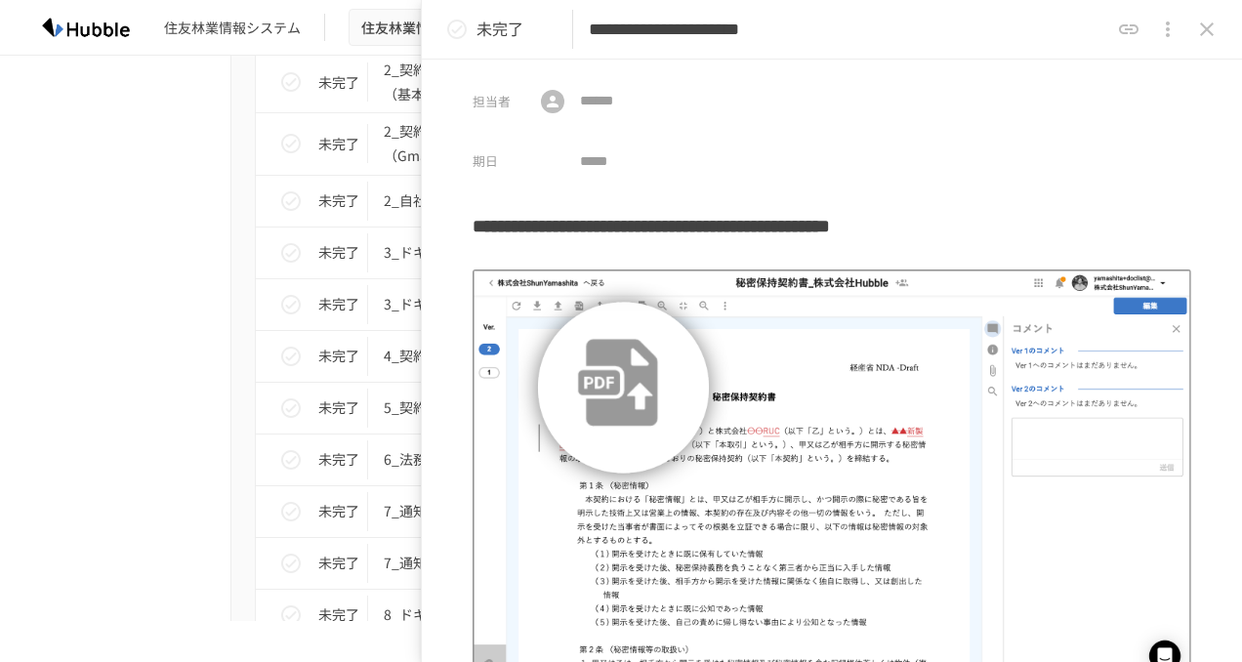
click at [1203, 35] on icon "close drawer" at bounding box center [1206, 29] width 23 height 23
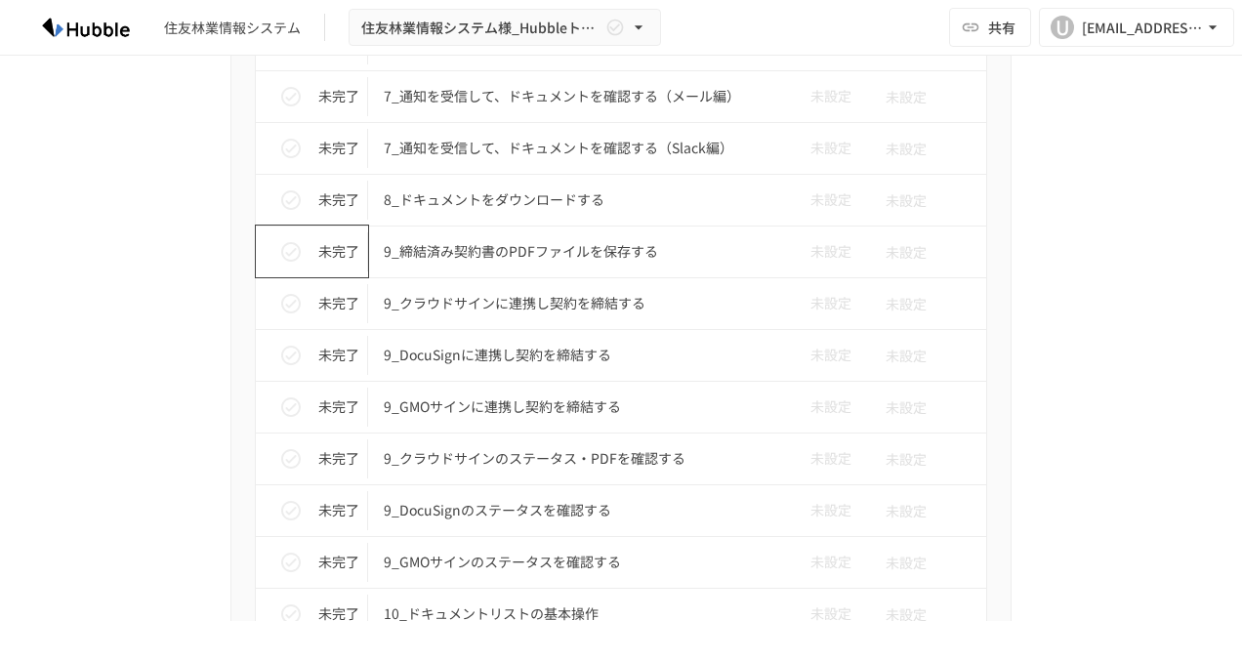
scroll to position [2510, 0]
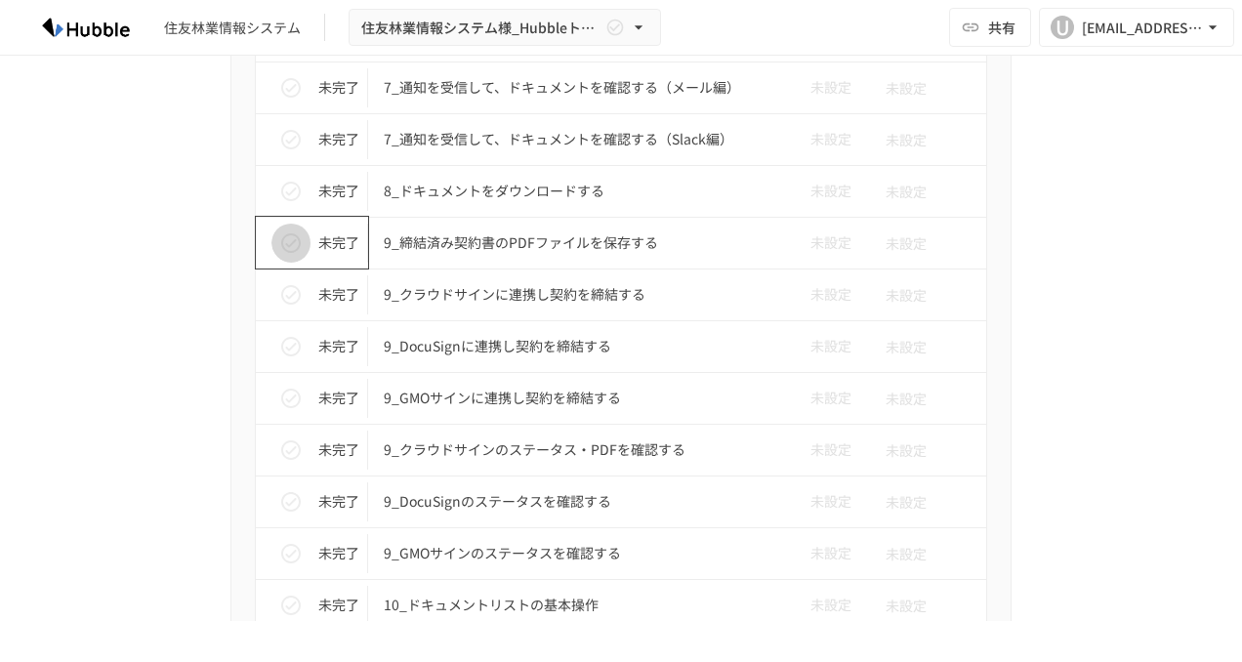
click at [292, 240] on icon "status" at bounding box center [290, 242] width 23 height 23
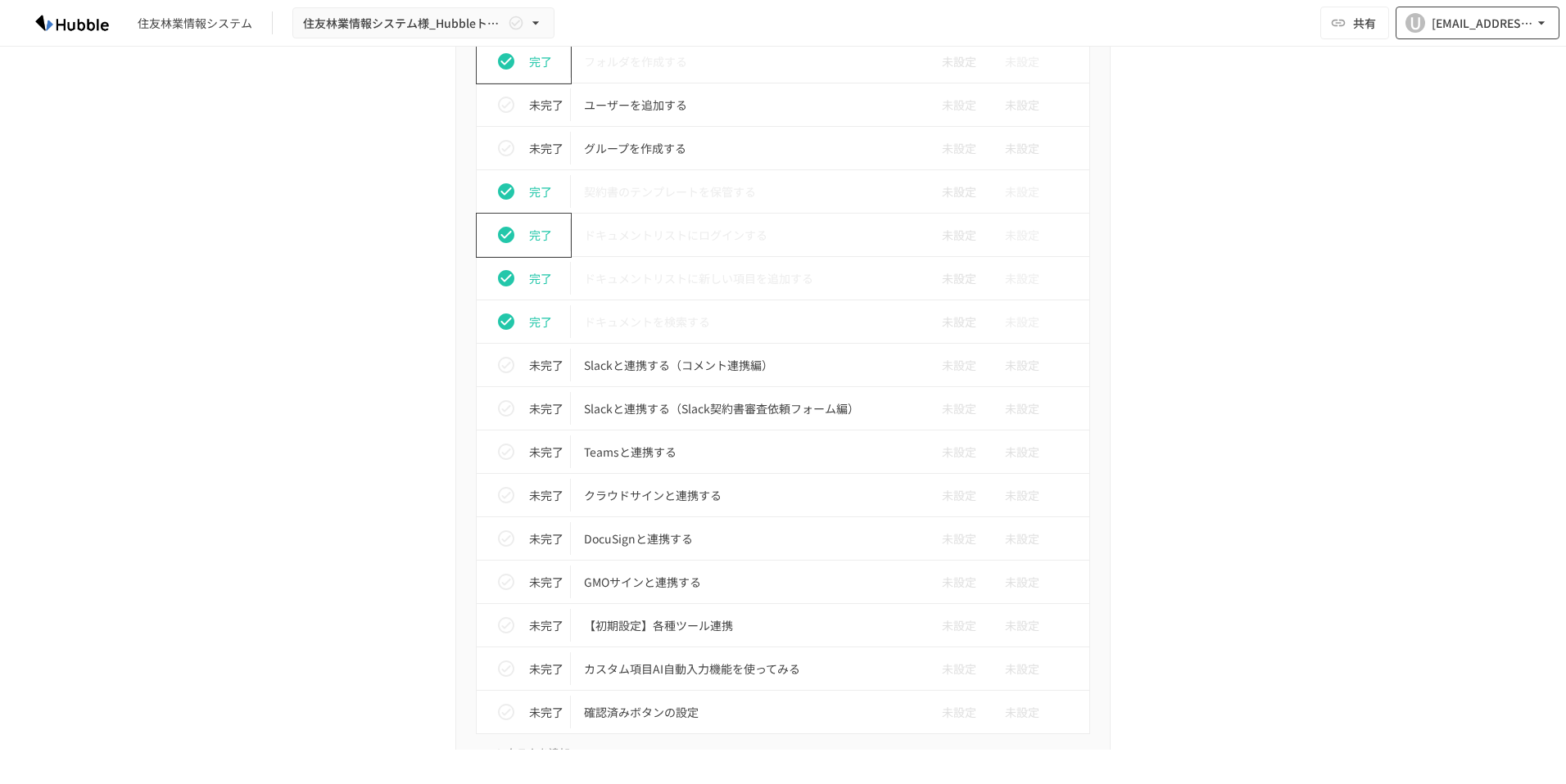
scroll to position [727, 0]
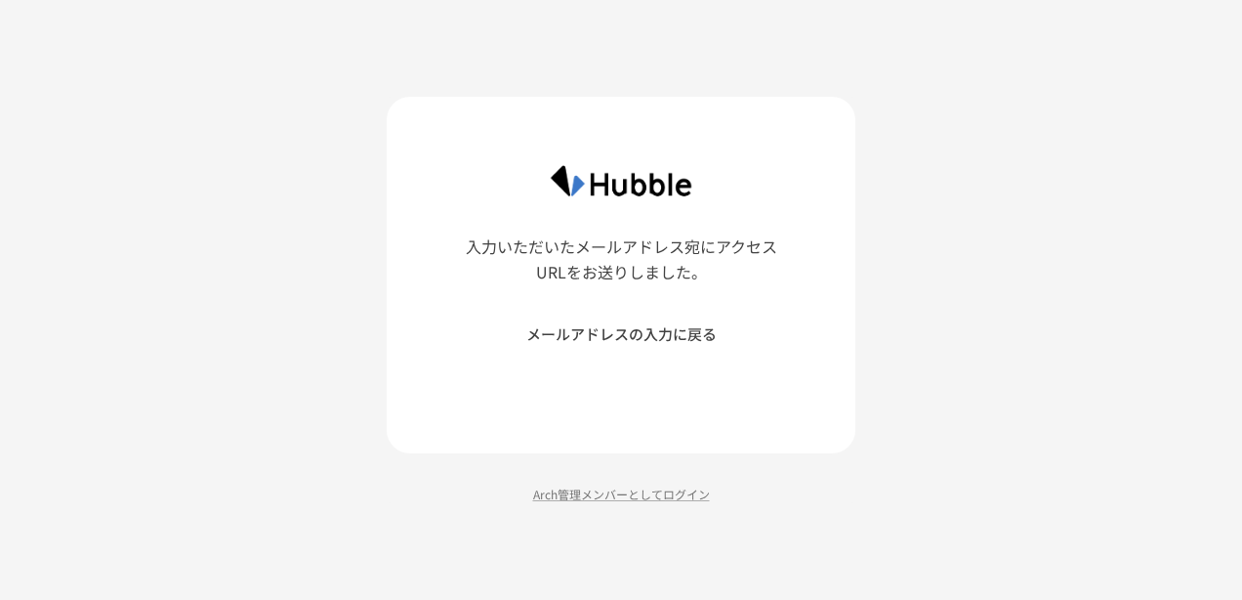
click at [969, 246] on div "入力いただいたメールアドレス宛にアクセスURLをお送りしました。 メールアドレスの入力に戻る Arch管理メンバーとしてログイン" at bounding box center [621, 300] width 1242 height 600
